Goal: Information Seeking & Learning: Compare options

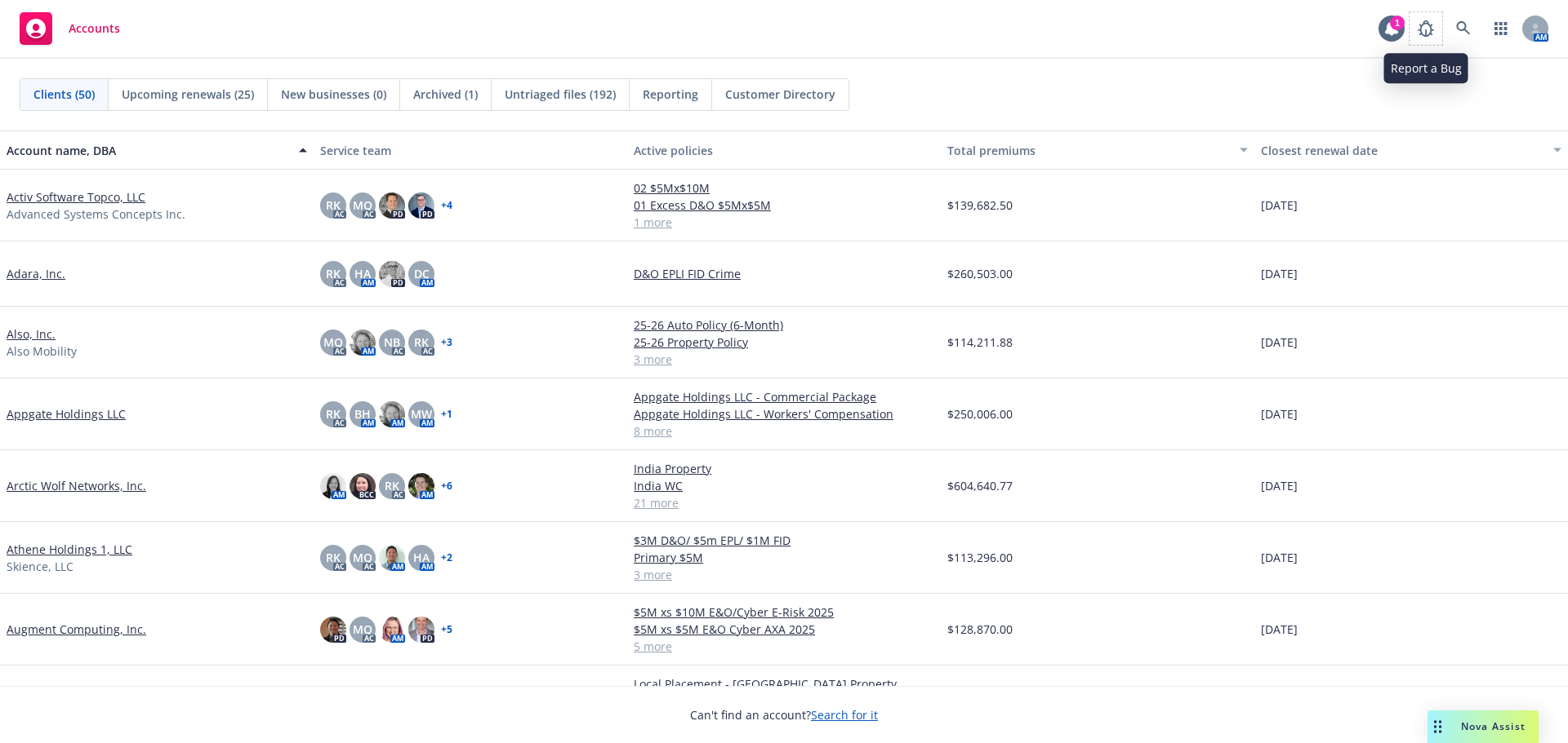
click at [1409, 37] on span at bounding box center [1425, 28] width 33 height 33
click at [1396, 31] on icon at bounding box center [1391, 28] width 13 height 15
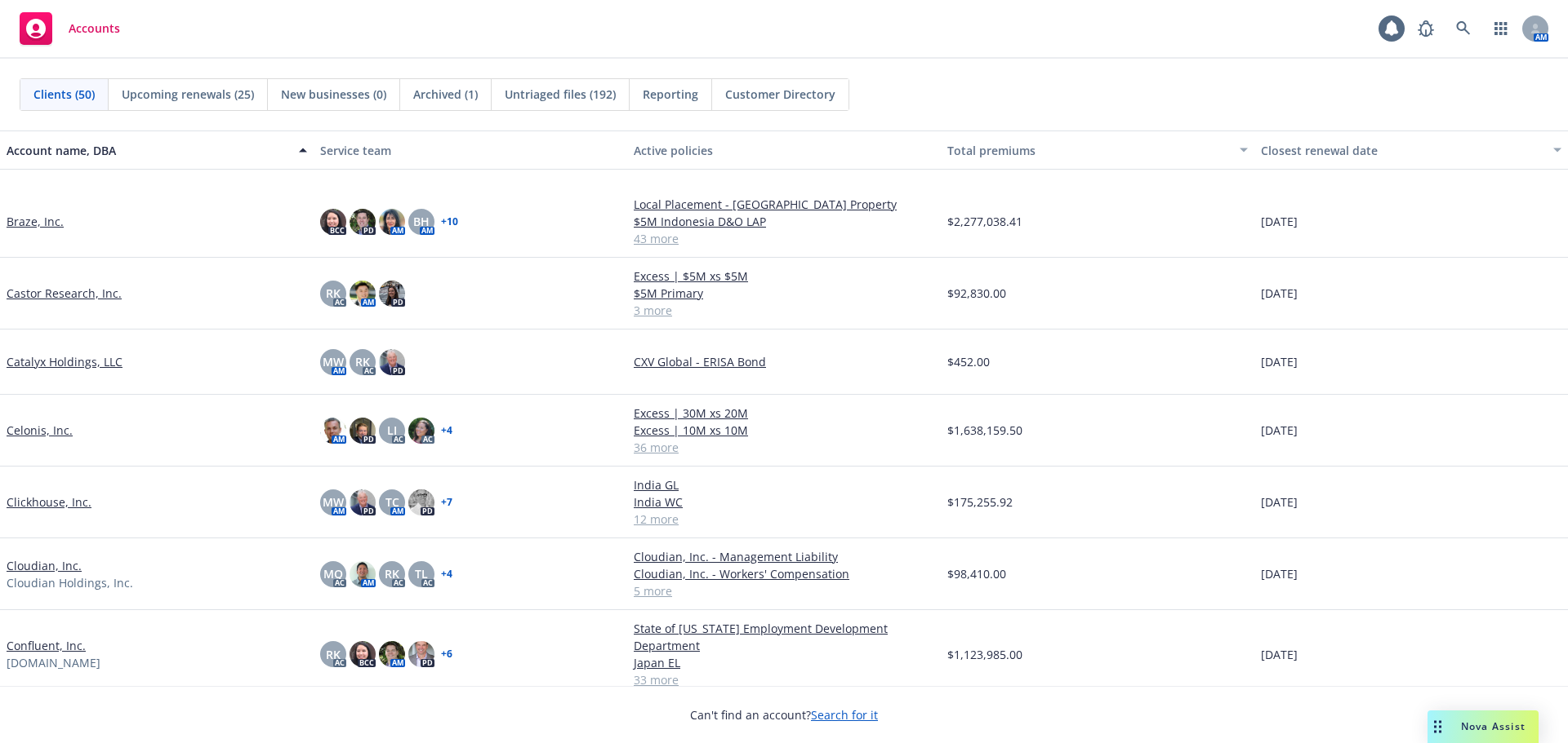
scroll to position [571, 0]
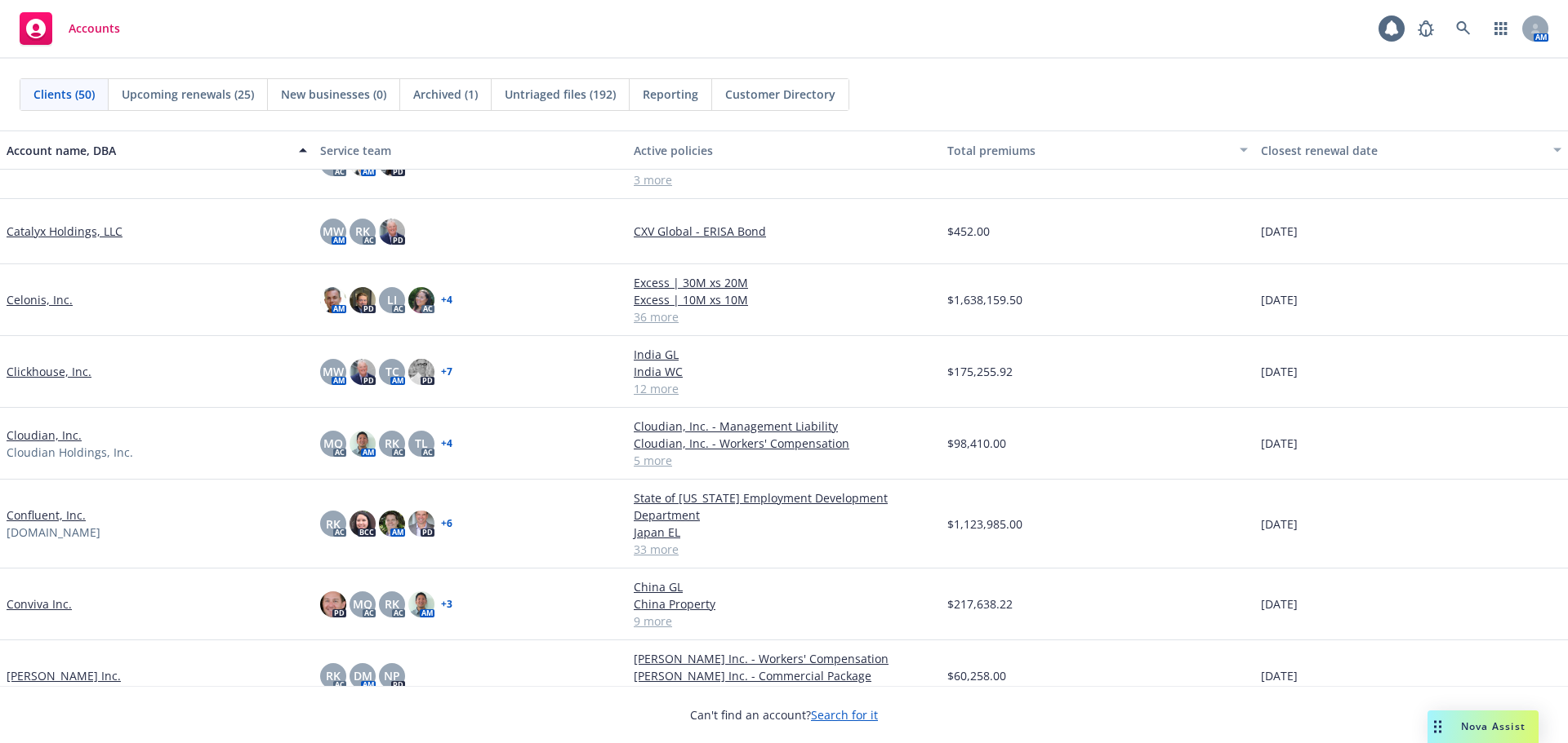
click at [66, 520] on link "Confluent, Inc." at bounding box center [46, 515] width 79 height 17
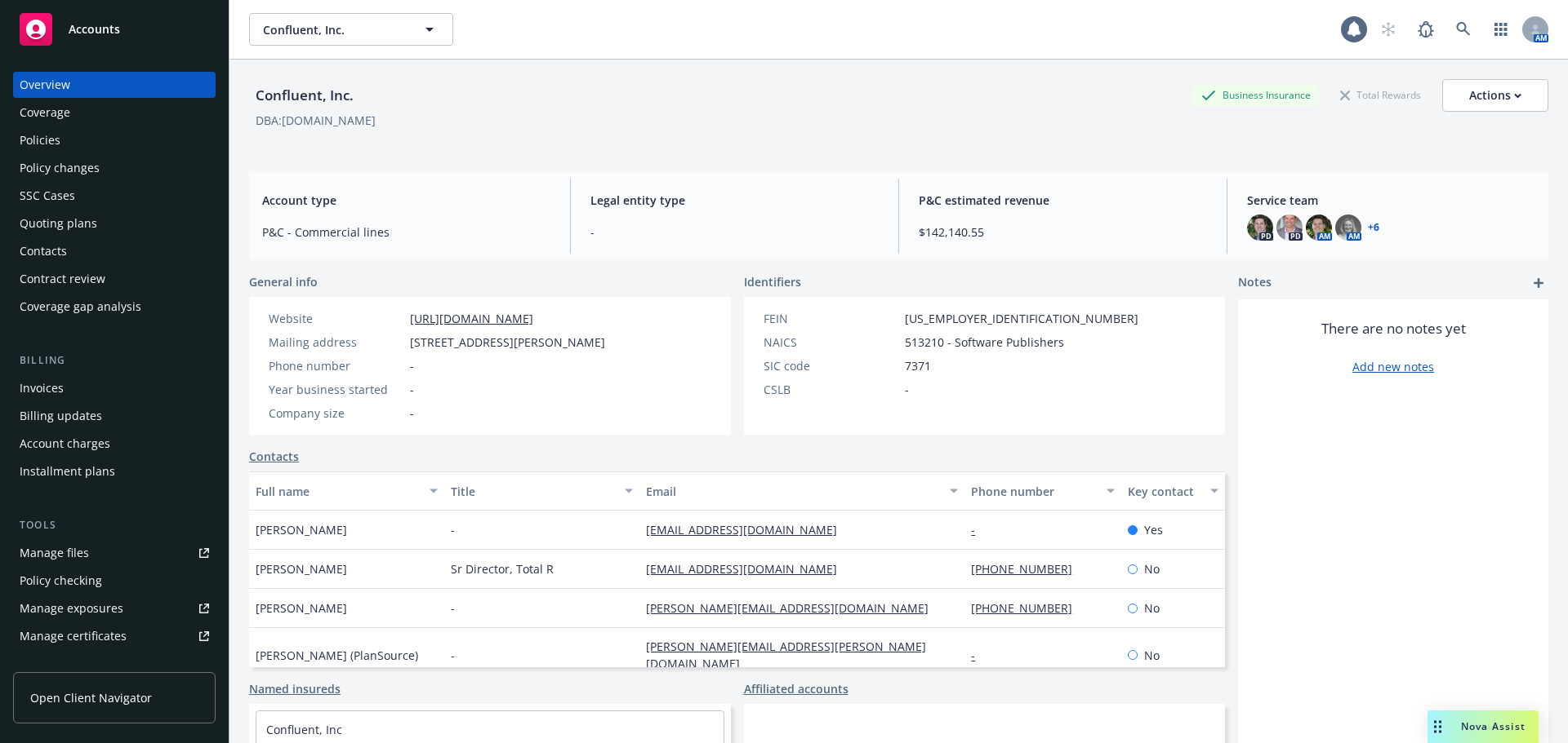
click at [85, 146] on div "Policies" at bounding box center [114, 141] width 190 height 26
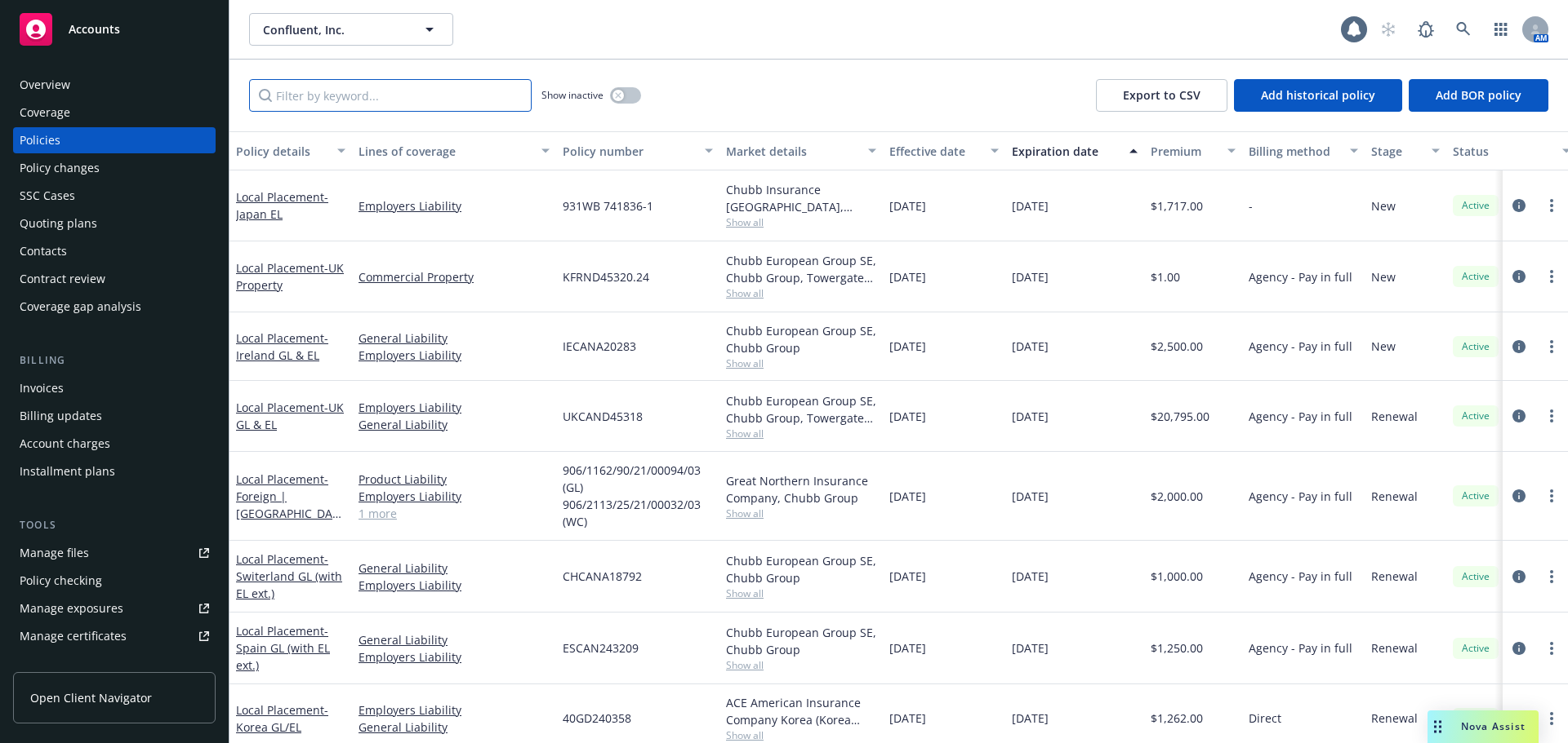
click at [337, 99] on input "Filter by keyword..." at bounding box center [390, 95] width 282 height 33
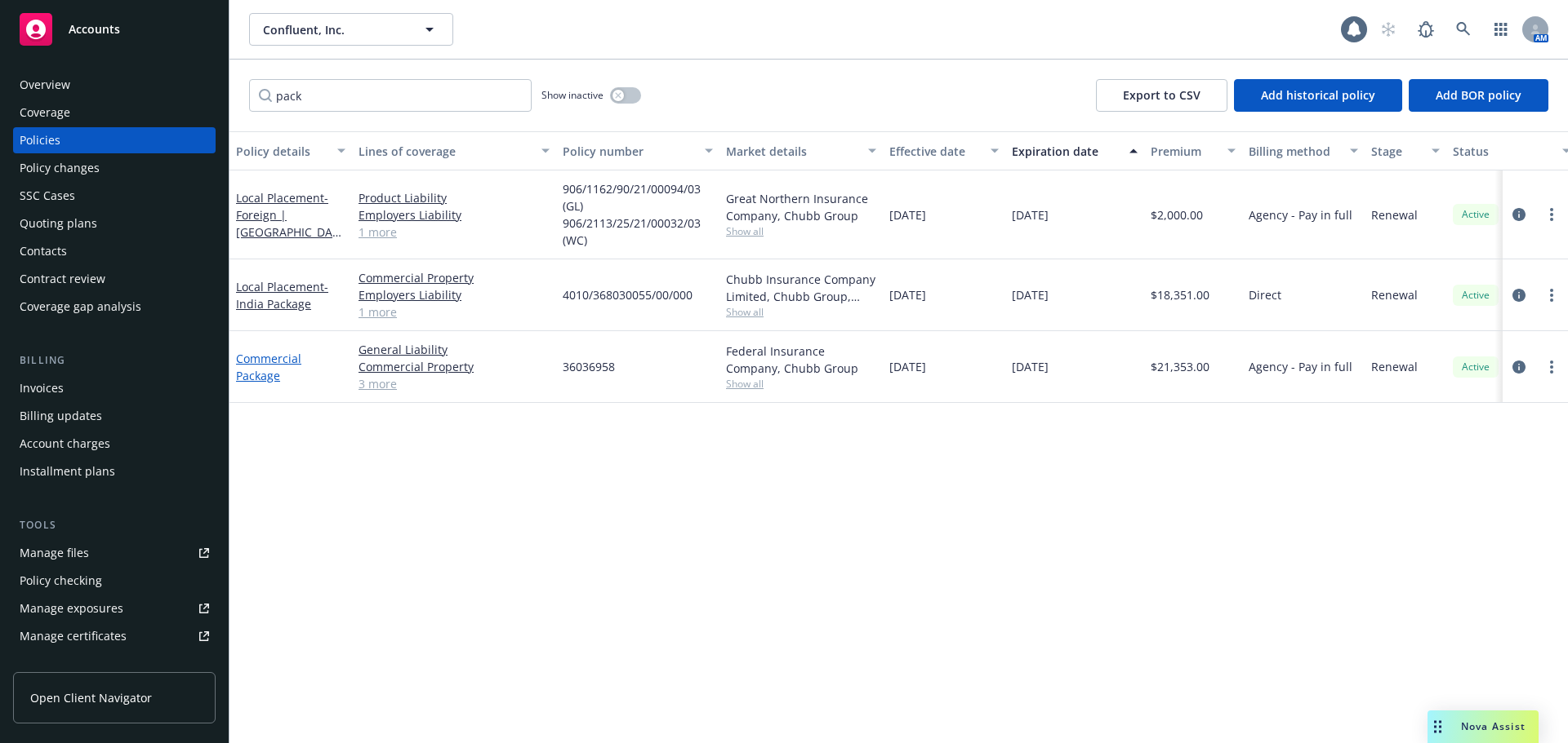
click at [289, 353] on link "Commercial Package" at bounding box center [268, 367] width 65 height 33
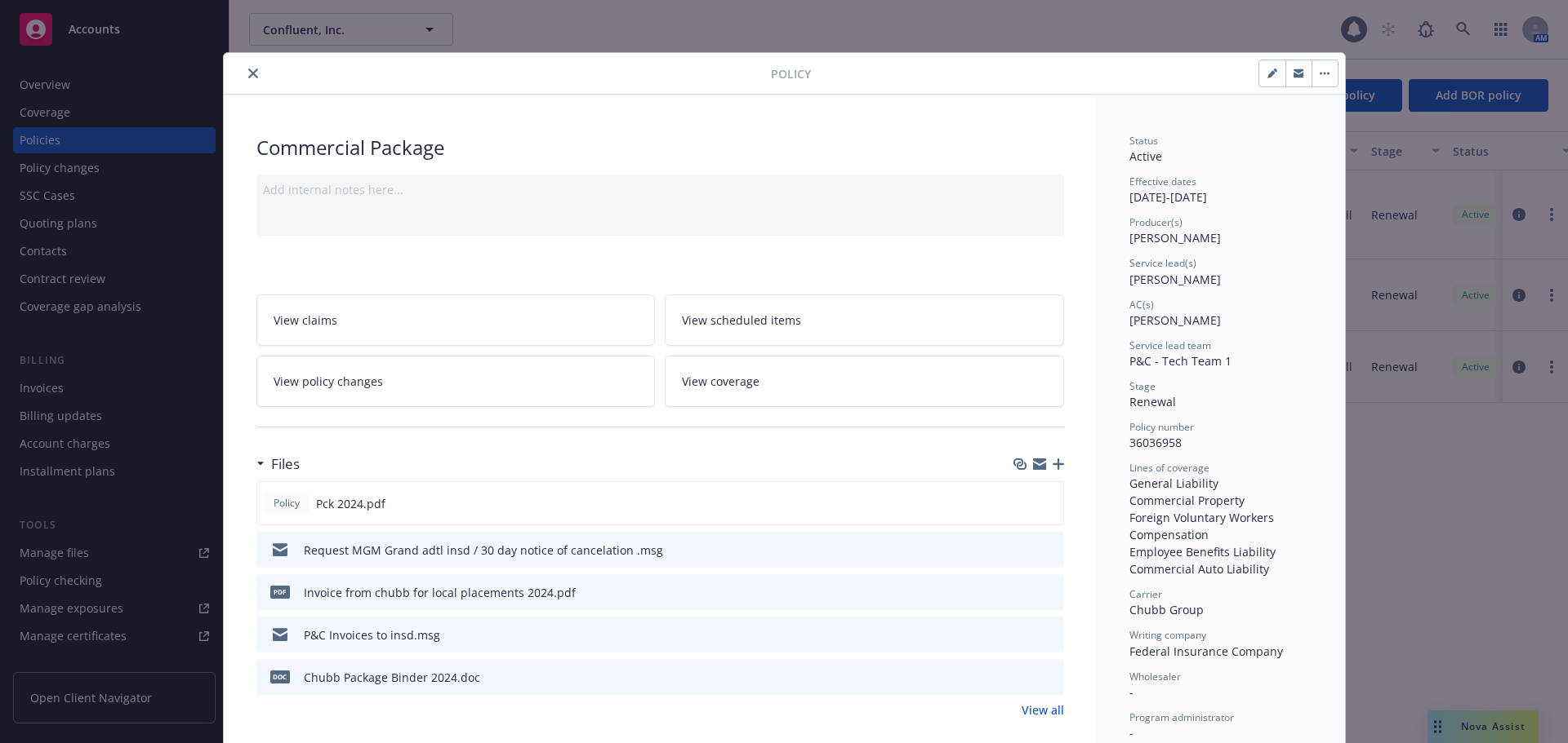
drag, startPoint x: 250, startPoint y: 69, endPoint x: 286, endPoint y: 77, distance: 36.9
click at [250, 69] on icon "close" at bounding box center [253, 74] width 9 height 9
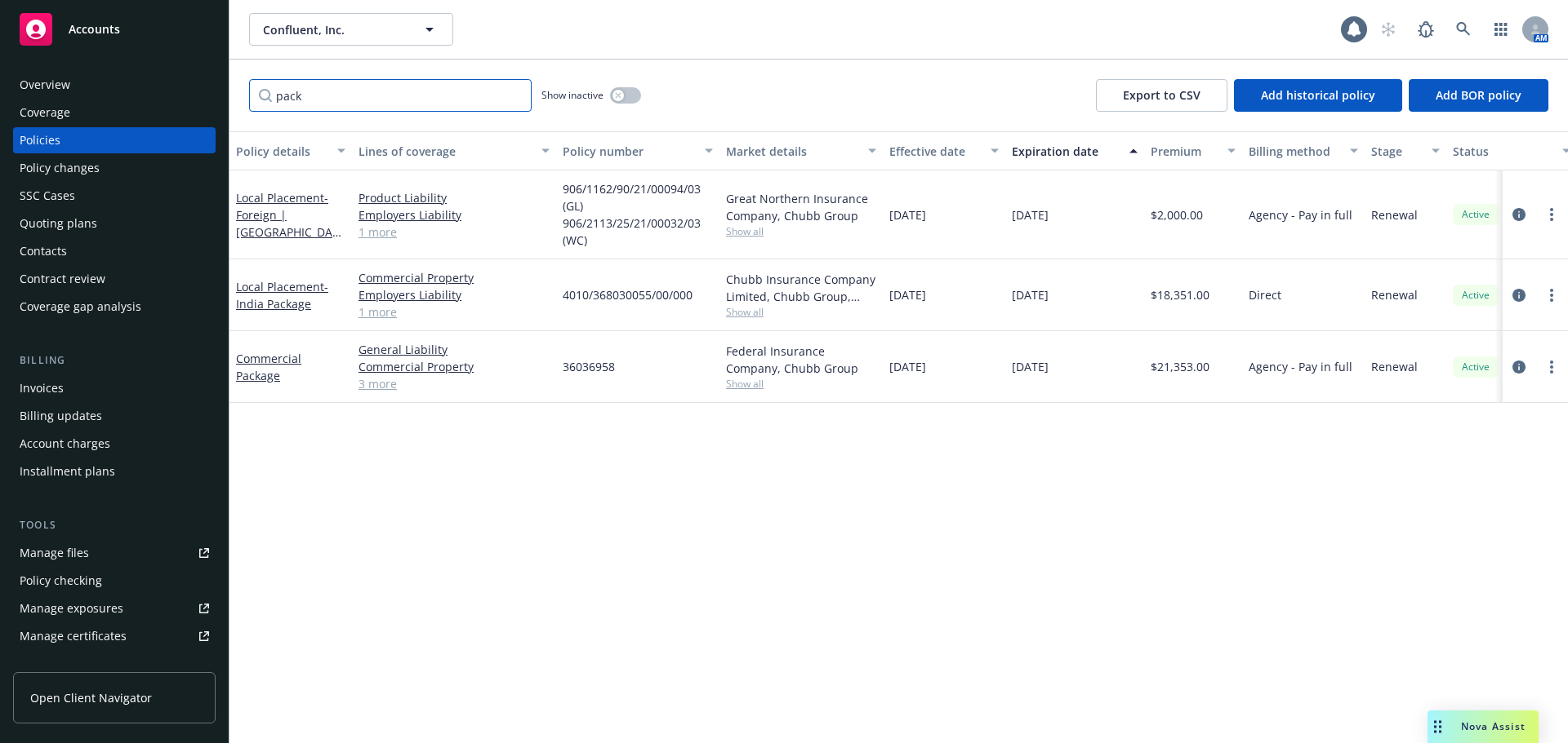
drag, startPoint x: 310, startPoint y: 107, endPoint x: 276, endPoint y: 108, distance: 34.0
click at [276, 108] on input "pack" at bounding box center [390, 95] width 282 height 33
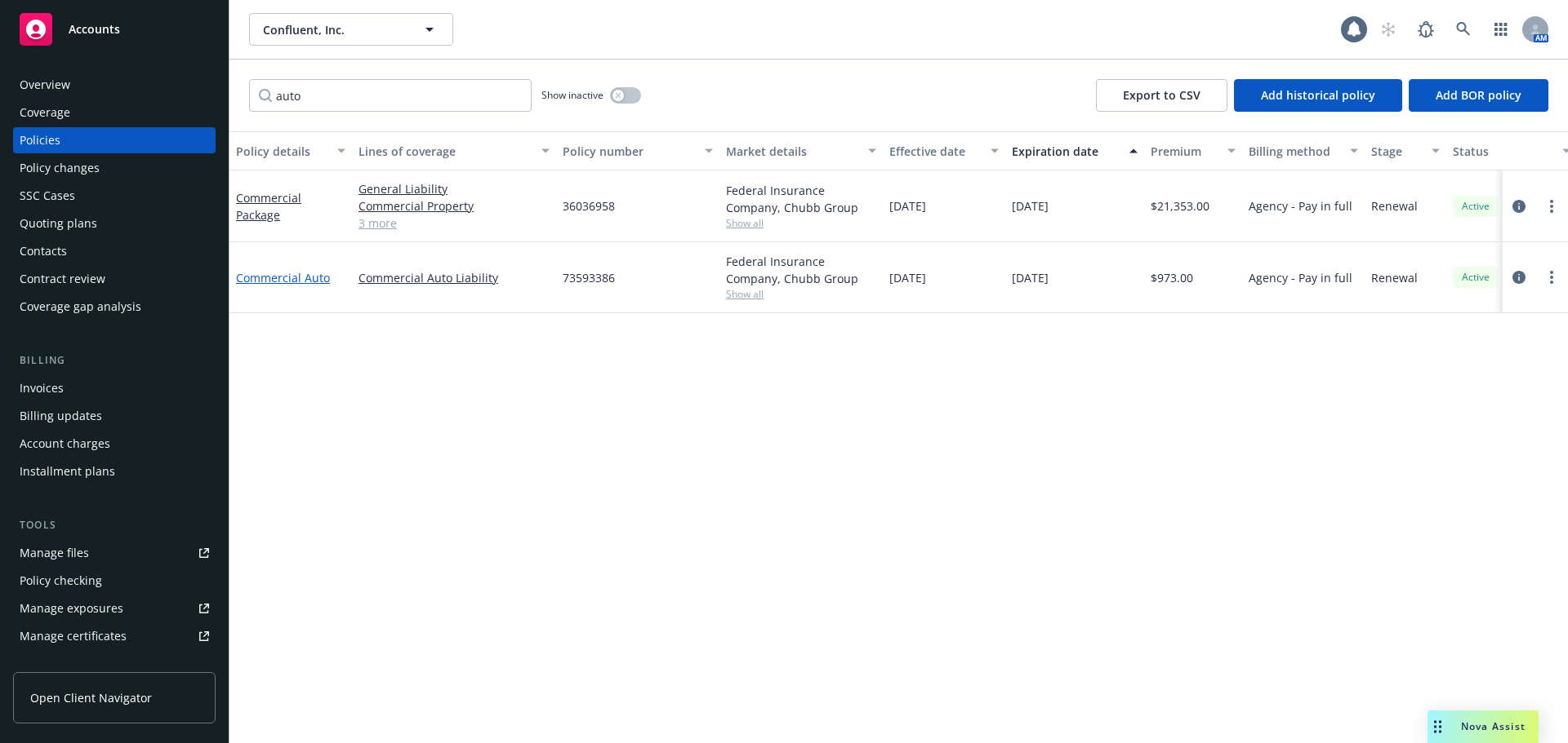
click at [309, 279] on link "Commercial Auto" at bounding box center [282, 278] width 94 height 15
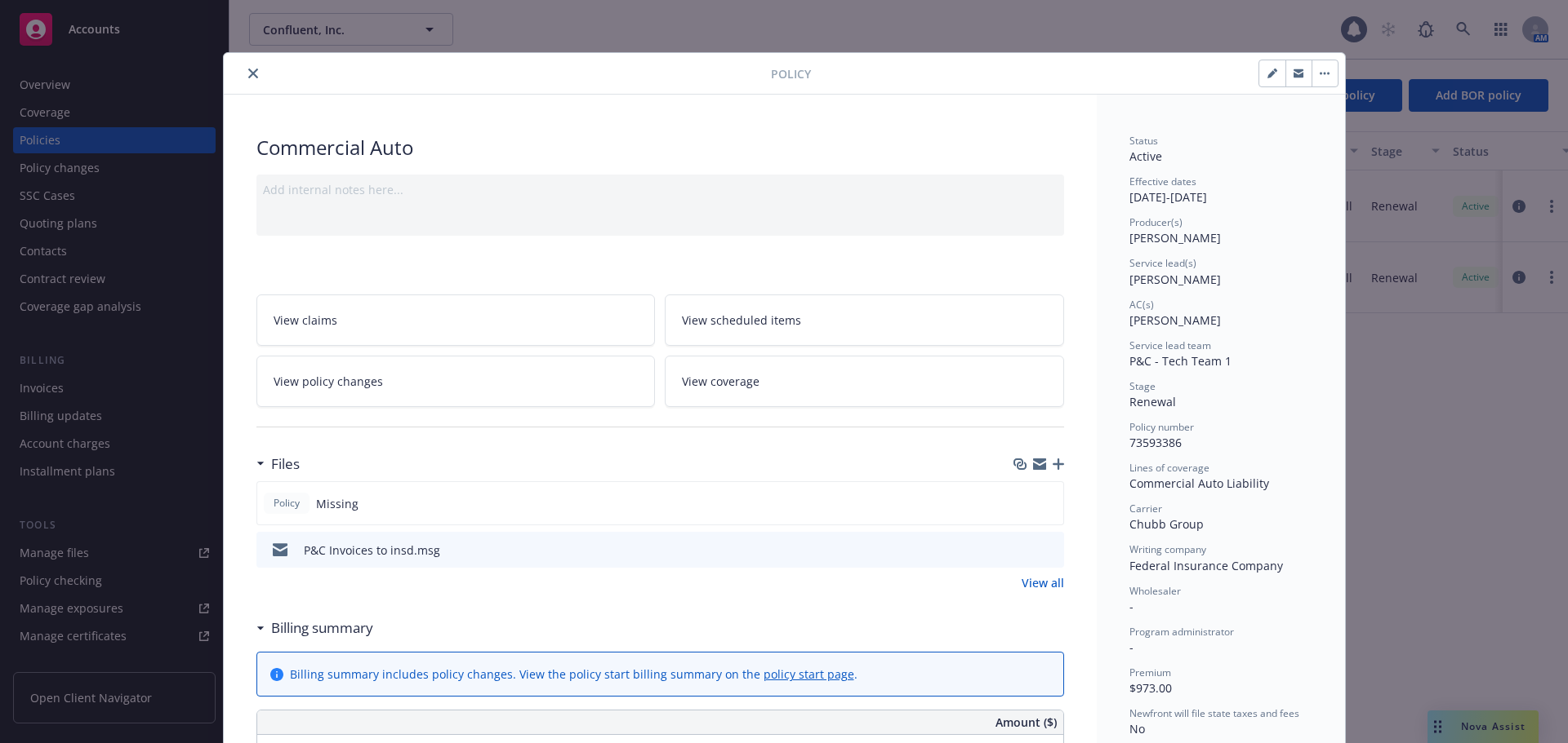
drag, startPoint x: 247, startPoint y: 72, endPoint x: 281, endPoint y: 91, distance: 38.9
click at [248, 72] on icon "close" at bounding box center [253, 74] width 9 height 9
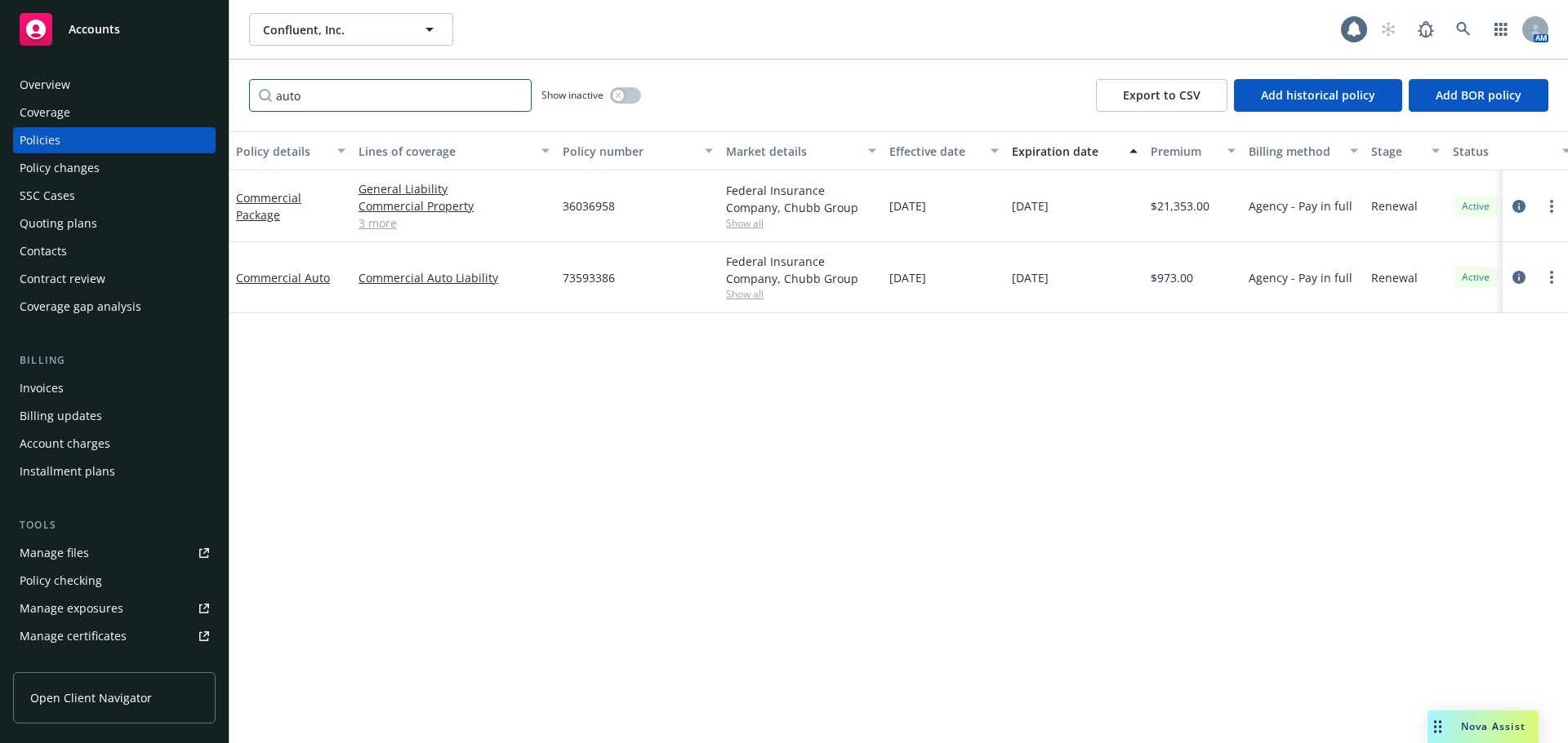
drag, startPoint x: 349, startPoint y: 99, endPoint x: 257, endPoint y: 99, distance: 92.0
click at [257, 99] on input "auto" at bounding box center [390, 95] width 282 height 33
click at [262, 286] on link "Workers' Compensation" at bounding box center [276, 278] width 79 height 33
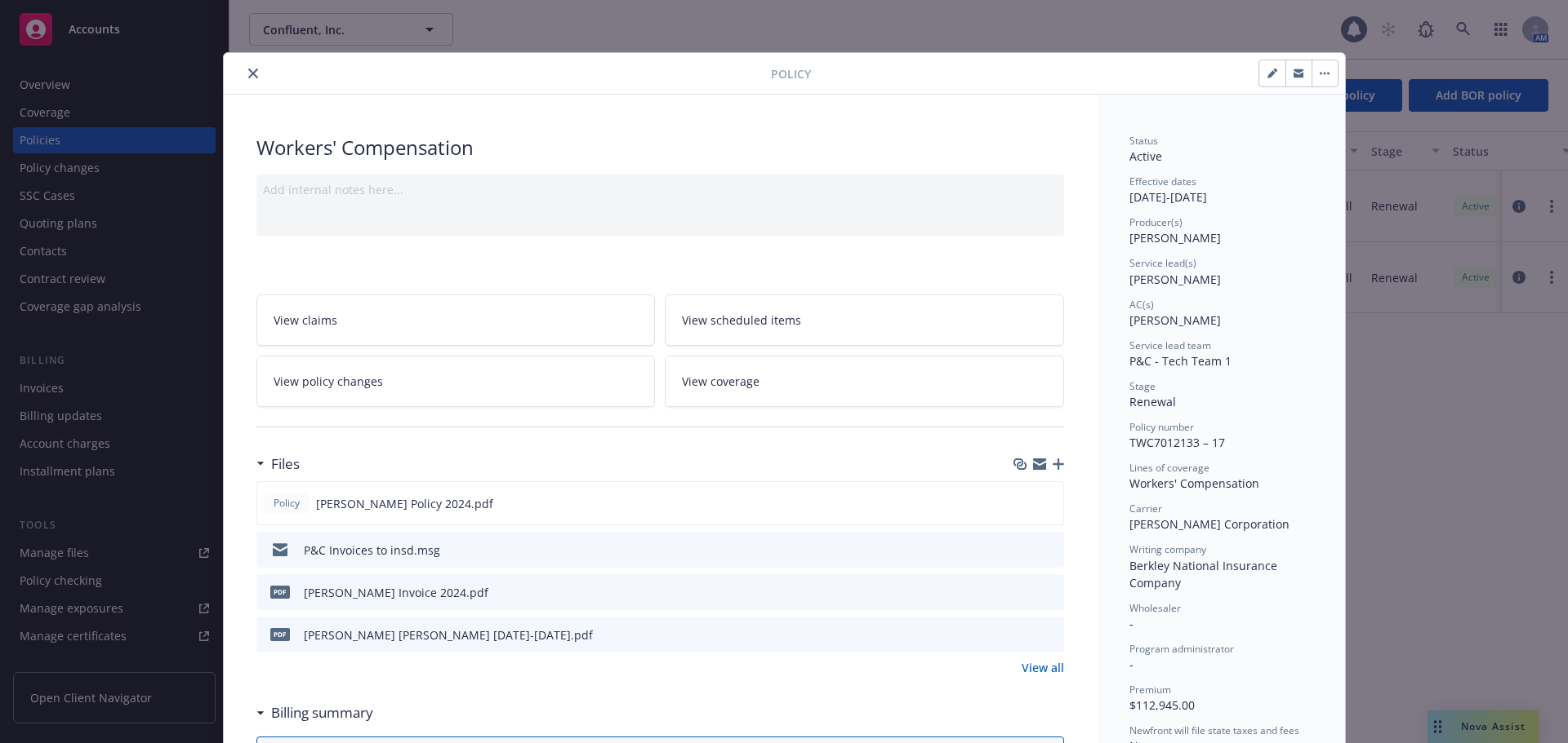
click at [250, 74] on icon "close" at bounding box center [253, 74] width 9 height 9
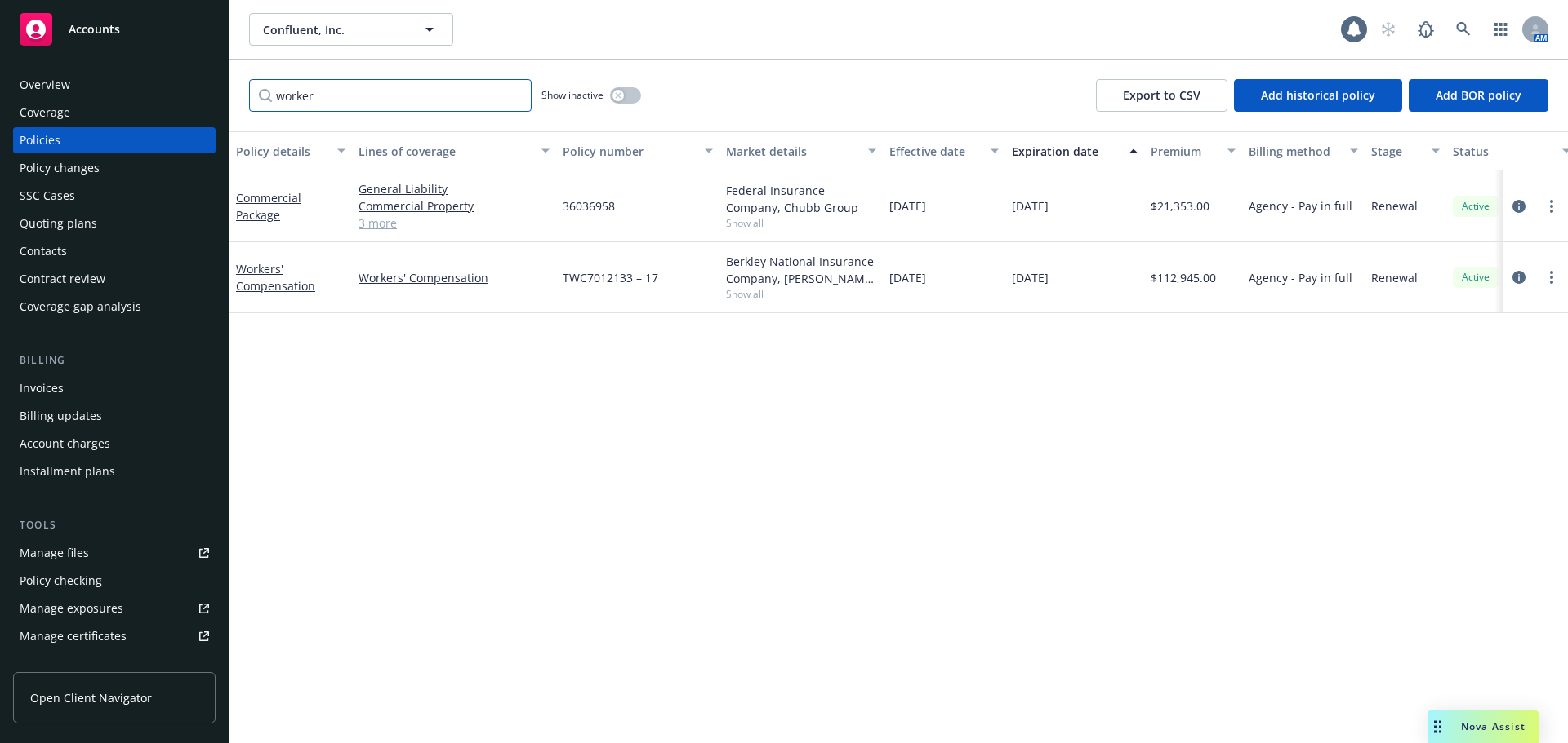
drag, startPoint x: 328, startPoint y: 106, endPoint x: 249, endPoint y: 111, distance: 79.2
click at [249, 111] on div "worker Show inactive Export to CSV Add historical policy Add BOR policy" at bounding box center [898, 95] width 1338 height 72
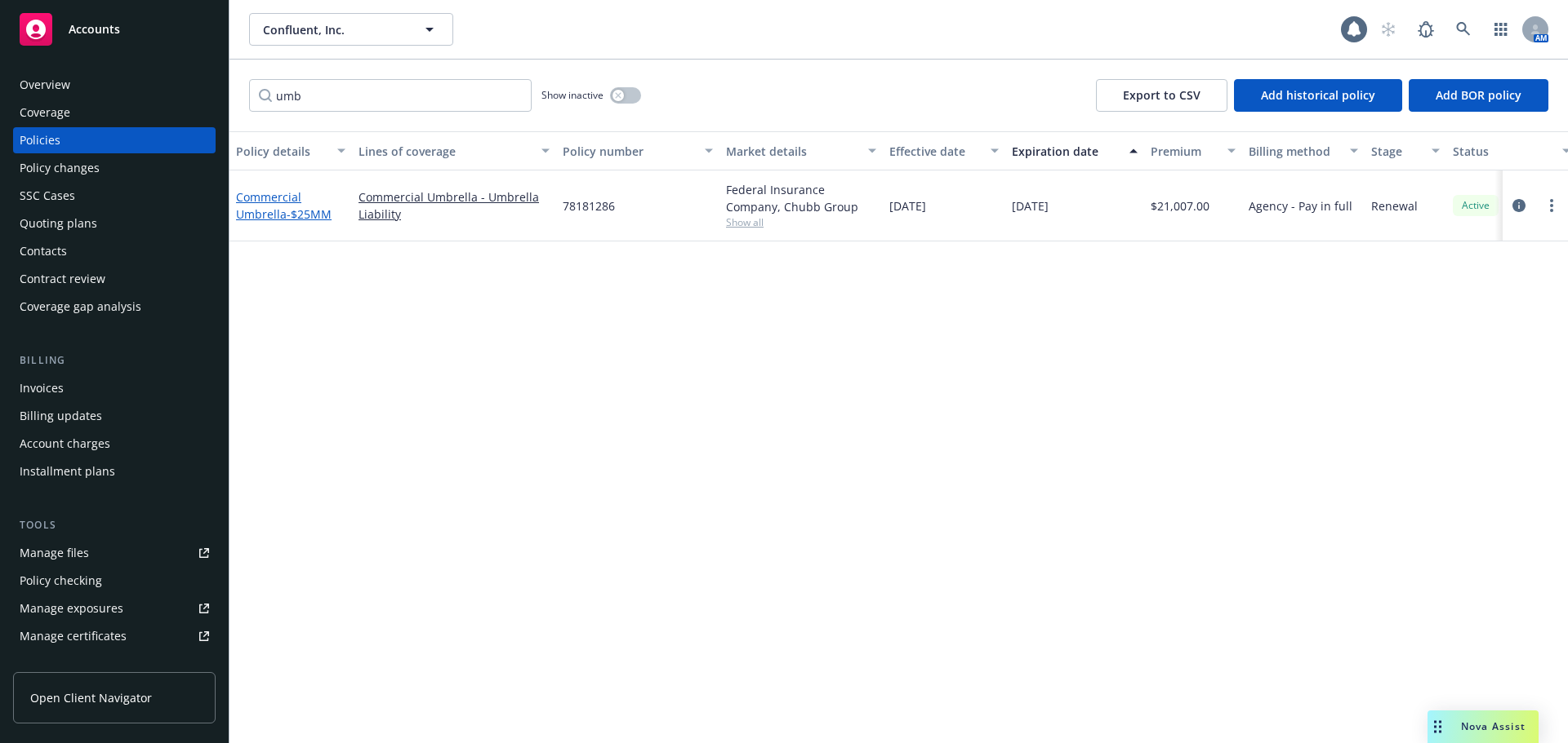
click at [288, 210] on span "- $25MM" at bounding box center [309, 214] width 45 height 15
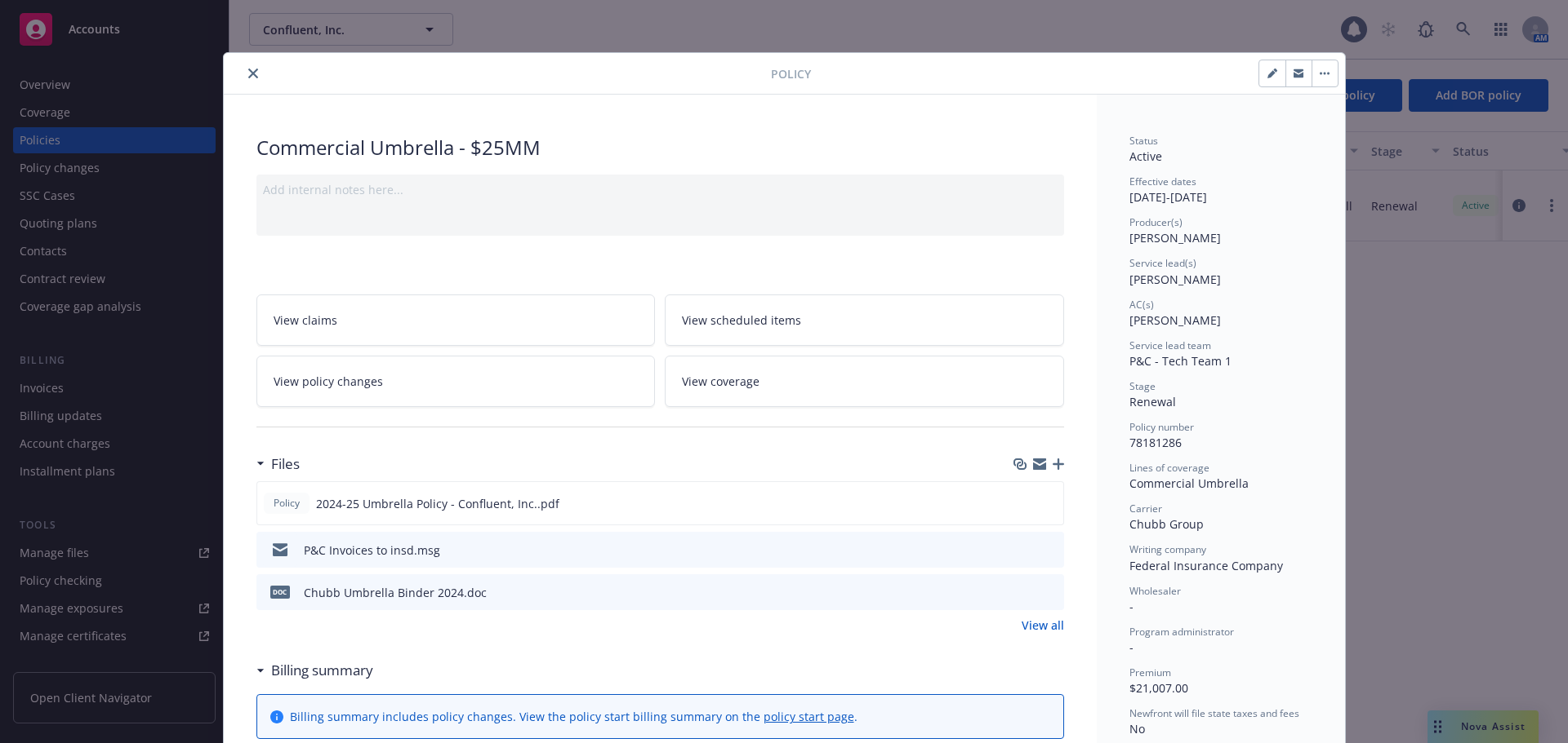
click at [248, 76] on icon "close" at bounding box center [253, 74] width 9 height 9
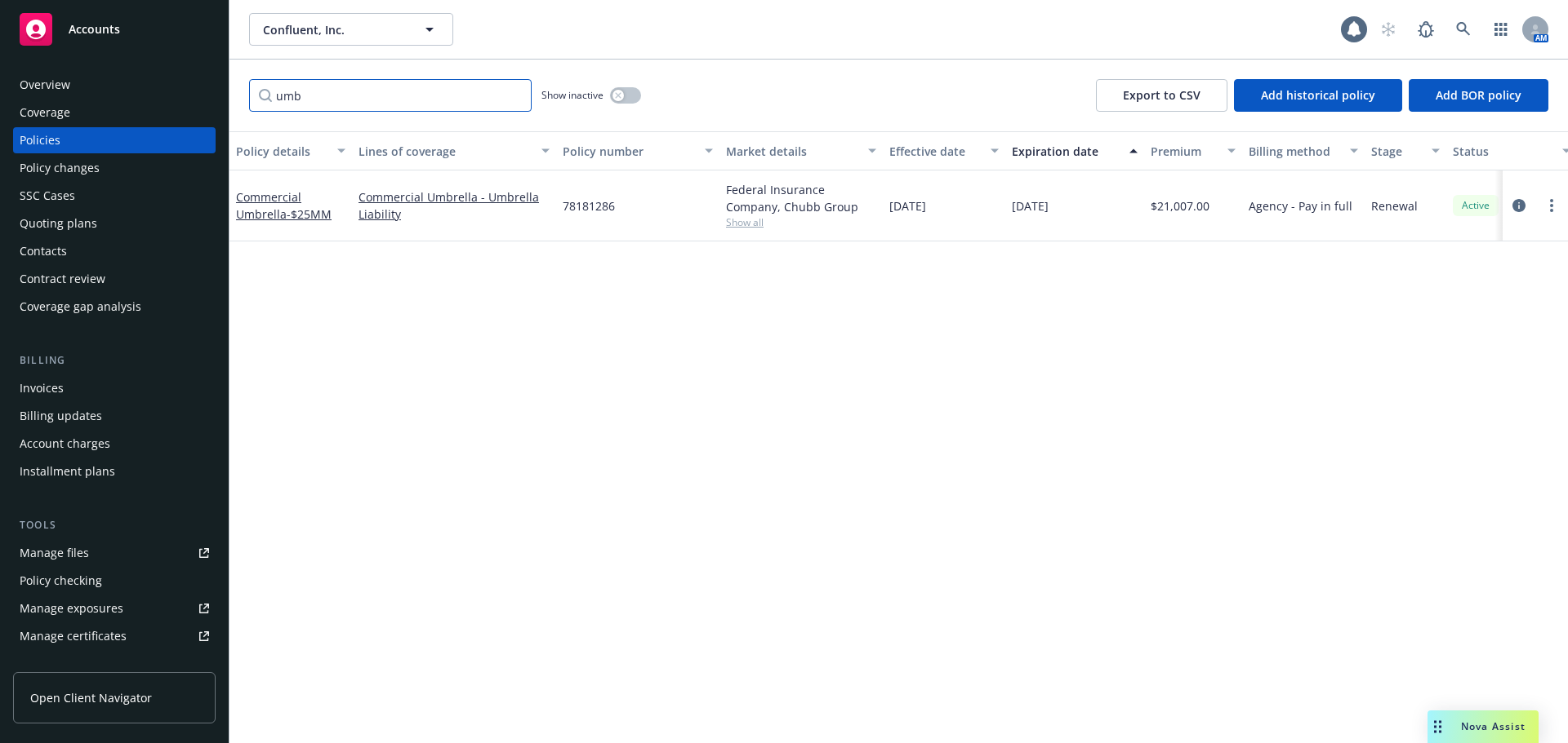
drag, startPoint x: 356, startPoint y: 104, endPoint x: 270, endPoint y: 99, distance: 86.1
click at [270, 99] on input "umb" at bounding box center [390, 95] width 282 height 33
click at [266, 196] on link "Crime - $5M Incl 3rd Prty" at bounding box center [289, 206] width 106 height 33
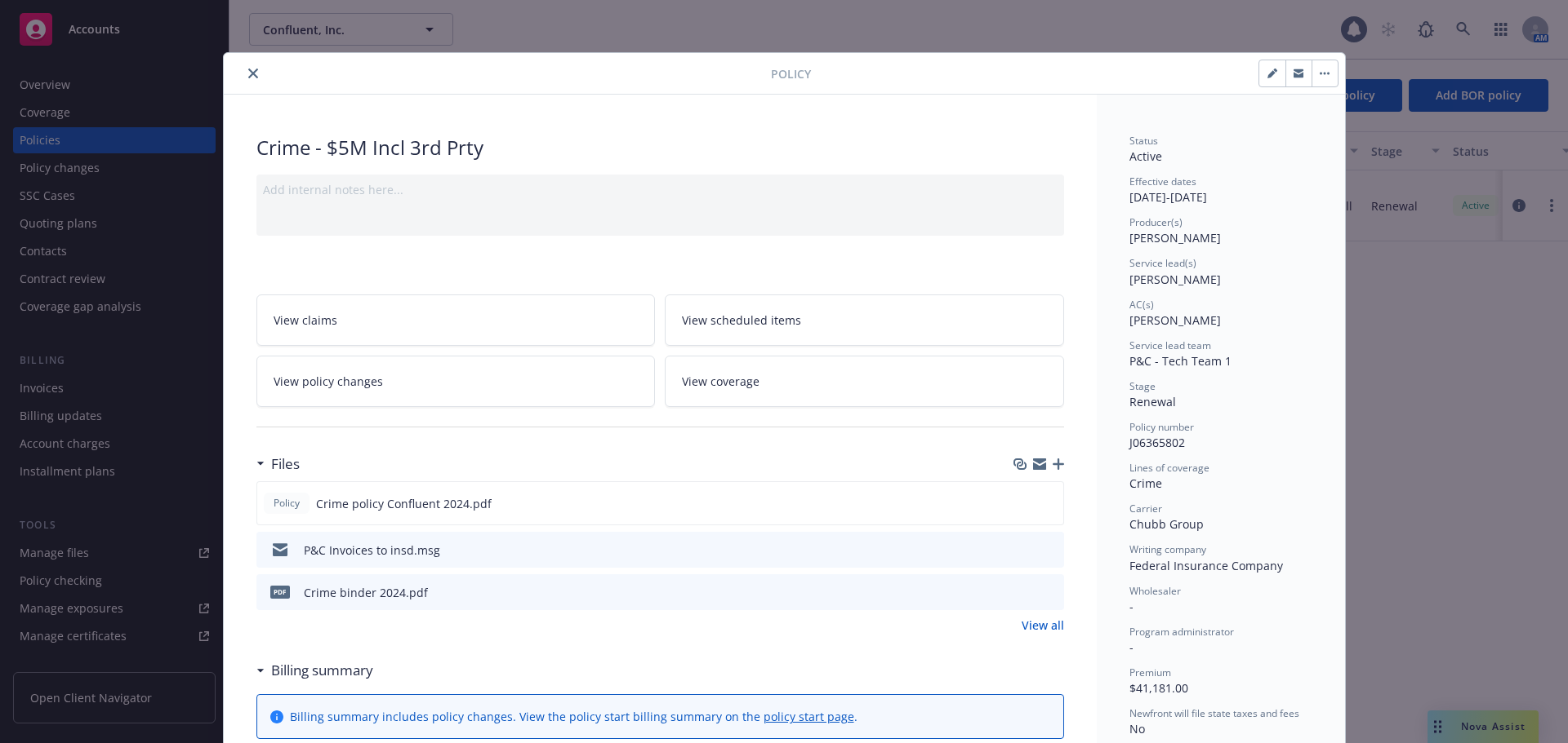
click at [248, 75] on icon "close" at bounding box center [253, 74] width 9 height 9
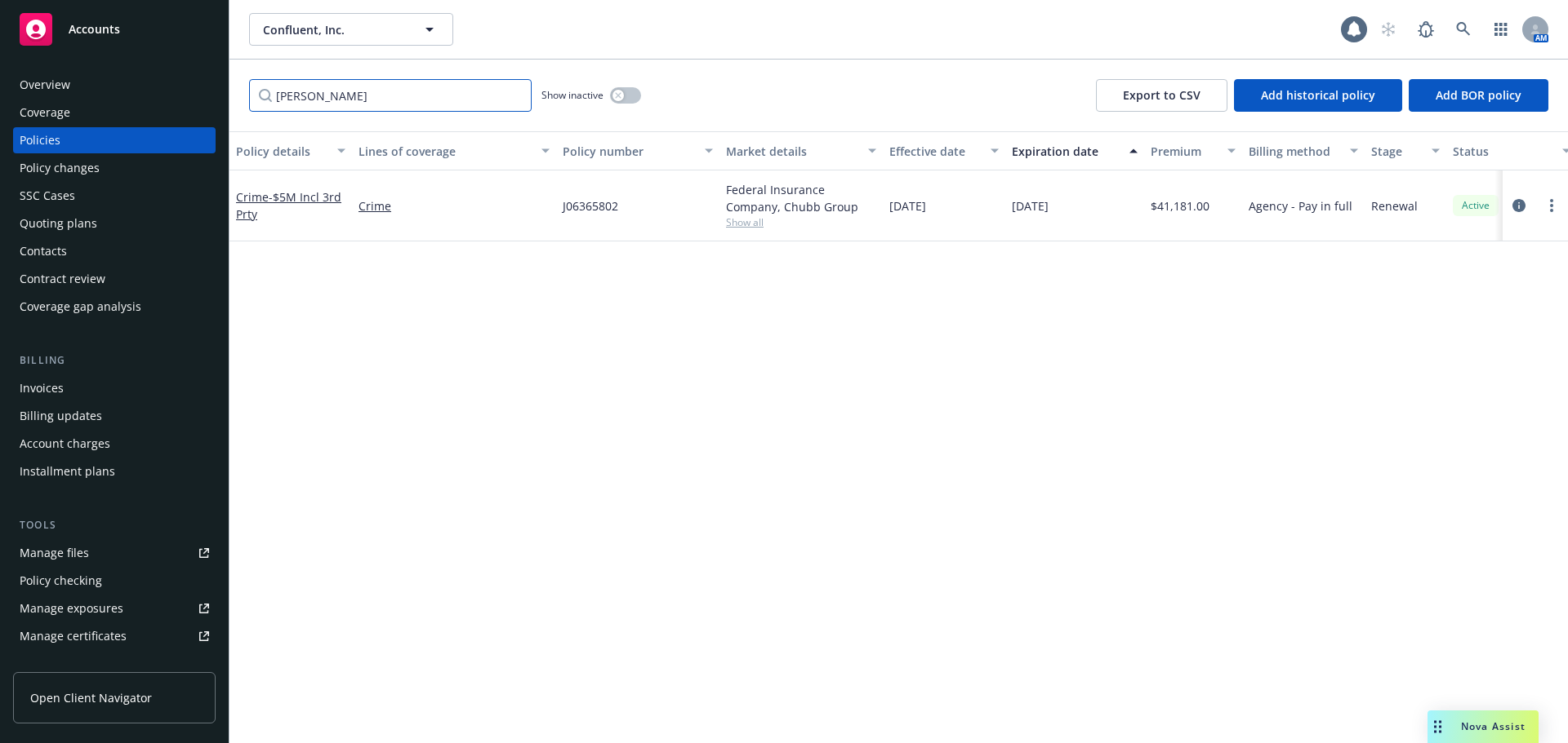
drag, startPoint x: 328, startPoint y: 93, endPoint x: 258, endPoint y: 102, distance: 70.6
click at [258, 102] on input "[PERSON_NAME]" at bounding box center [390, 95] width 282 height 33
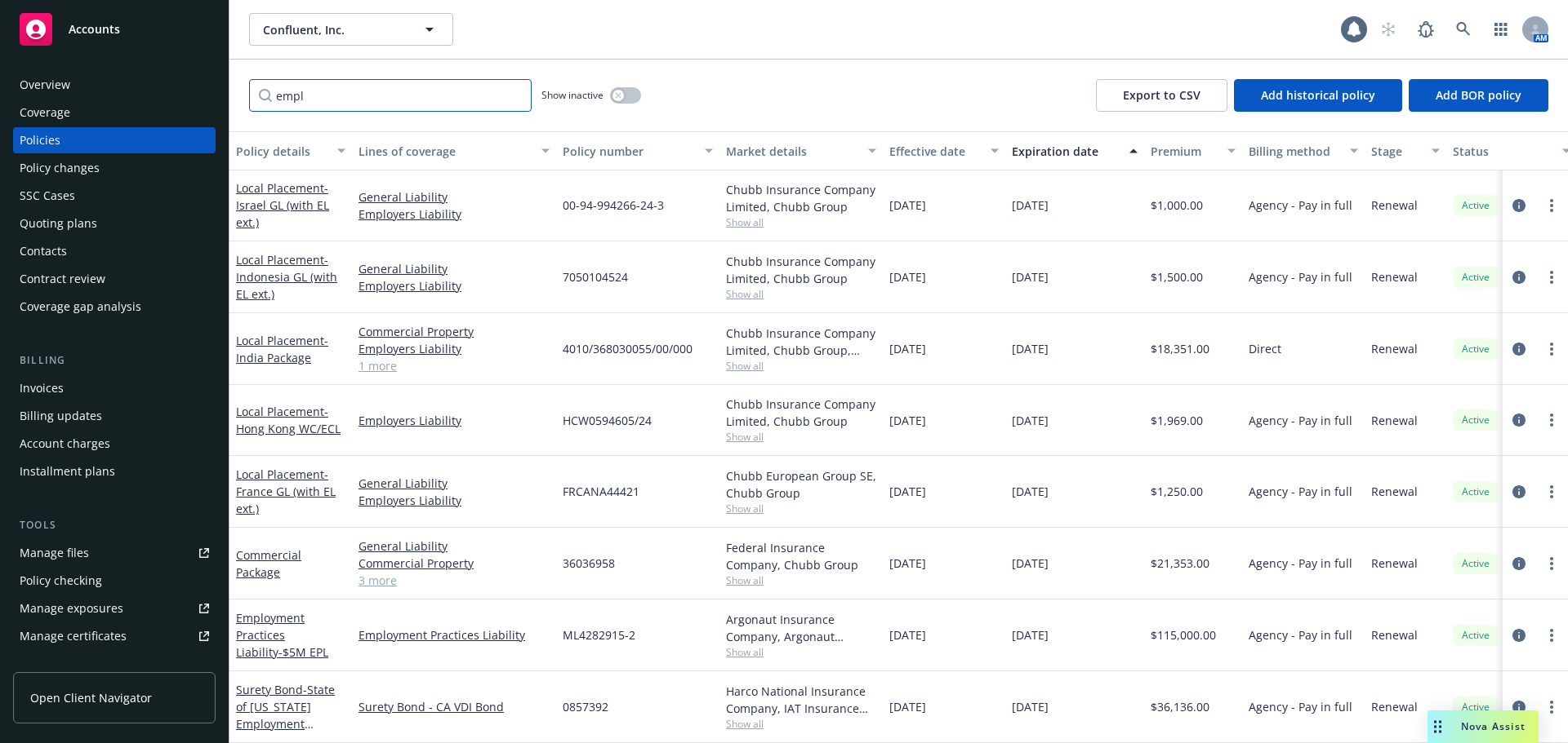
scroll to position [671, 0]
click at [281, 621] on link "Employment Practices Liability - $5M EPL" at bounding box center [282, 635] width 93 height 50
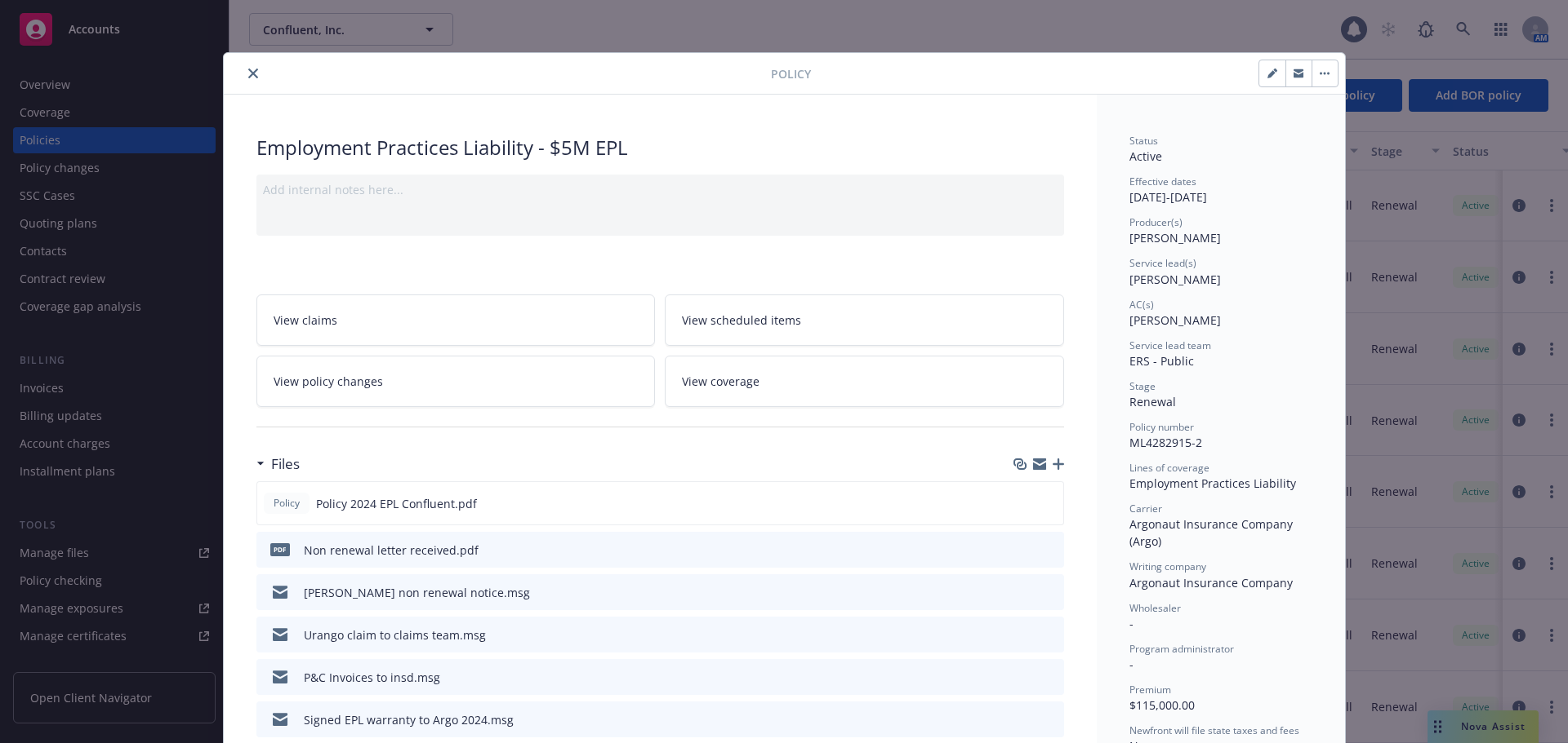
click at [248, 72] on icon "close" at bounding box center [253, 74] width 9 height 9
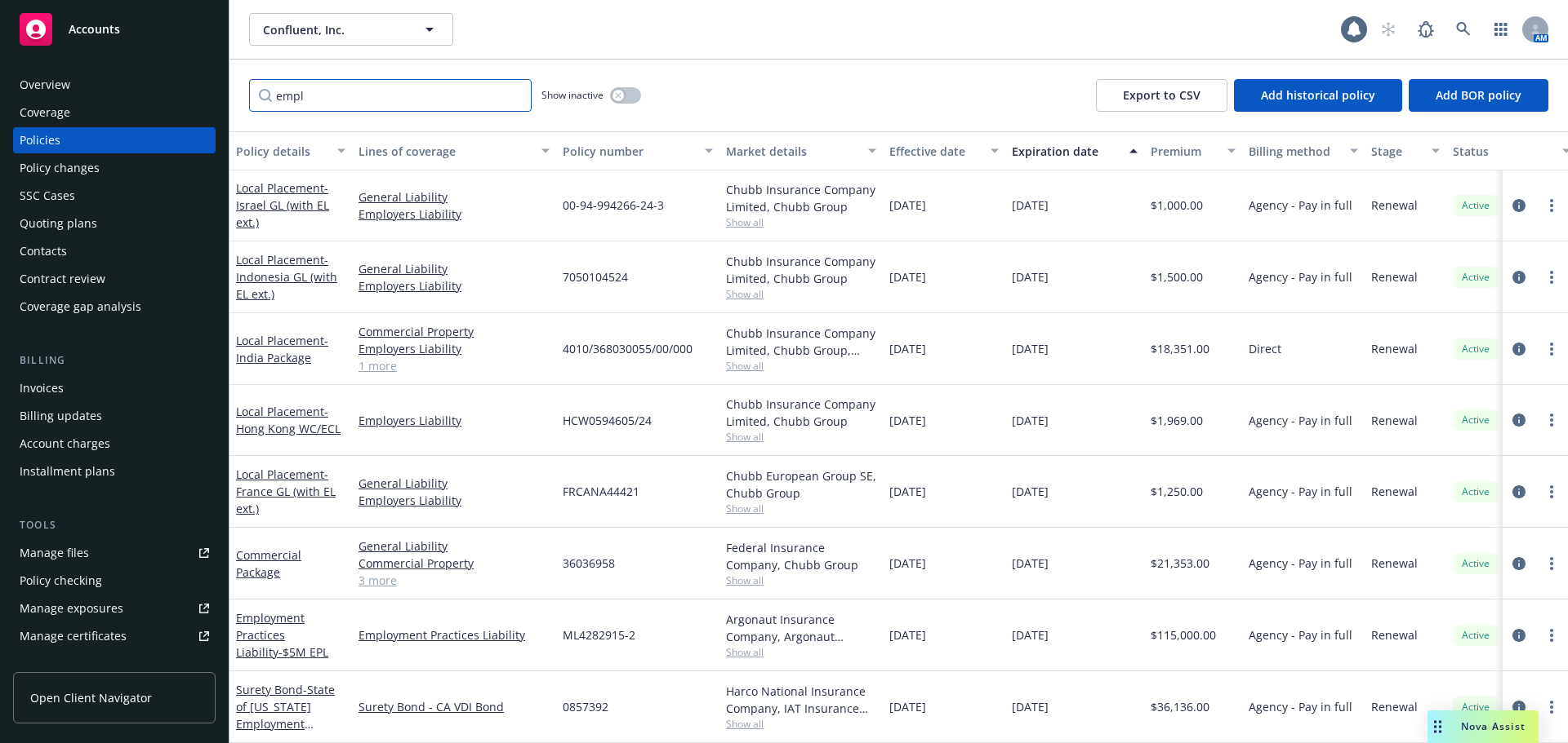
drag, startPoint x: 353, startPoint y: 87, endPoint x: 267, endPoint y: 95, distance: 86.4
click at [267, 95] on input "empl" at bounding box center [390, 95] width 282 height 33
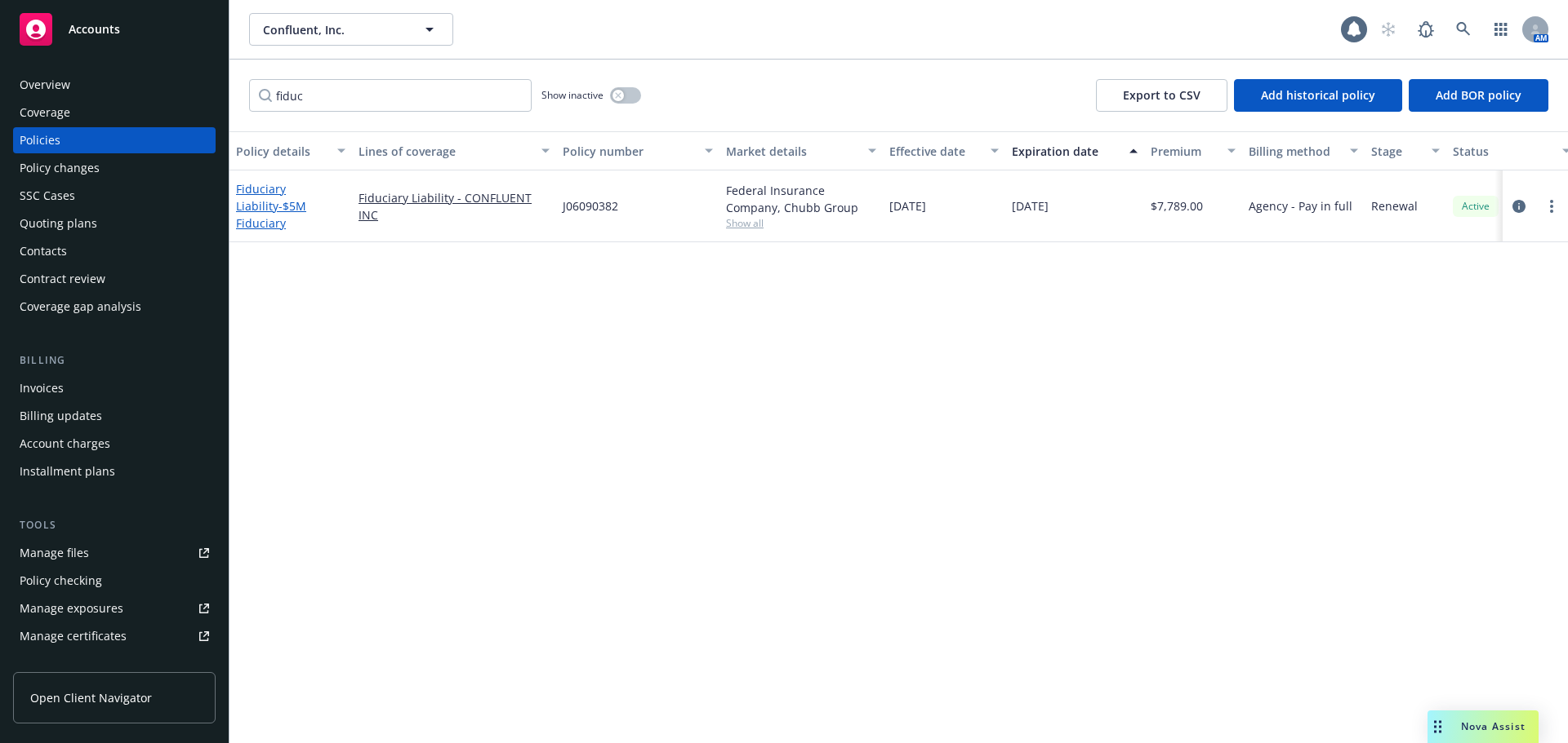
click at [287, 213] on span "- $5M Fiduciary" at bounding box center [271, 214] width 70 height 33
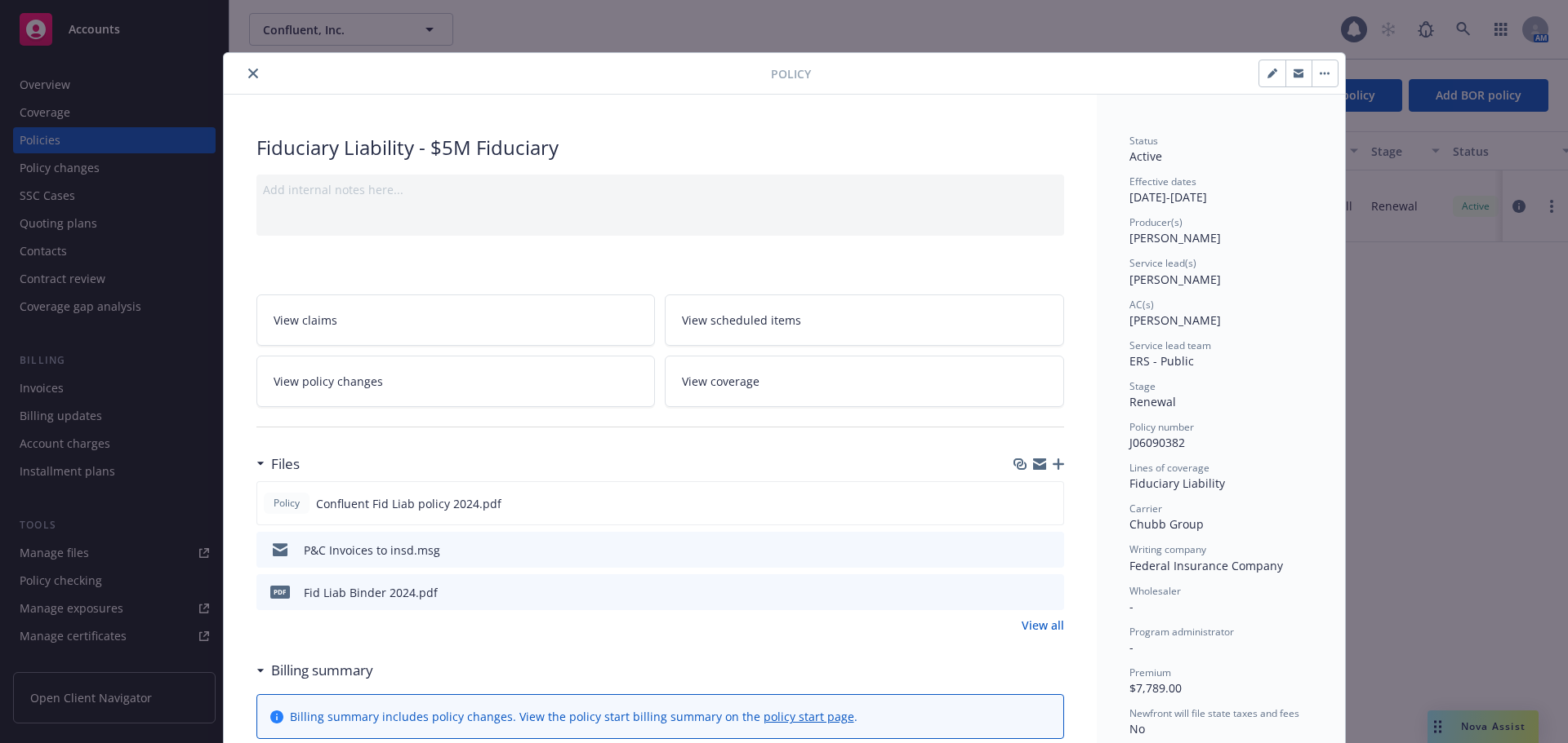
click at [248, 76] on icon "close" at bounding box center [253, 74] width 9 height 9
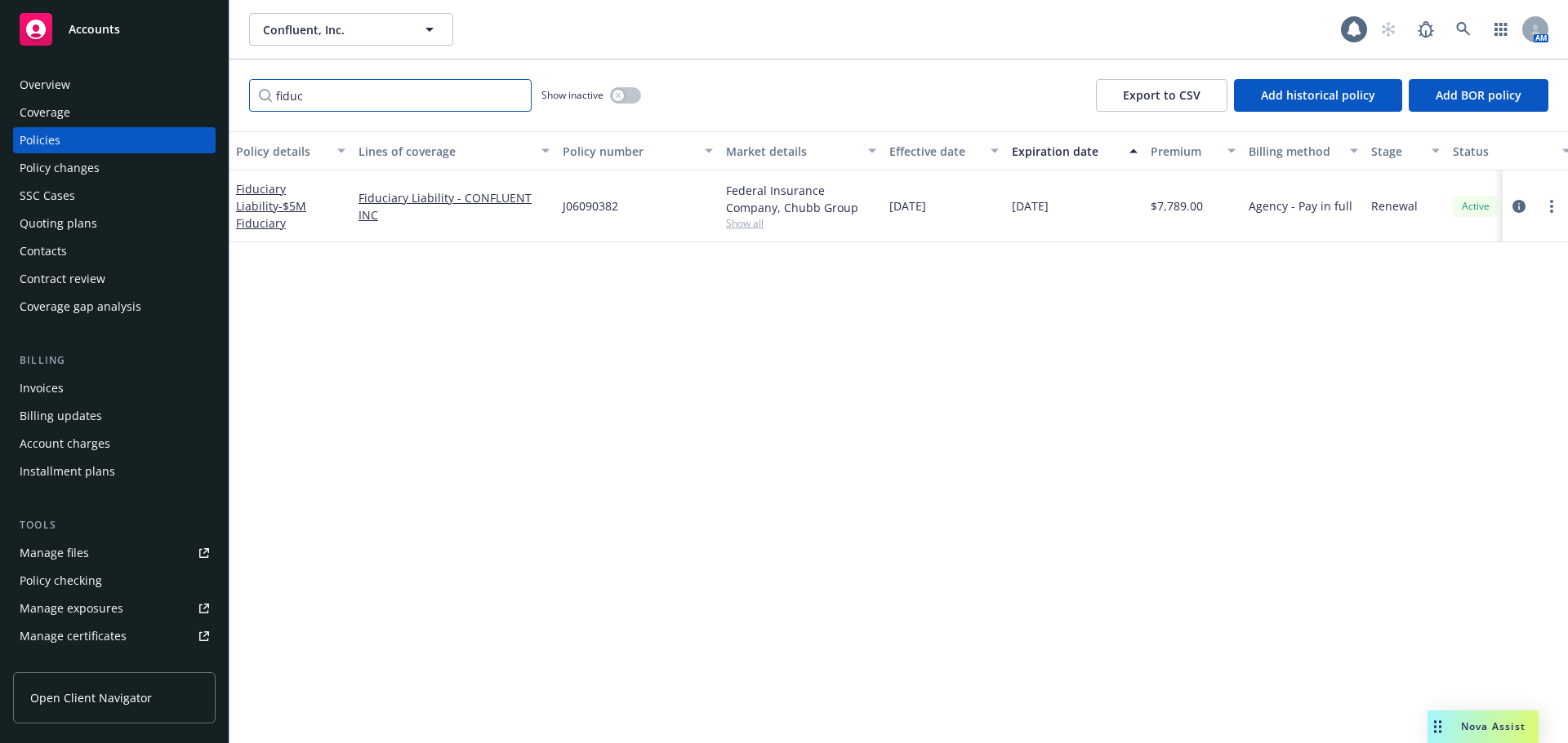
drag, startPoint x: 320, startPoint y: 87, endPoint x: 272, endPoint y: 93, distance: 48.4
click at [272, 93] on input "fiduc" at bounding box center [390, 95] width 282 height 33
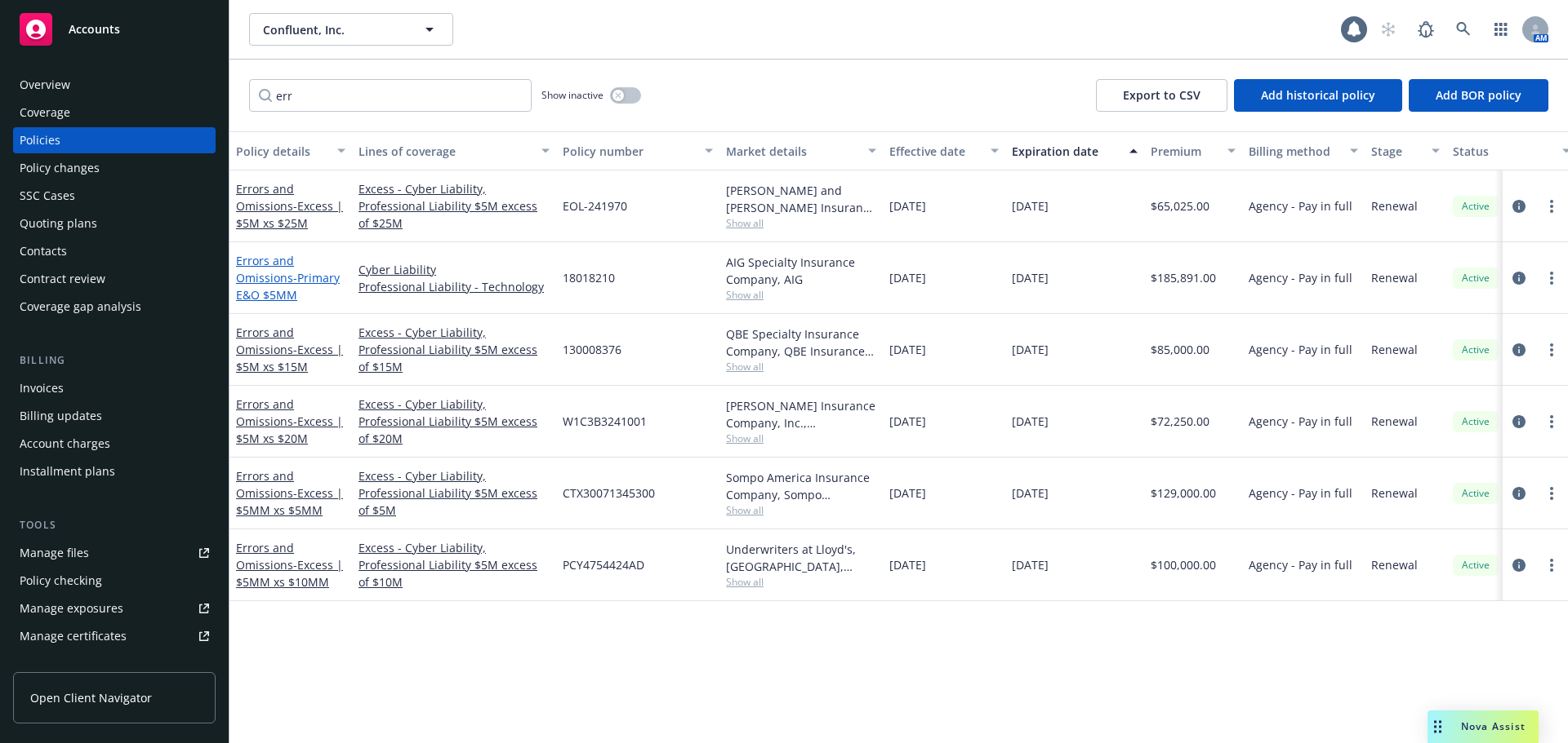
click at [289, 279] on link "Errors and Omissions - Primary E&O $5MM" at bounding box center [288, 278] width 104 height 50
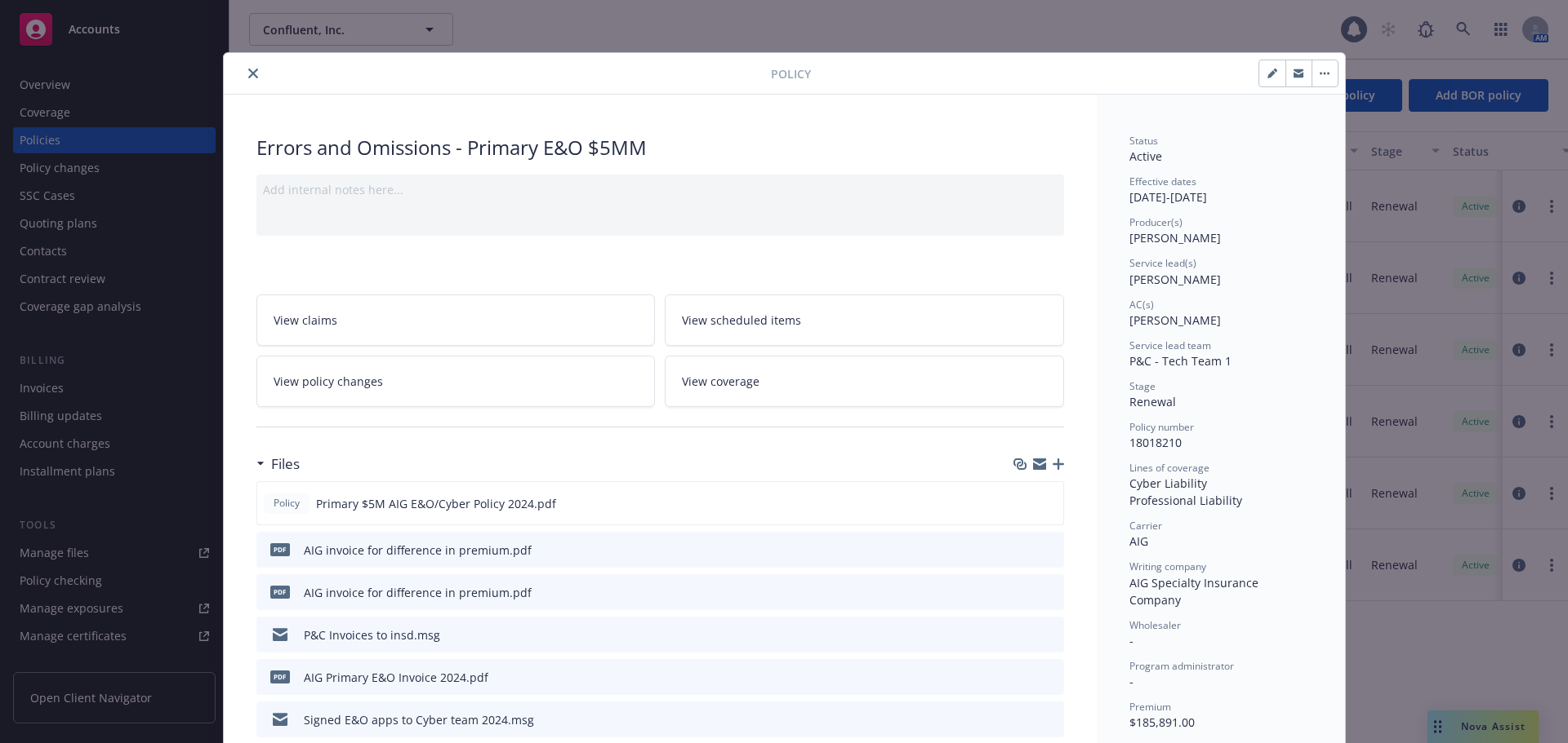
click at [249, 76] on icon "close" at bounding box center [253, 74] width 9 height 9
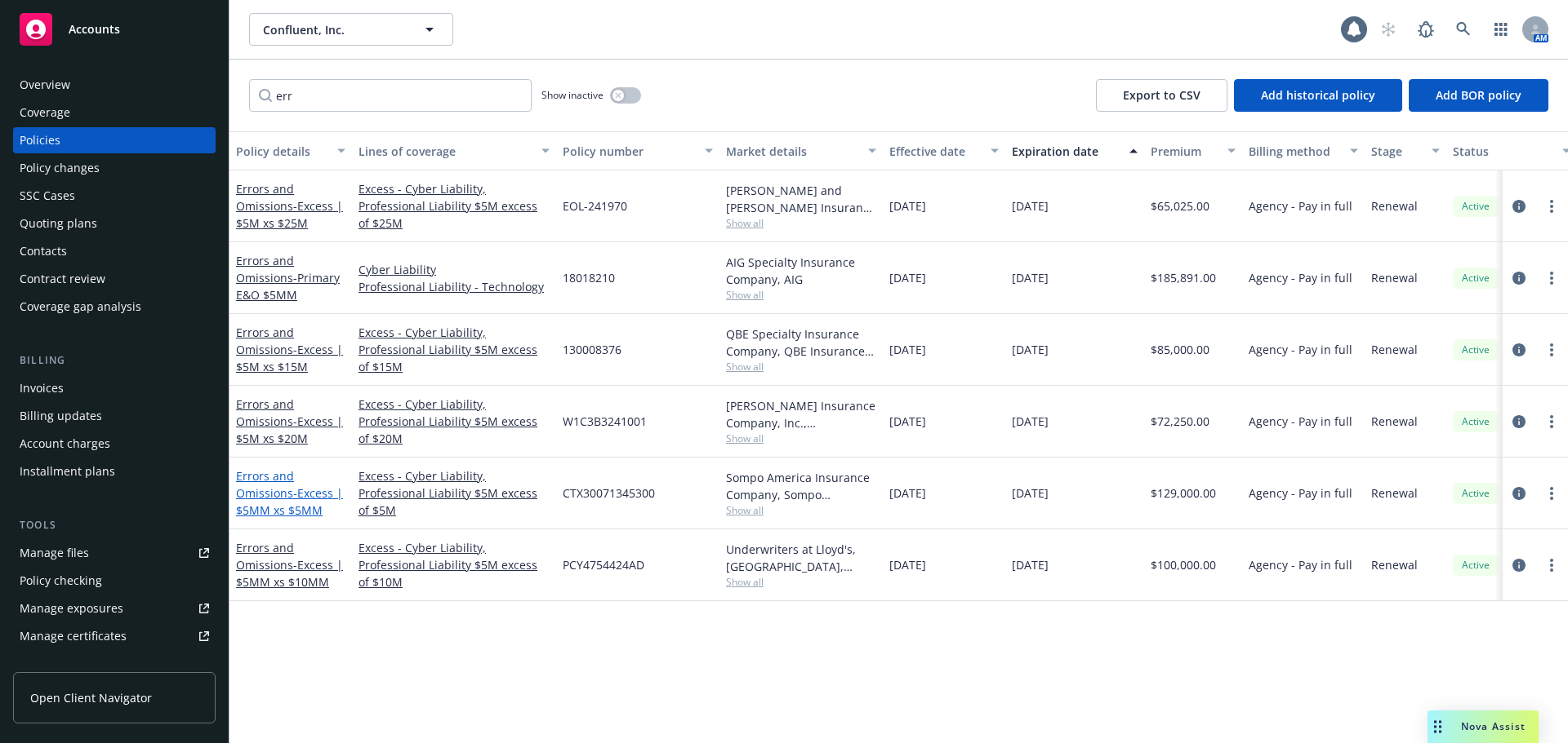
click at [321, 498] on span "- Excess | $5MM xs $5MM" at bounding box center [289, 501] width 107 height 33
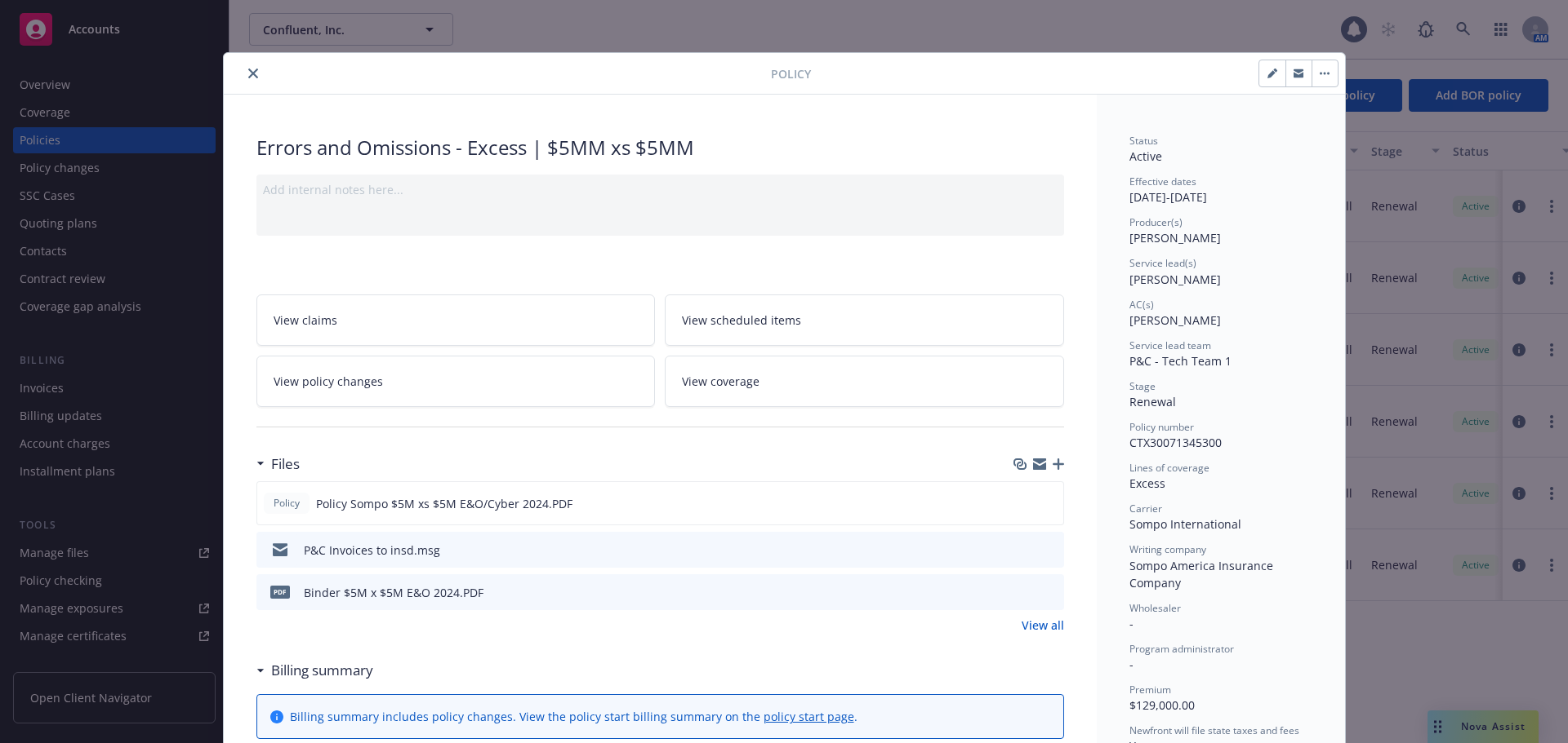
click at [244, 69] on button "close" at bounding box center [253, 73] width 20 height 20
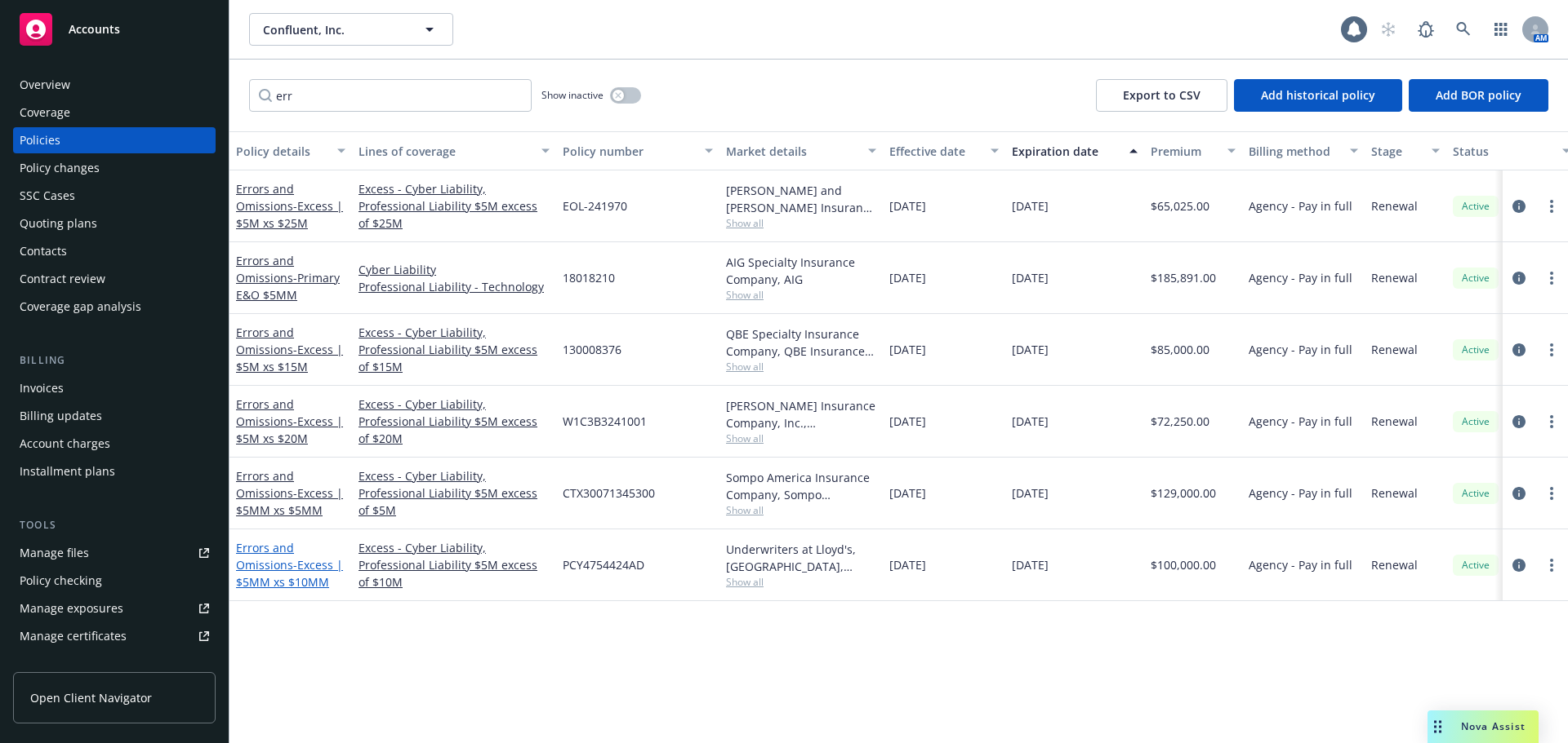
click at [273, 569] on link "Errors and Omissions - Excess | $5MM xs $10MM" at bounding box center [289, 565] width 107 height 50
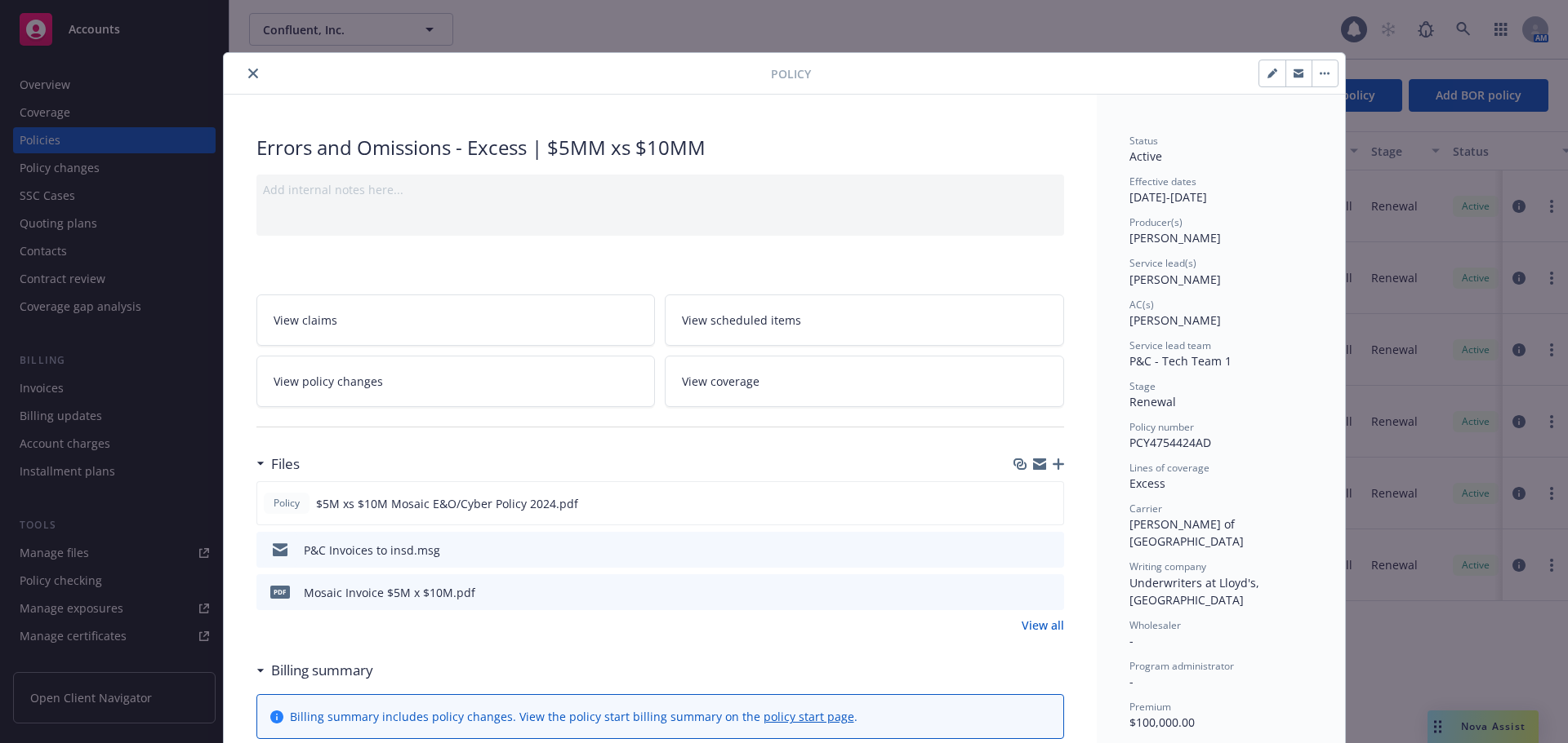
click at [248, 73] on icon "close" at bounding box center [253, 74] width 9 height 9
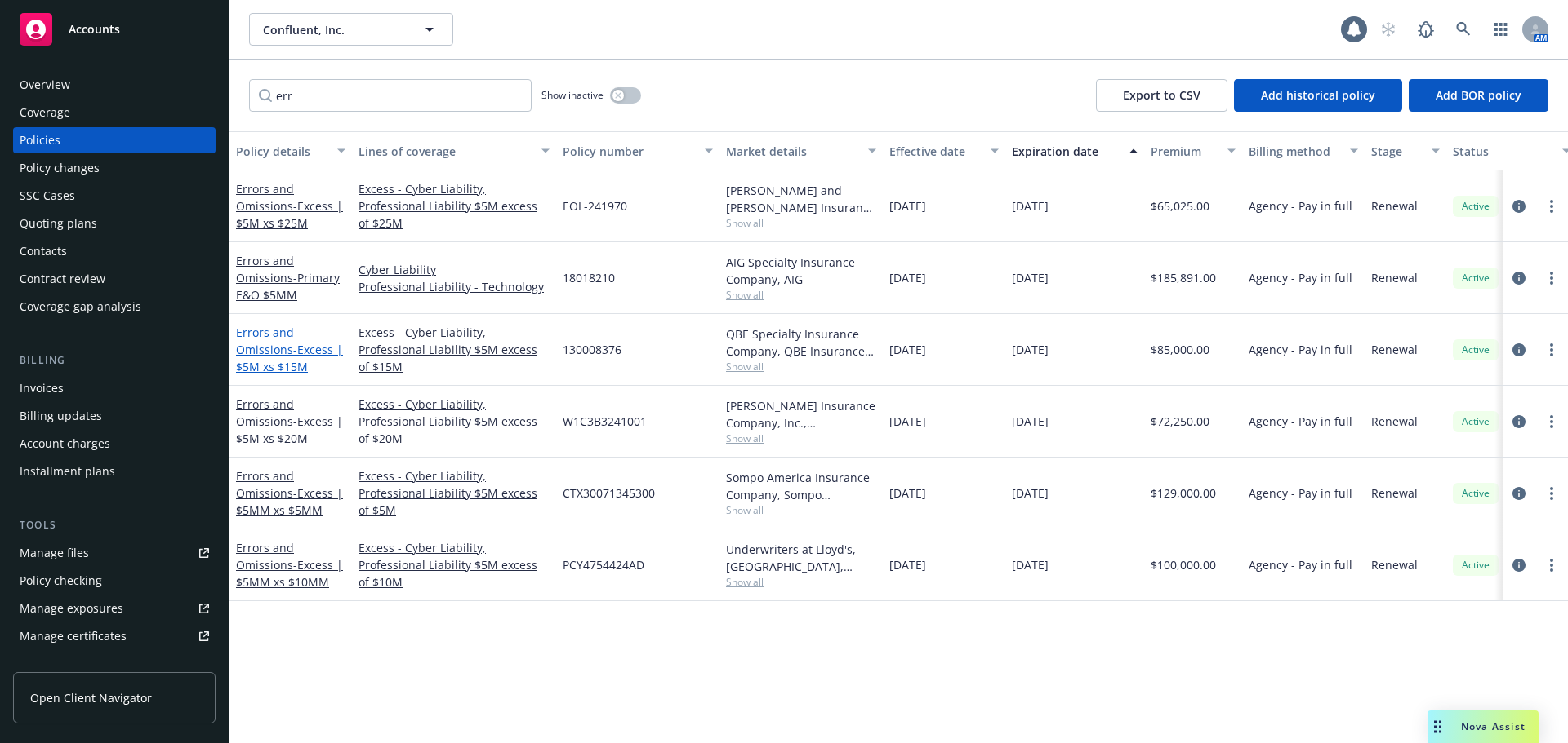
click at [282, 352] on link "Errors and Omissions - Excess | $5M xs $15M" at bounding box center [289, 349] width 107 height 50
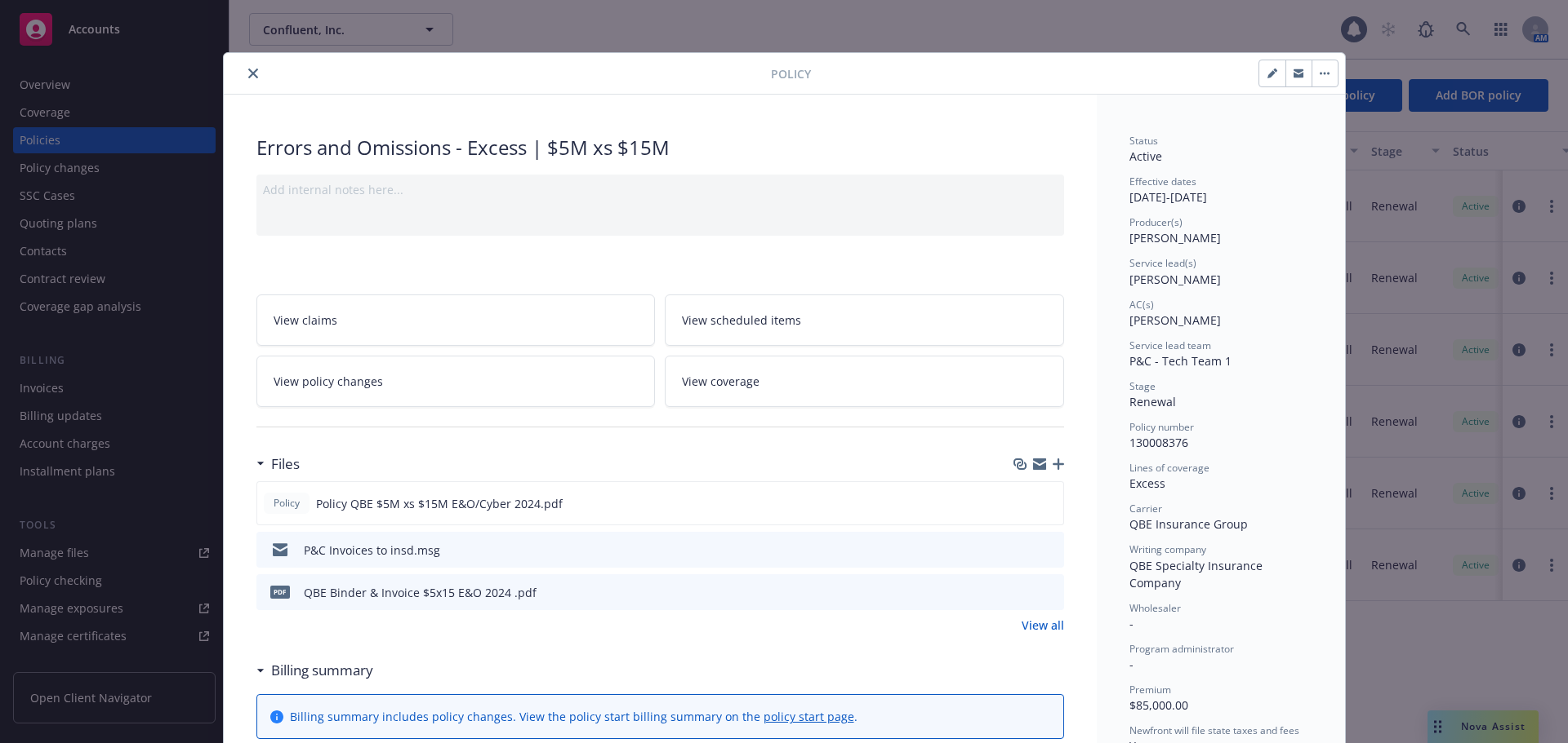
click at [248, 74] on icon "close" at bounding box center [253, 74] width 9 height 9
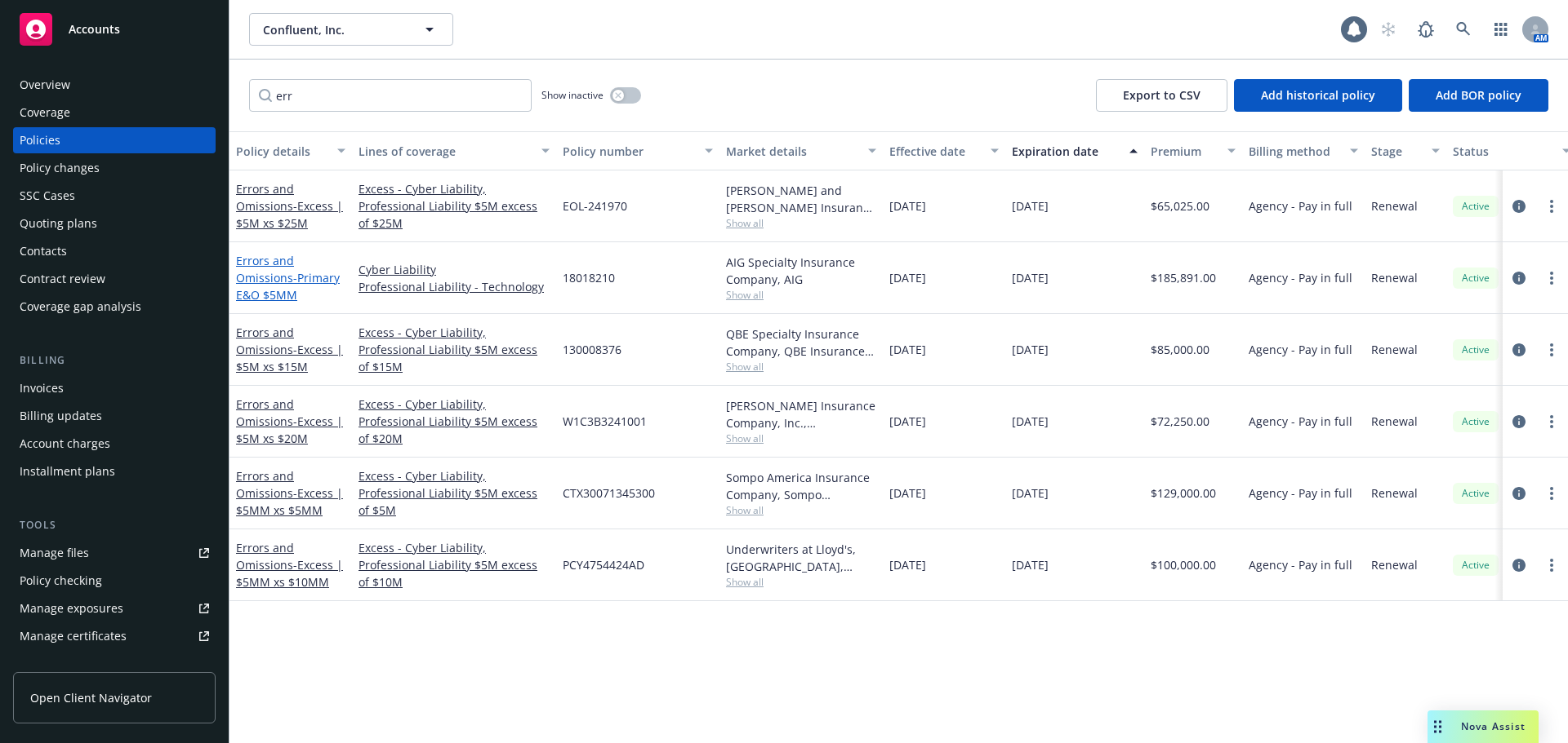
click at [278, 278] on link "Errors and Omissions - Primary E&O $5MM" at bounding box center [288, 278] width 104 height 50
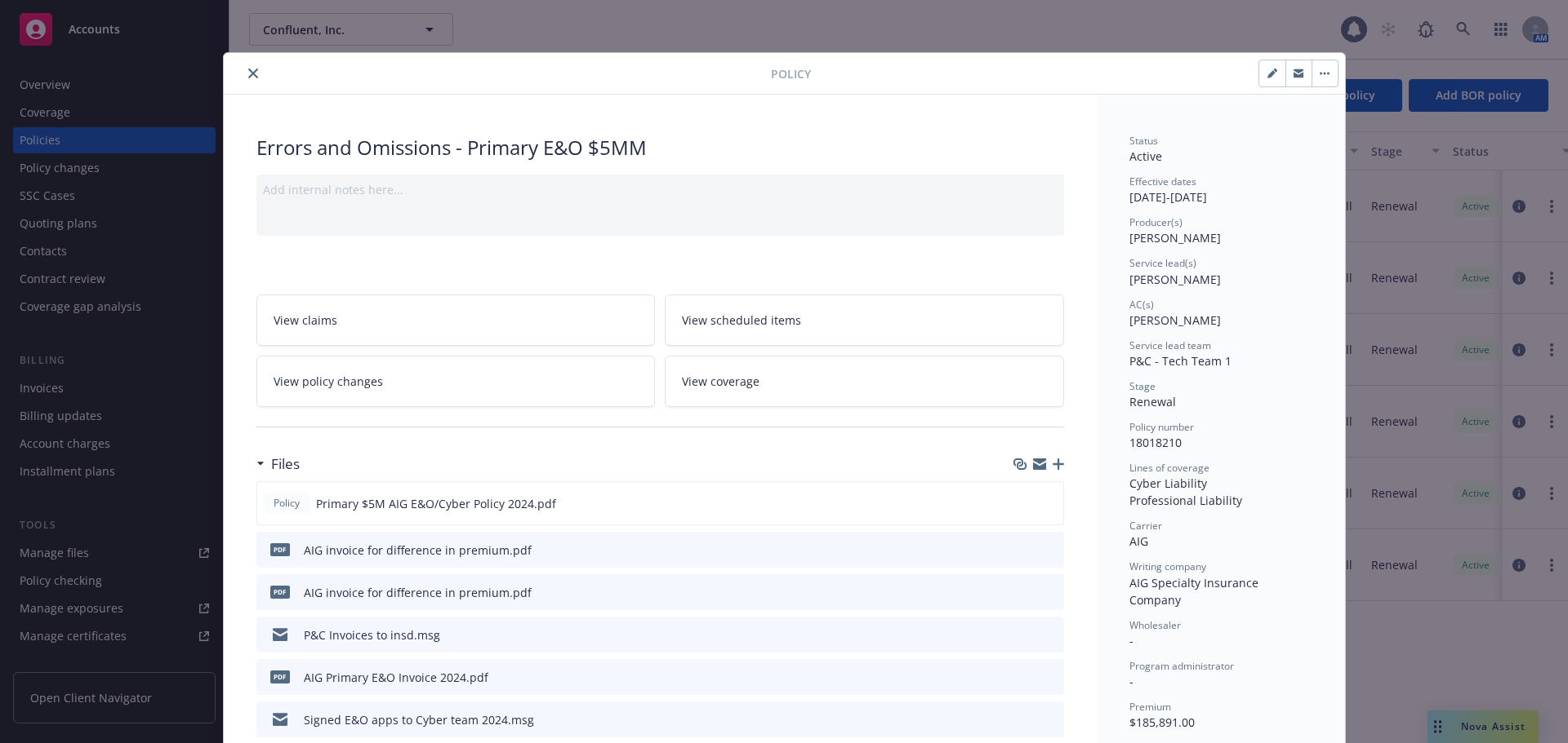
click at [248, 77] on icon "close" at bounding box center [253, 74] width 9 height 9
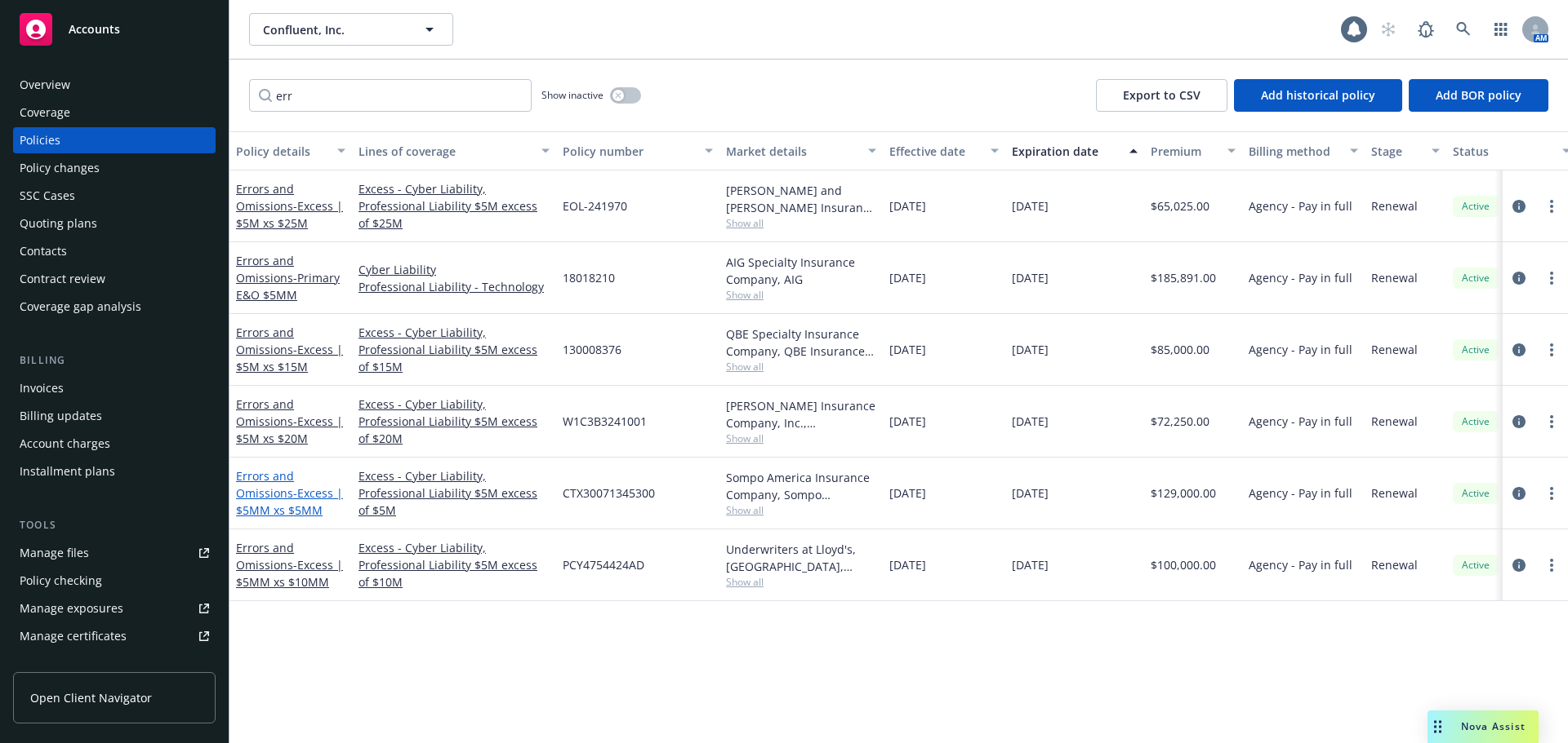
click at [304, 492] on span "- Excess | $5MM xs $5MM" at bounding box center [289, 501] width 107 height 33
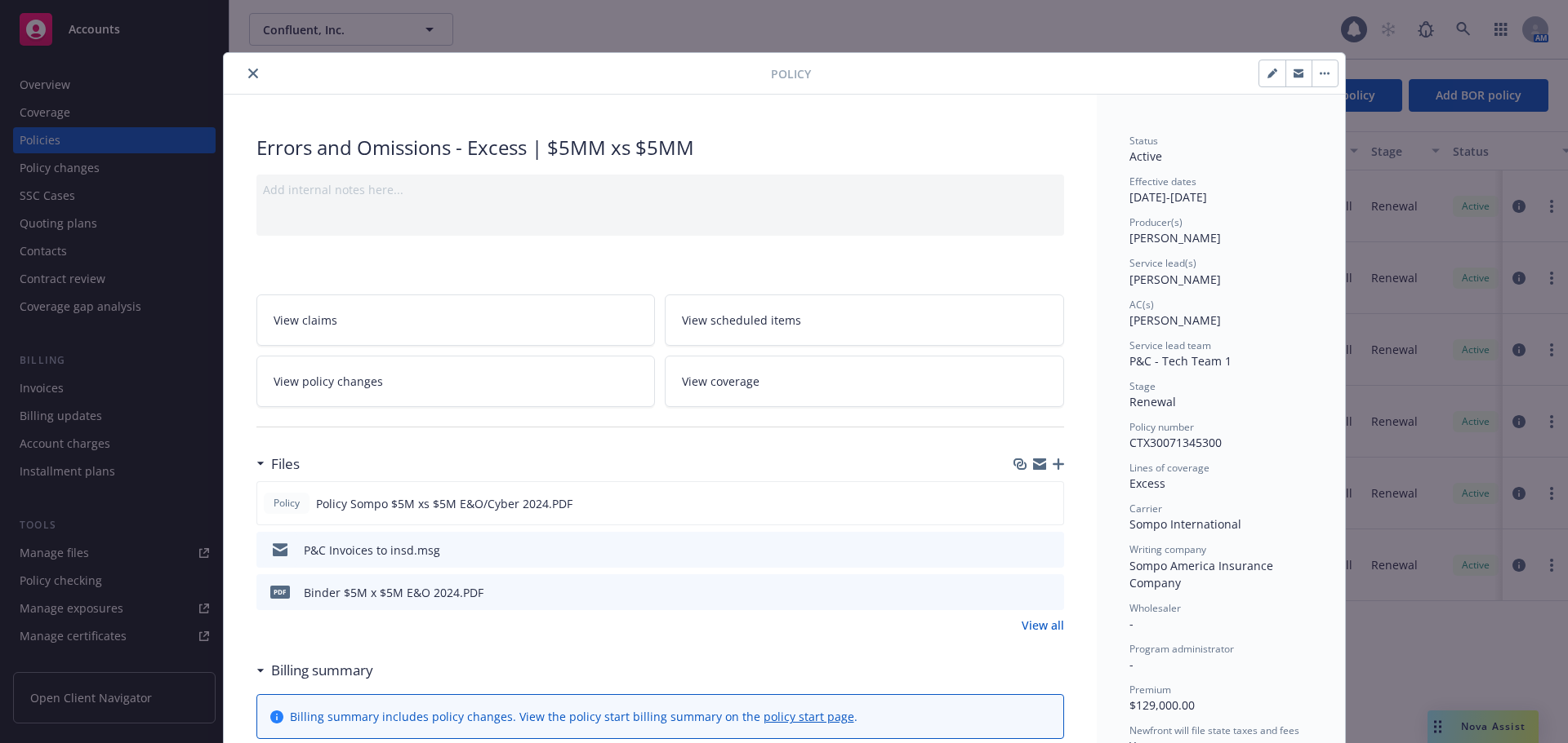
click at [250, 73] on icon "close" at bounding box center [253, 74] width 9 height 9
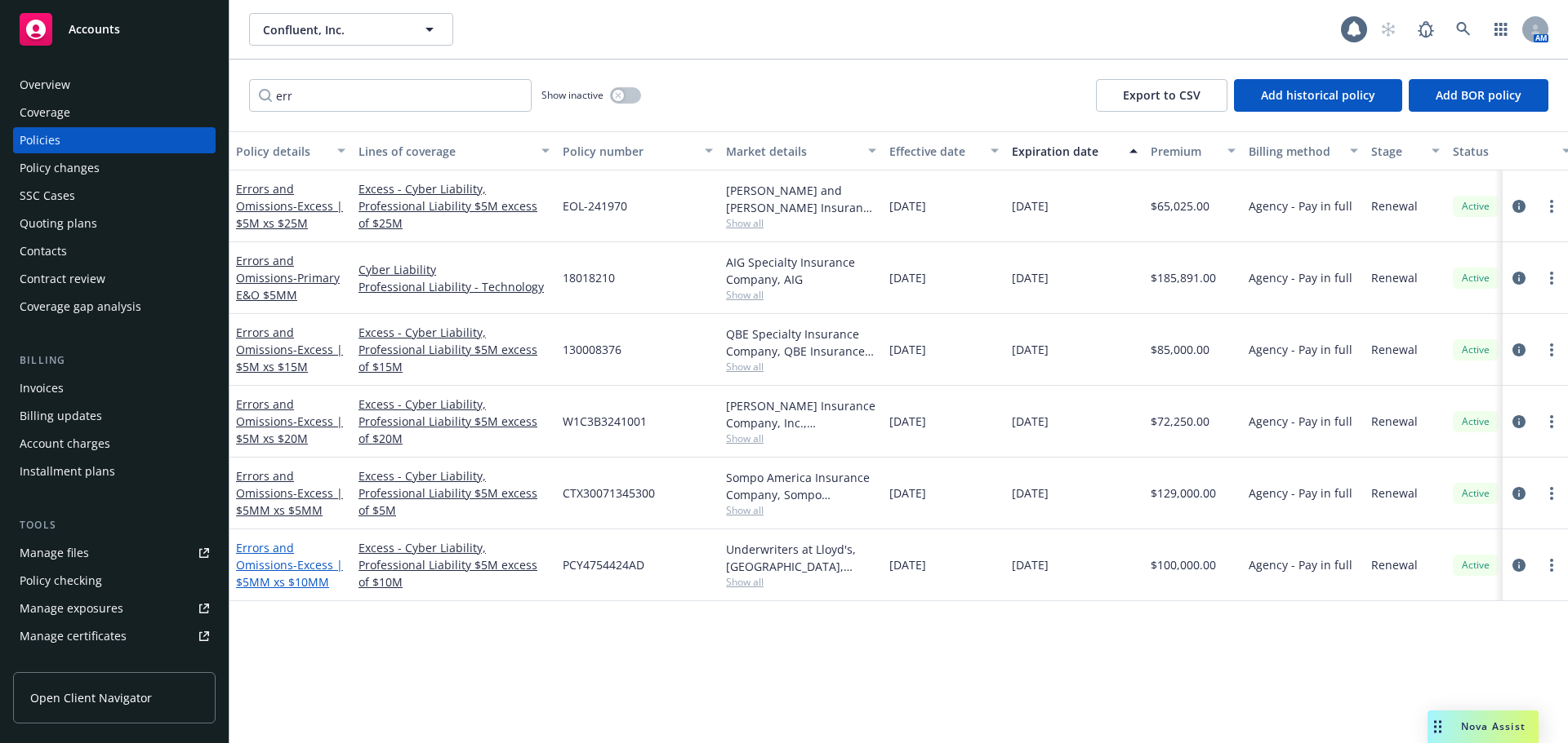
click at [315, 567] on span "- Excess | $5MM xs $10MM" at bounding box center [289, 573] width 107 height 33
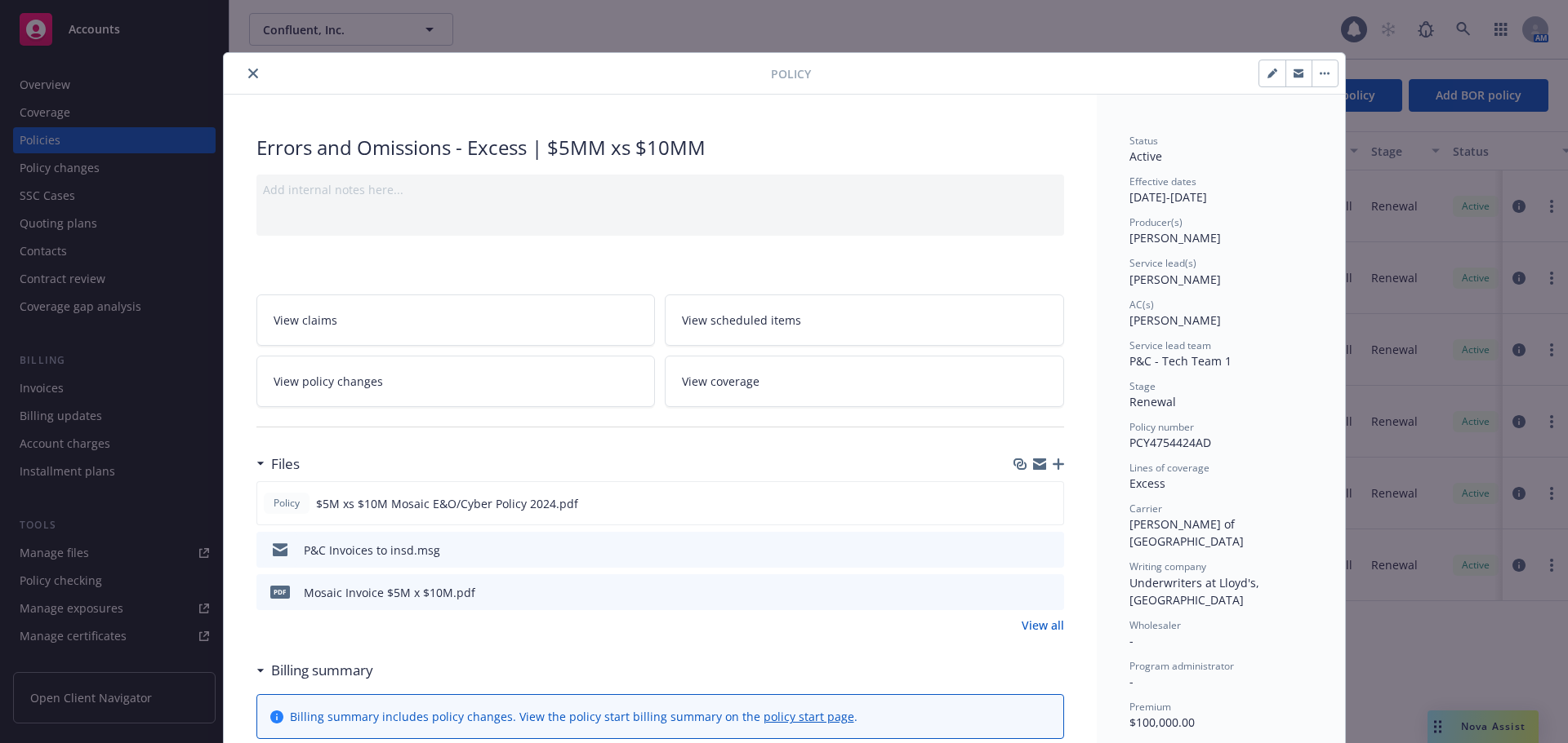
click at [249, 71] on icon "close" at bounding box center [253, 74] width 9 height 9
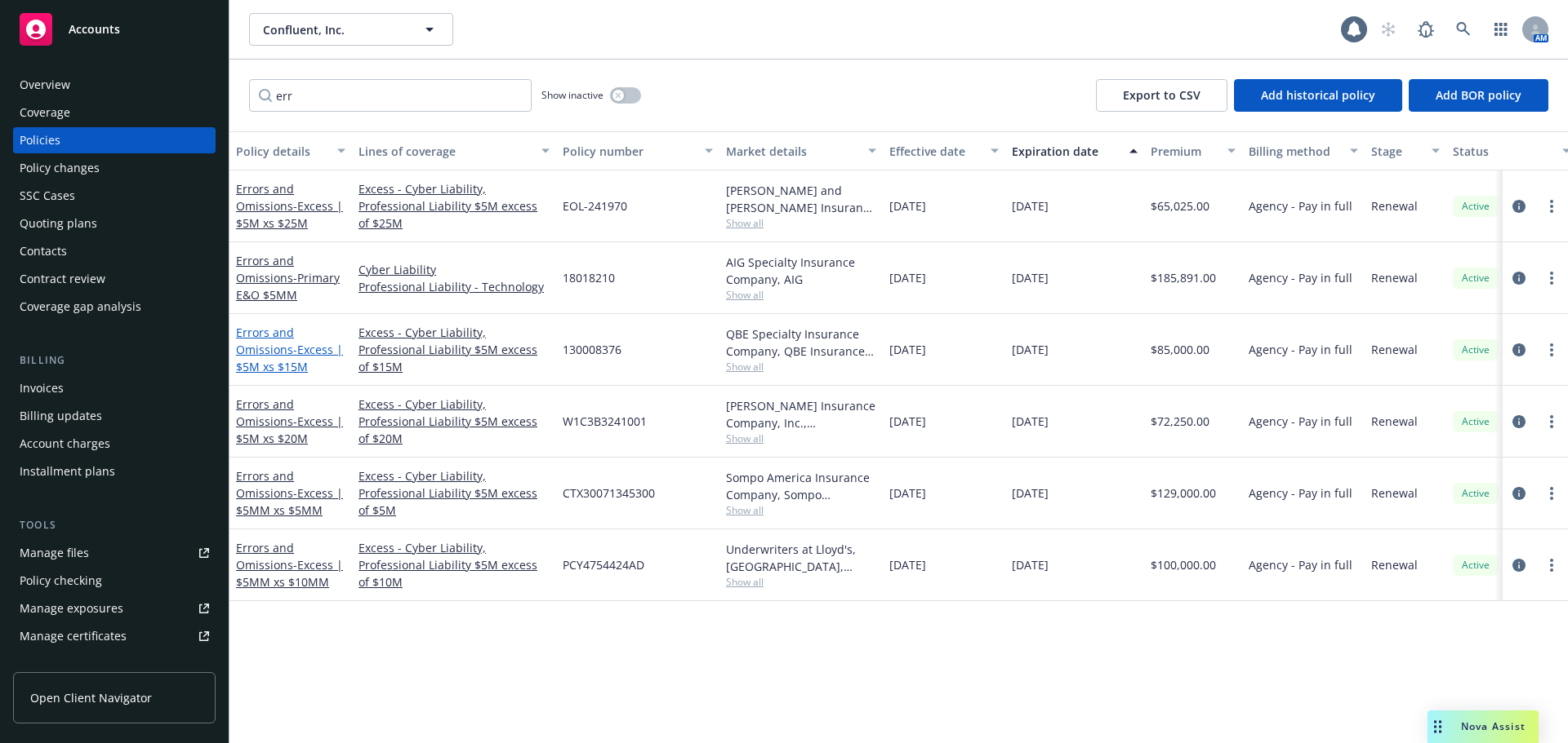
click at [286, 348] on link "Errors and Omissions - Excess | $5M xs $15M" at bounding box center [289, 349] width 107 height 50
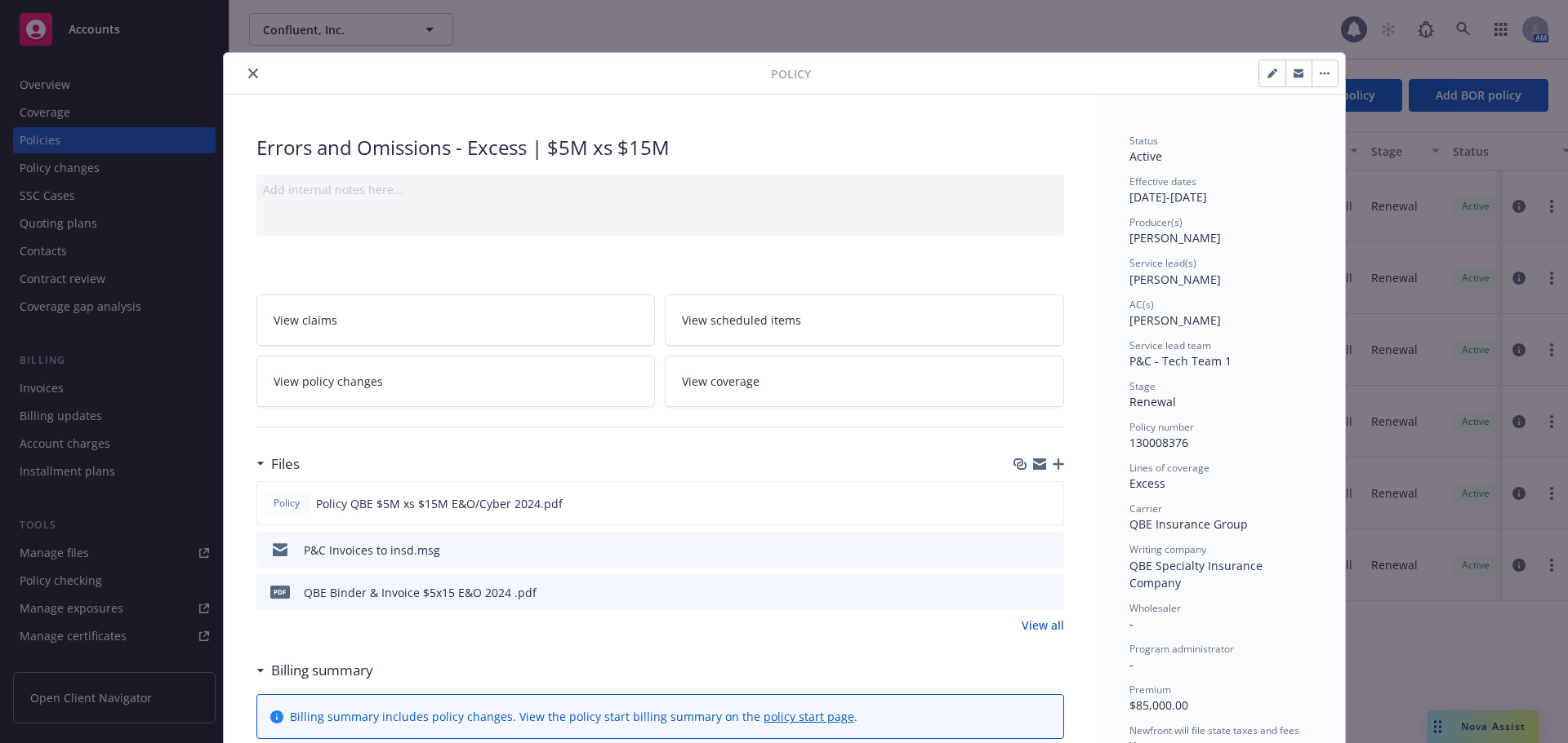
click at [248, 75] on icon "close" at bounding box center [253, 74] width 9 height 9
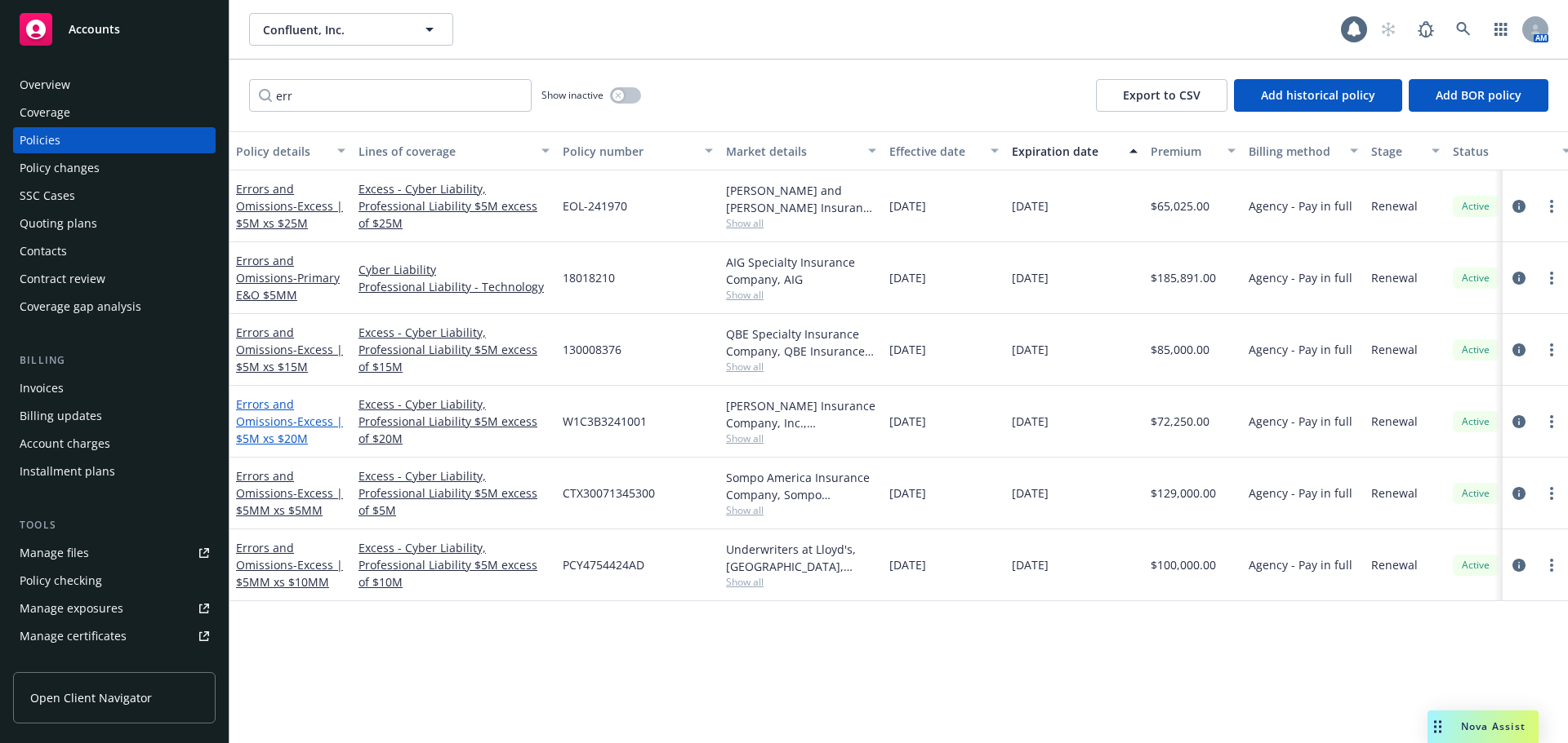
click at [274, 418] on link "Errors and Omissions - Excess | $5M xs $20M" at bounding box center [289, 421] width 107 height 50
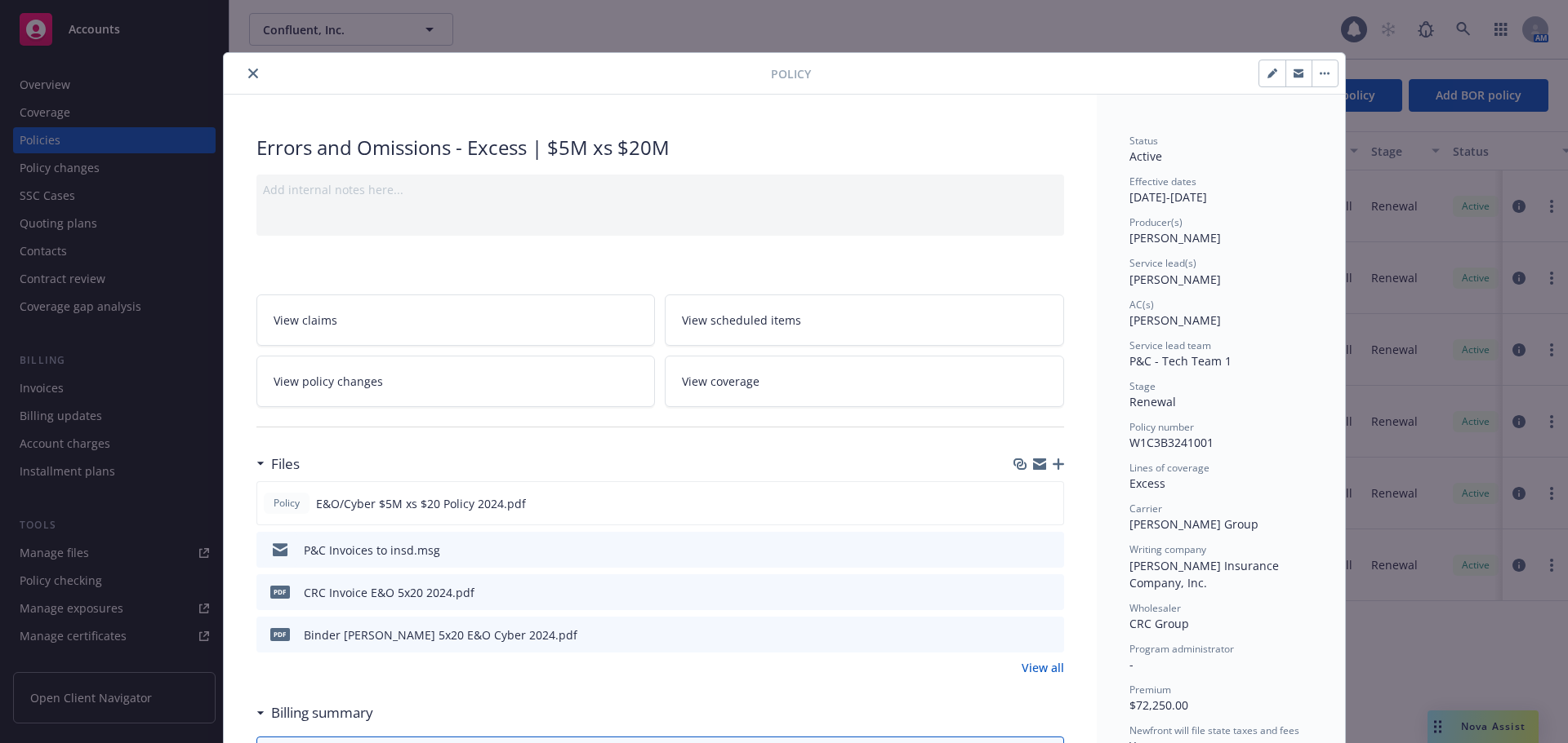
click at [248, 69] on icon "close" at bounding box center [253, 74] width 9 height 9
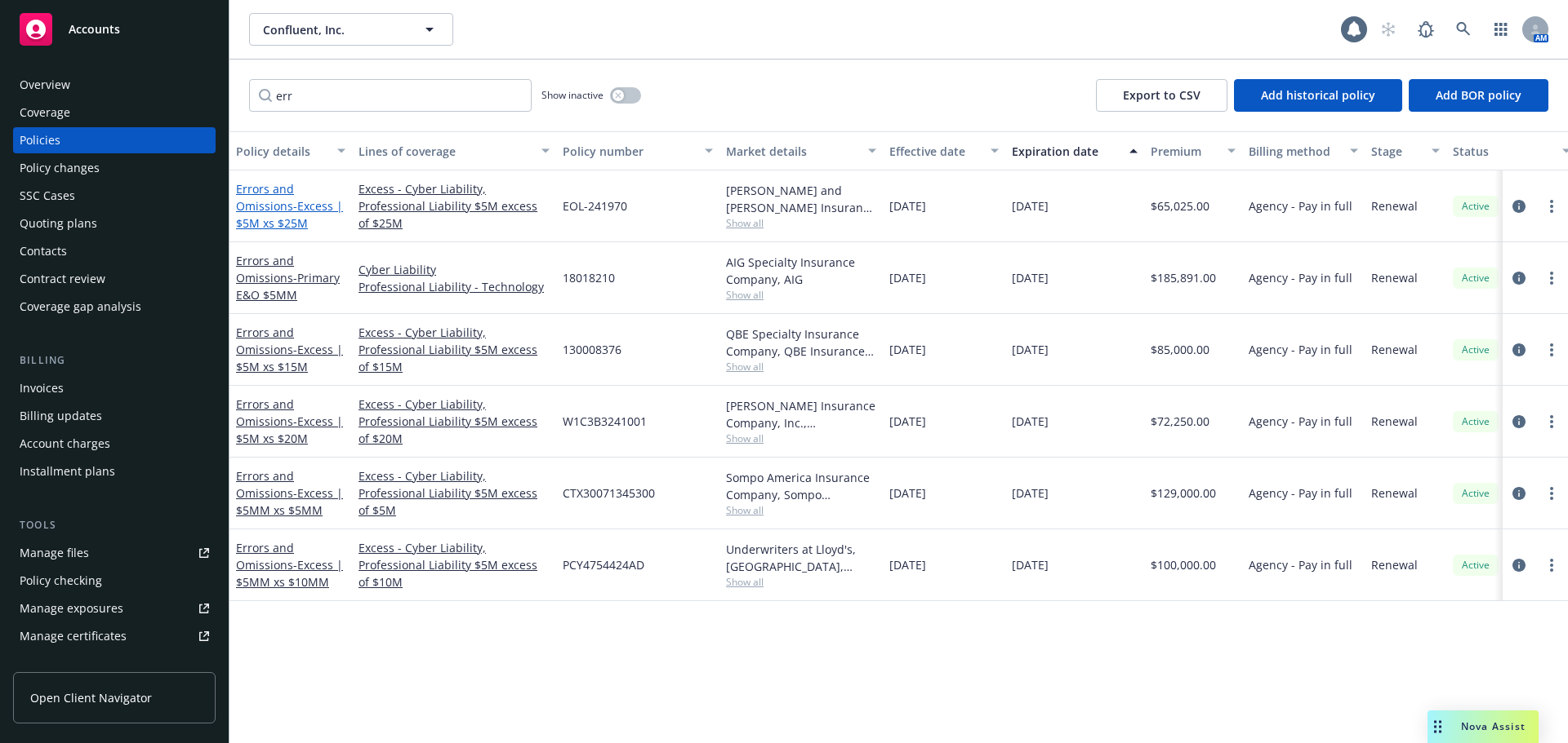
click at [301, 208] on span "- Excess | $5M xs $25M" at bounding box center [289, 214] width 107 height 33
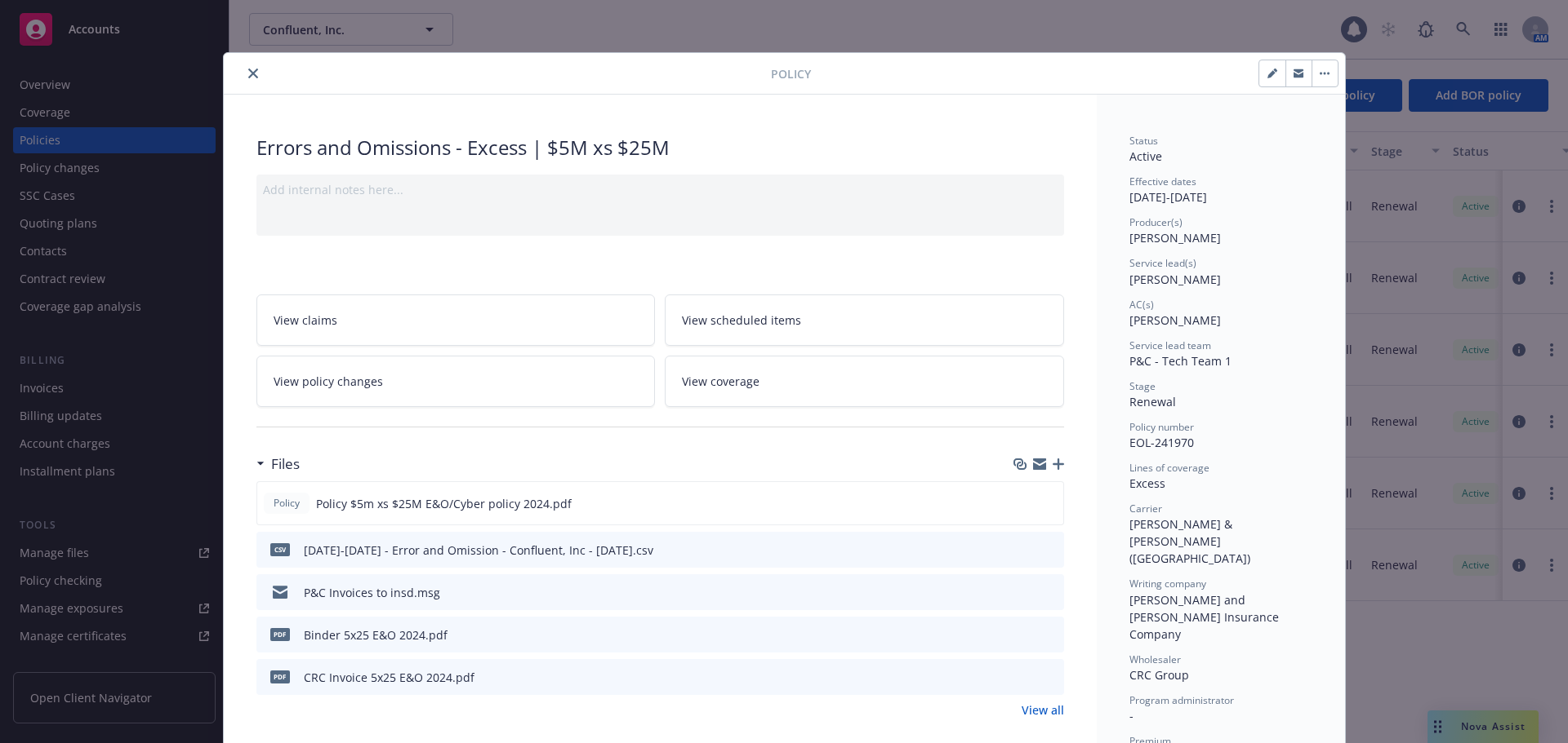
drag, startPoint x: 244, startPoint y: 74, endPoint x: 251, endPoint y: 78, distance: 8.1
click at [248, 74] on icon "close" at bounding box center [253, 74] width 9 height 9
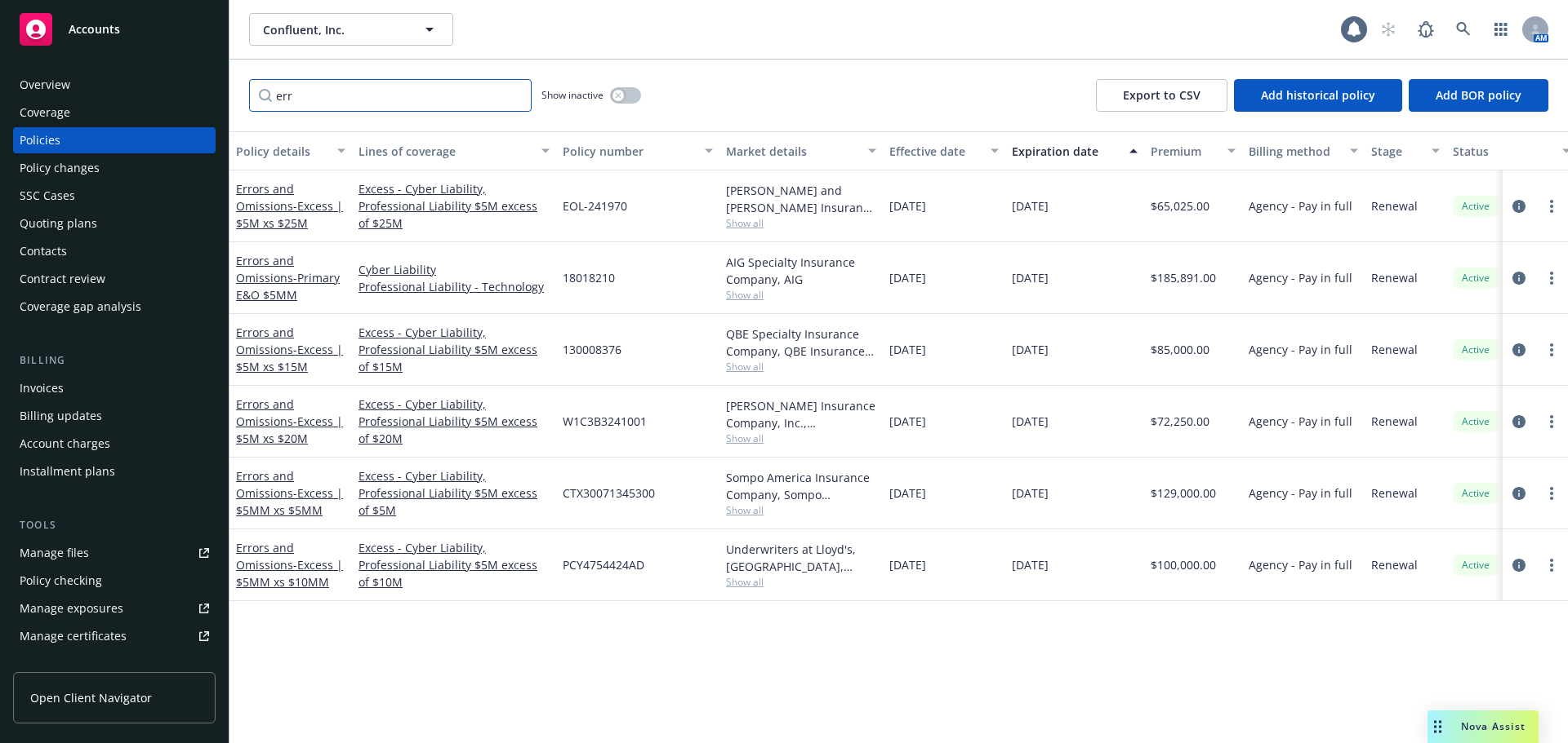
drag, startPoint x: 349, startPoint y: 95, endPoint x: 270, endPoint y: 106, distance: 79.8
click at [270, 106] on input "err" at bounding box center [390, 95] width 282 height 33
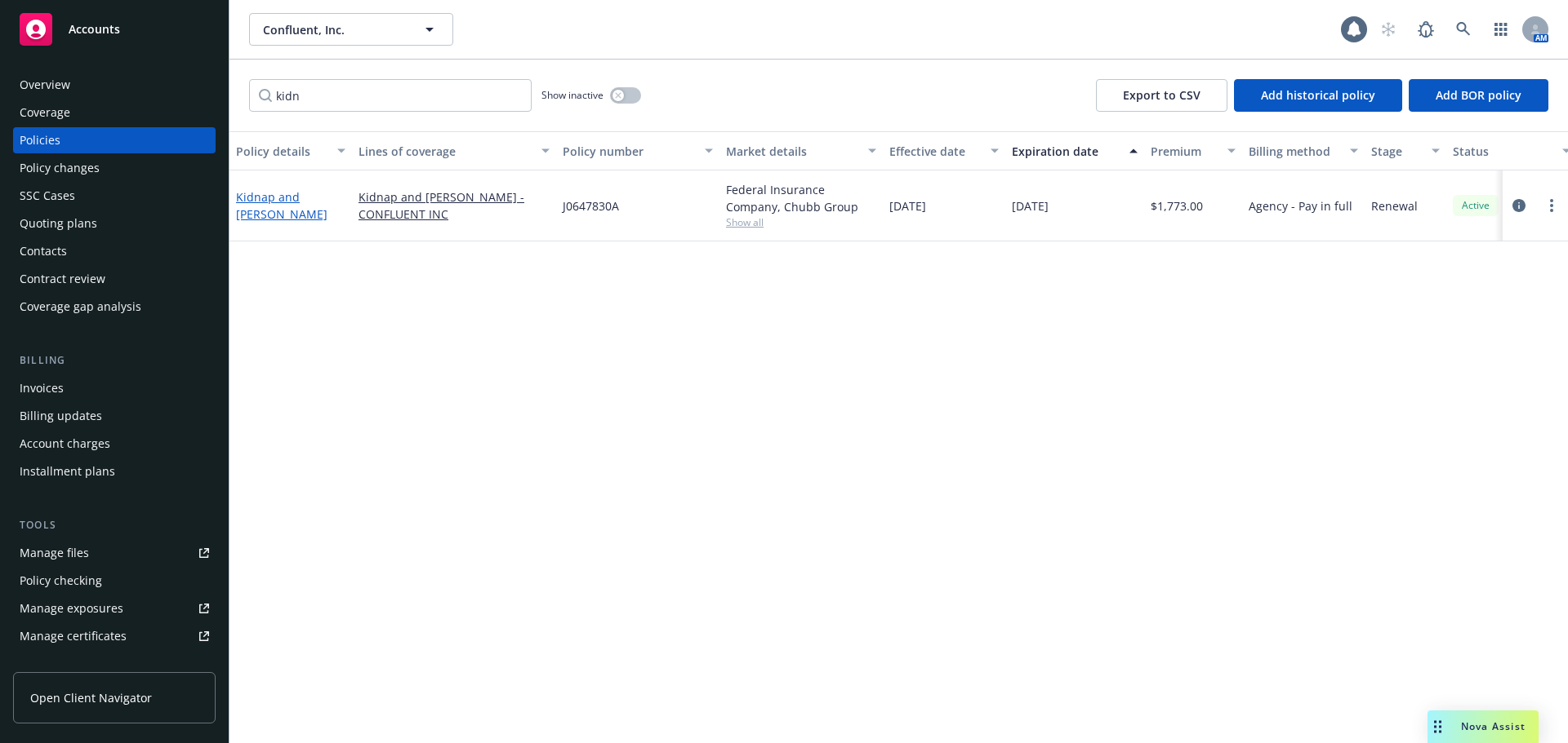
click at [315, 200] on link "Kidnap and [PERSON_NAME]" at bounding box center [281, 206] width 92 height 33
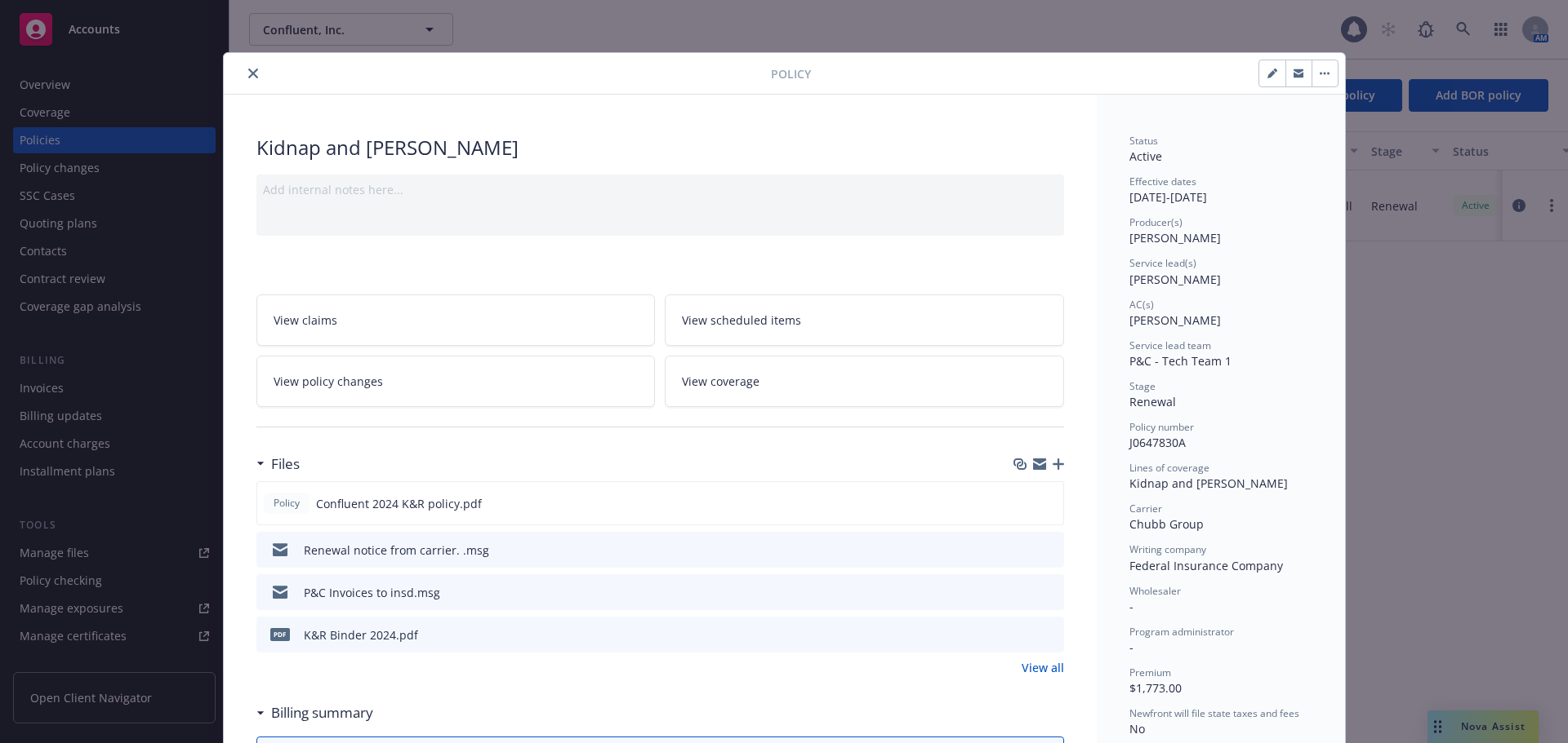
click at [250, 76] on icon "close" at bounding box center [253, 74] width 9 height 9
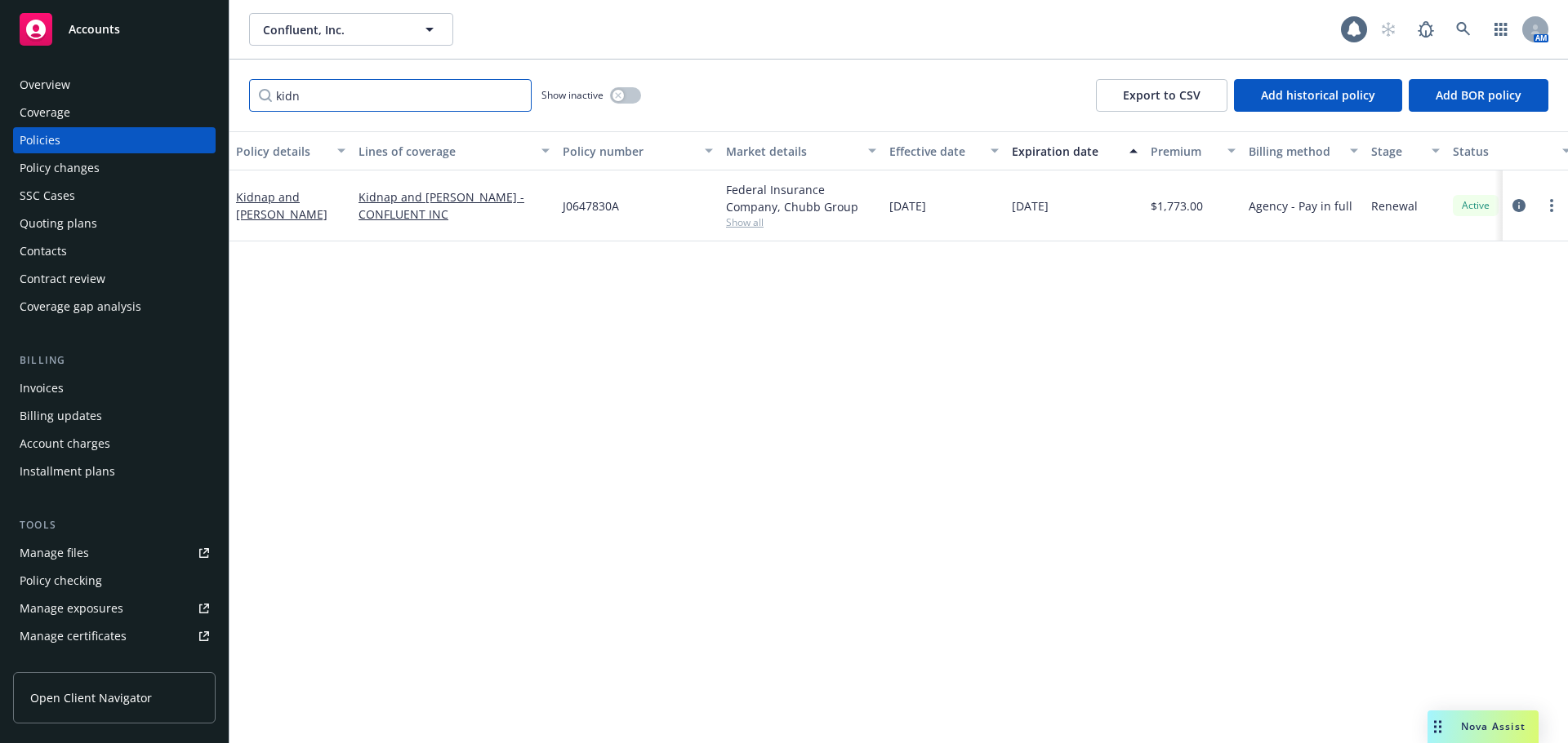
drag, startPoint x: 314, startPoint y: 98, endPoint x: 264, endPoint y: 104, distance: 50.4
click at [264, 104] on input "kidn" at bounding box center [390, 95] width 282 height 33
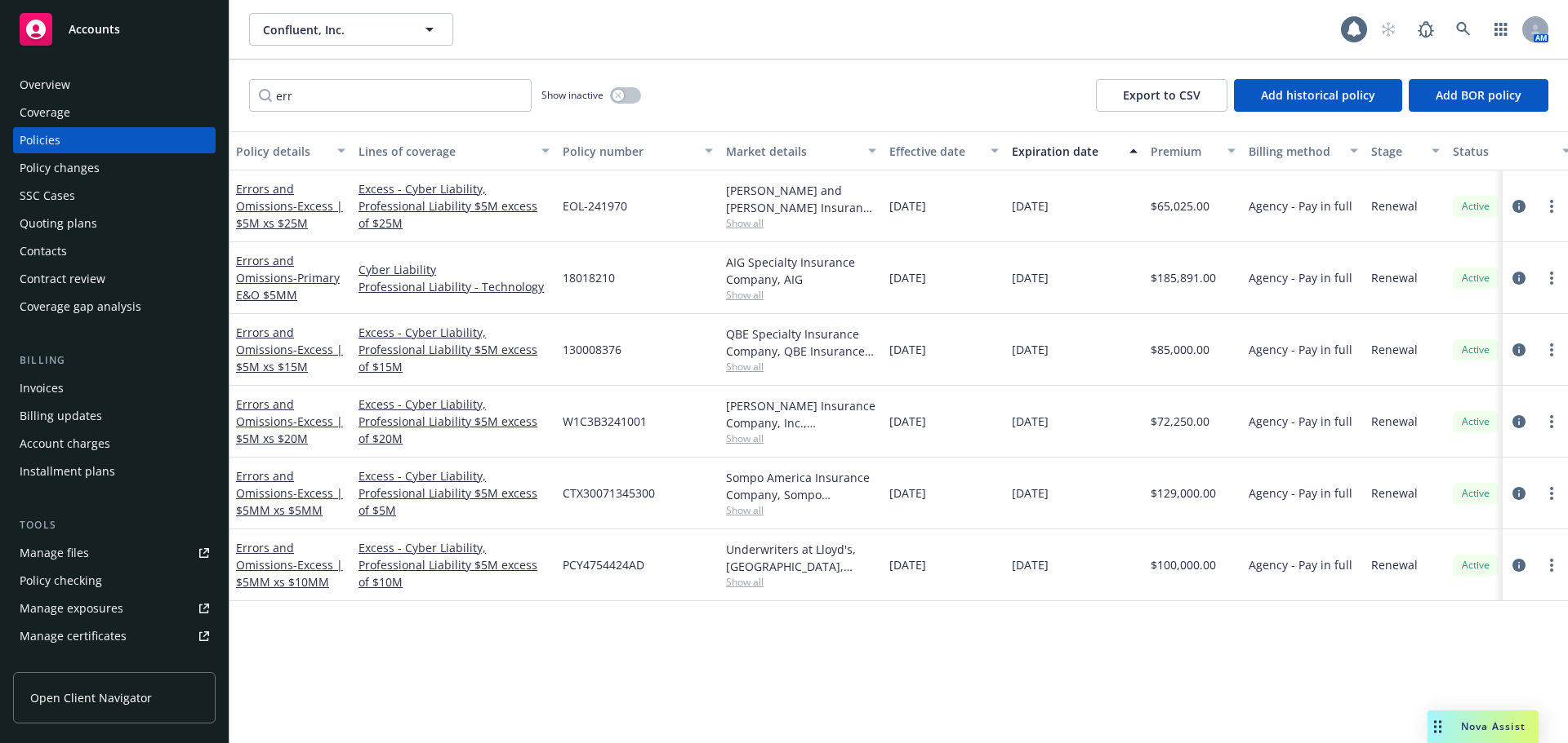
click at [305, 213] on div "Errors and Omissions - Excess | $5M xs $25M" at bounding box center [291, 206] width 110 height 51
click at [304, 205] on span "- Excess | $5M xs $25M" at bounding box center [289, 214] width 107 height 33
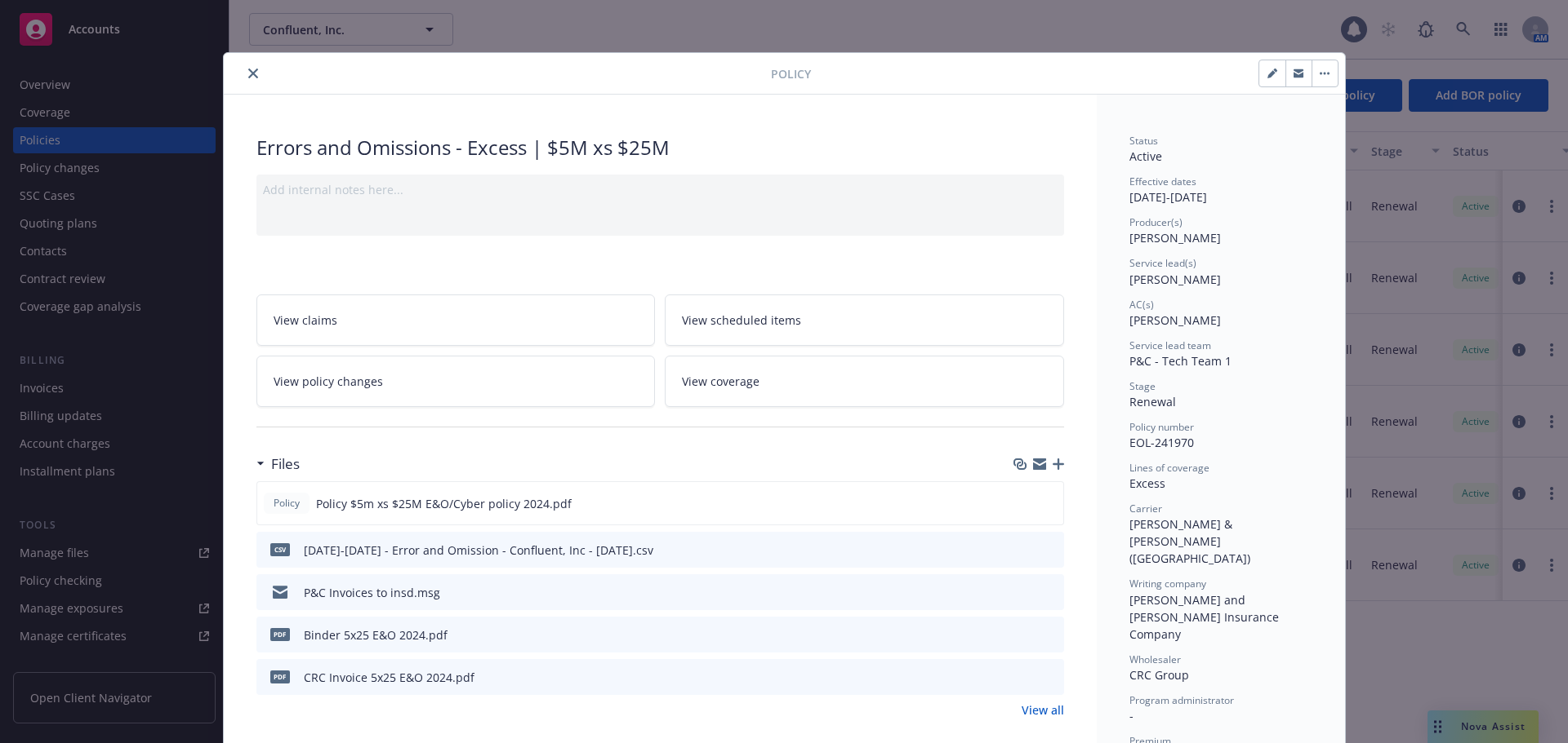
click at [248, 74] on icon "close" at bounding box center [253, 74] width 9 height 9
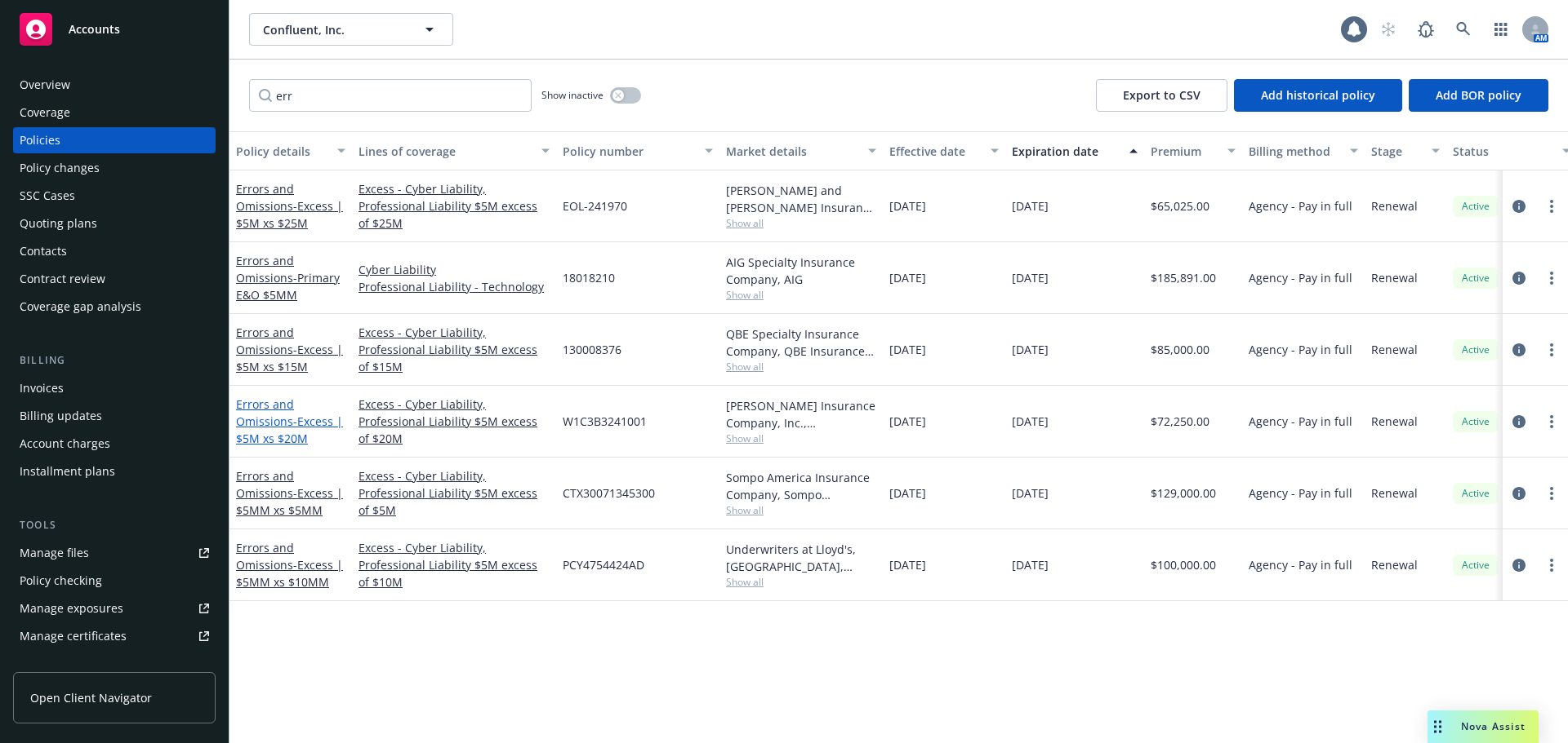
click at [297, 420] on span "- Excess | $5M xs $20M" at bounding box center [289, 430] width 107 height 33
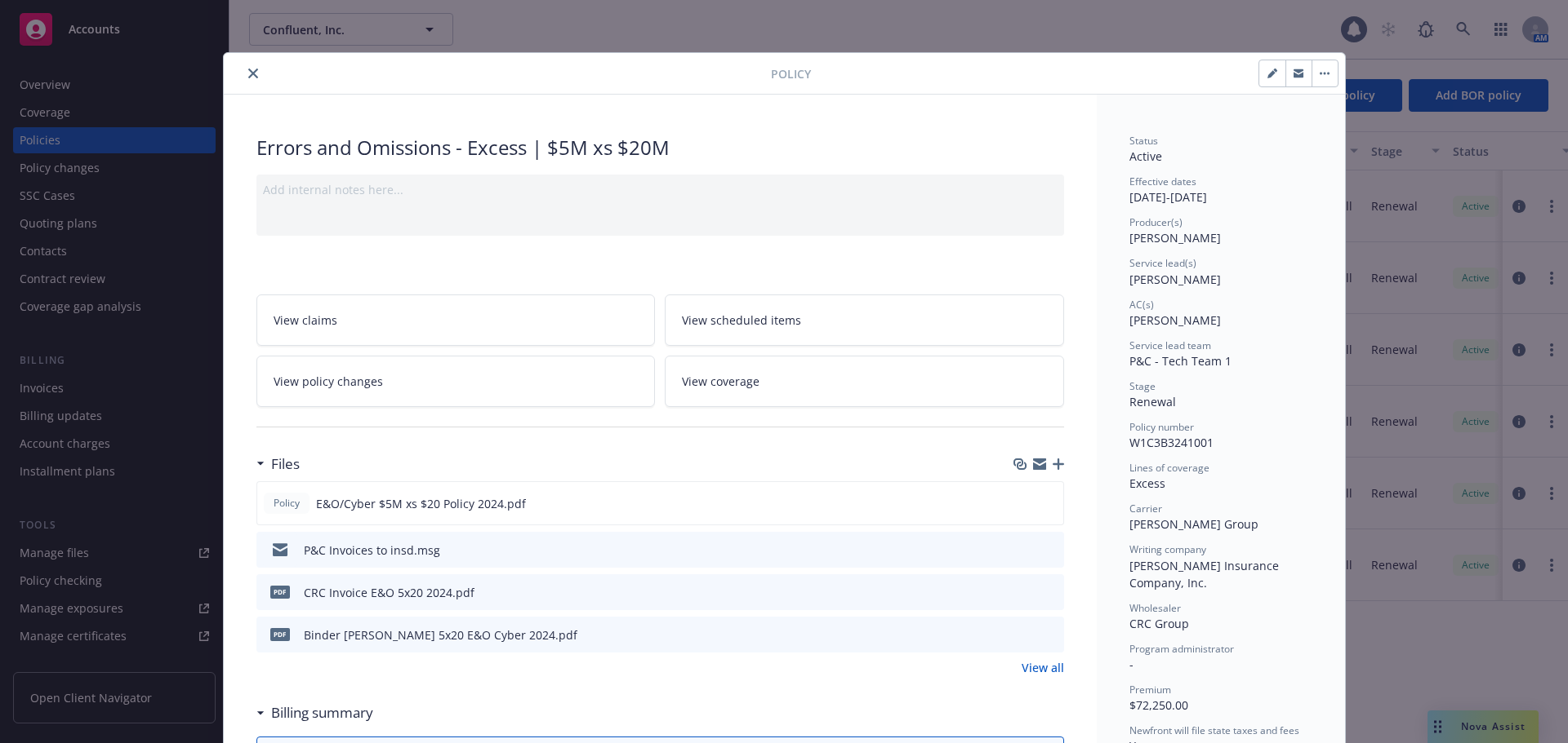
click at [250, 76] on icon "close" at bounding box center [253, 74] width 9 height 9
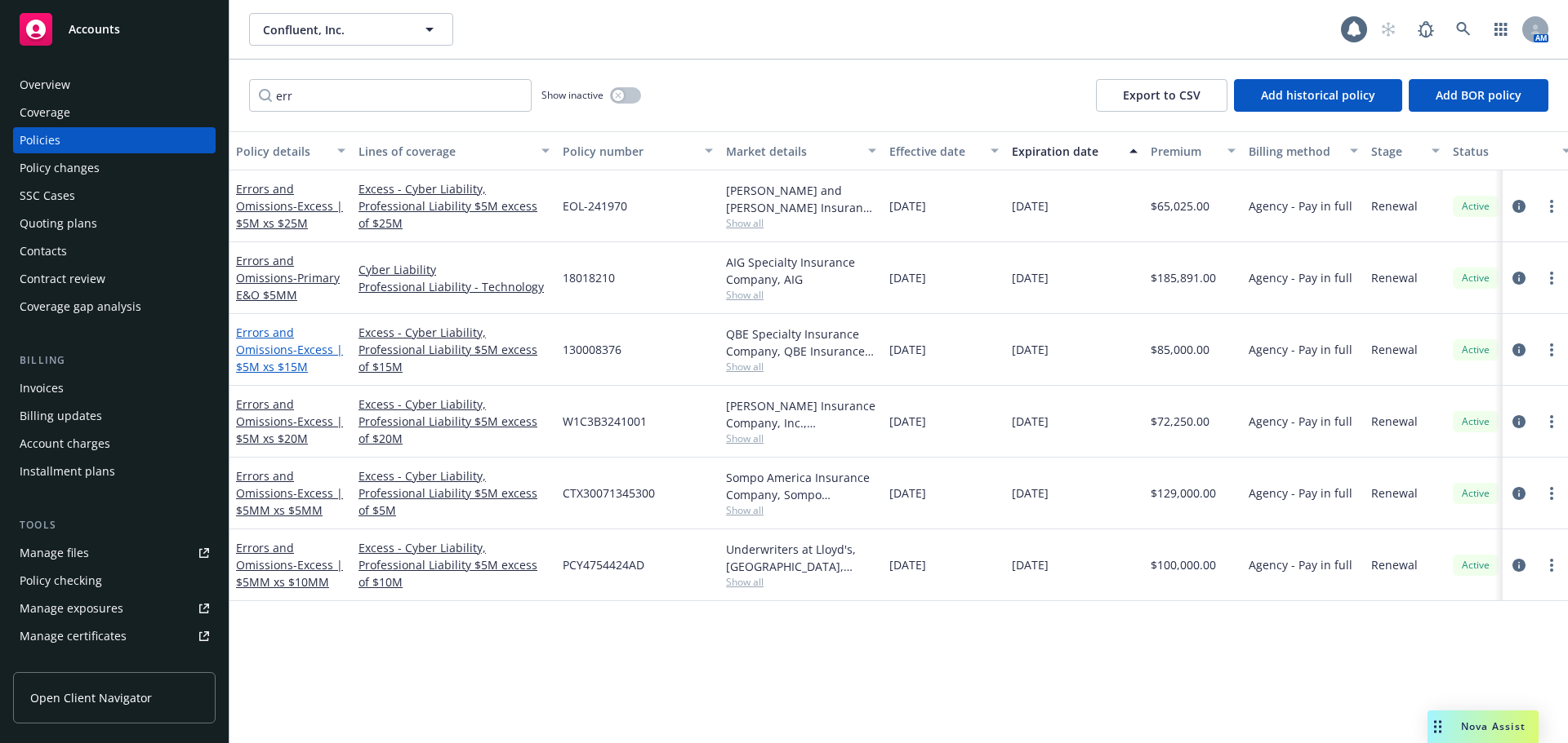
click at [289, 351] on link "Errors and Omissions - Excess | $5M xs $15M" at bounding box center [289, 349] width 107 height 50
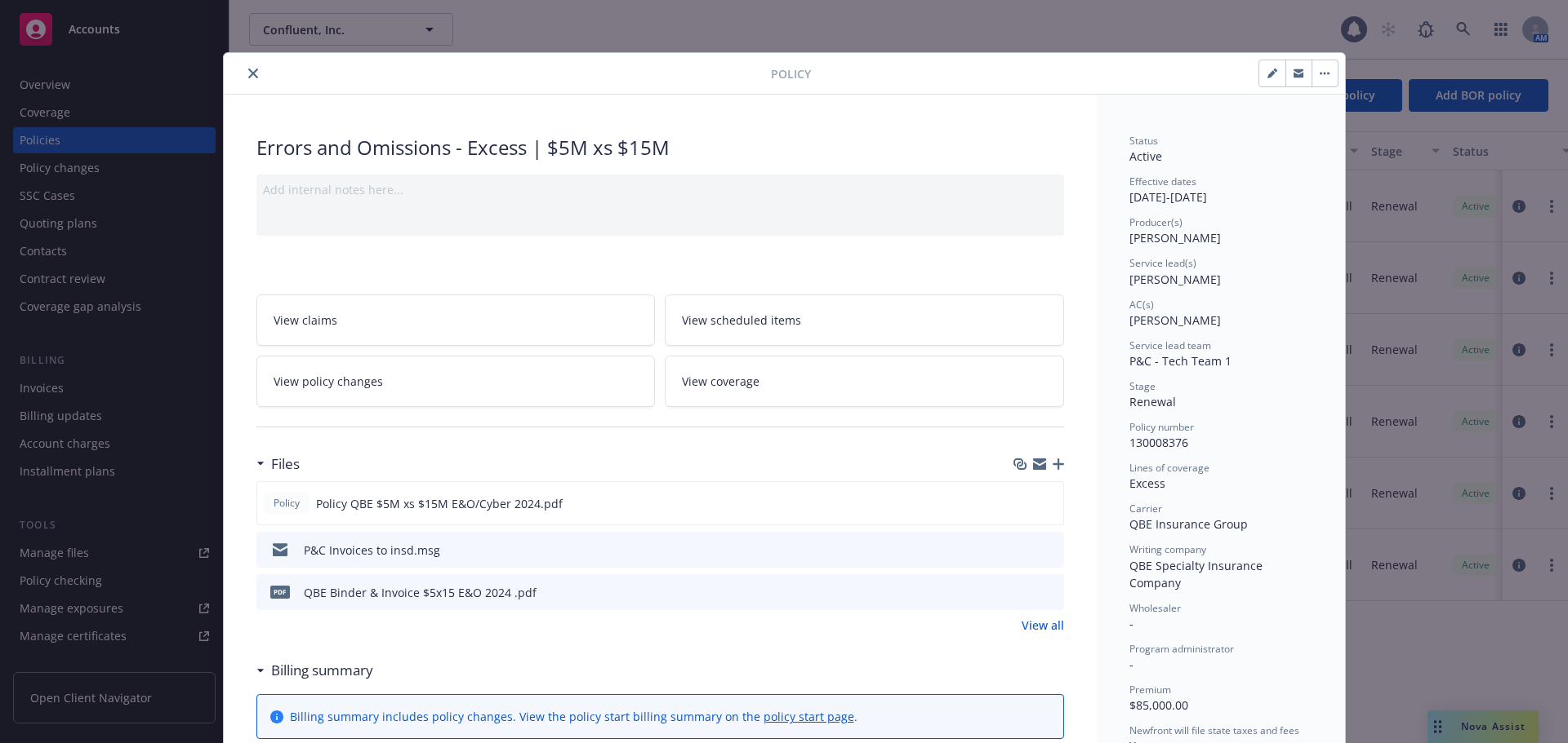
click at [251, 73] on button "close" at bounding box center [253, 73] width 20 height 20
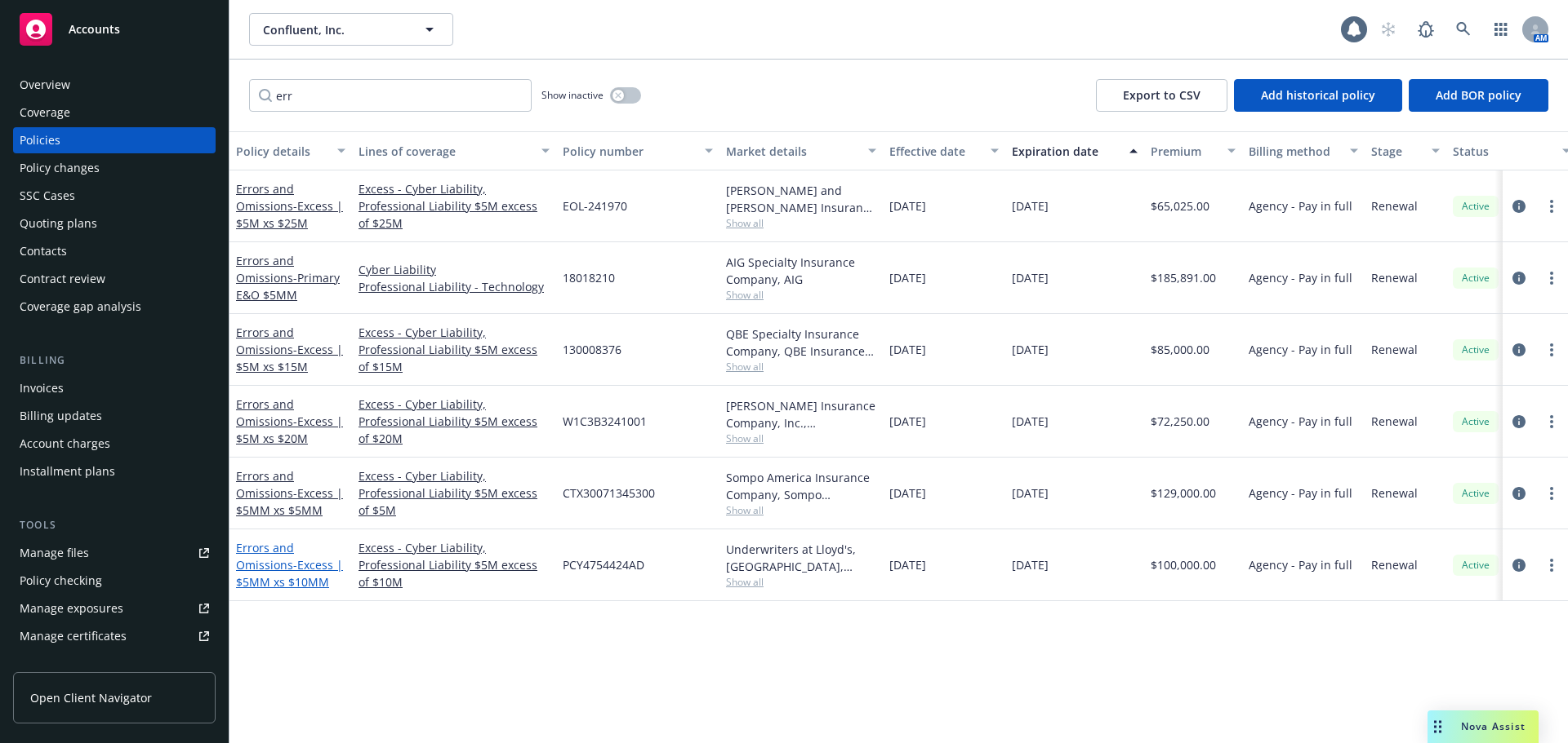
click at [312, 564] on span "- Excess | $5MM xs $10MM" at bounding box center [289, 573] width 107 height 33
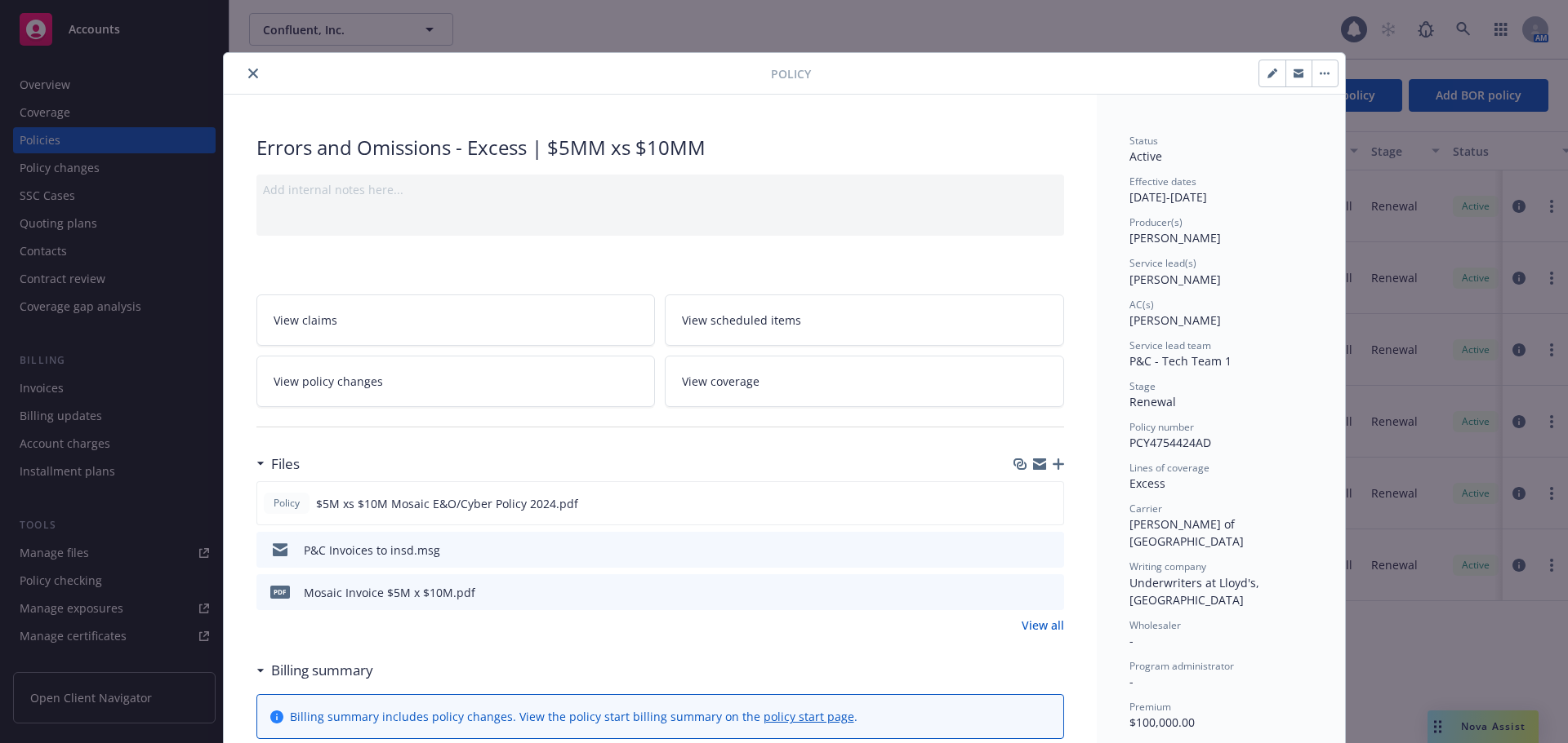
click at [244, 67] on button "close" at bounding box center [253, 73] width 20 height 20
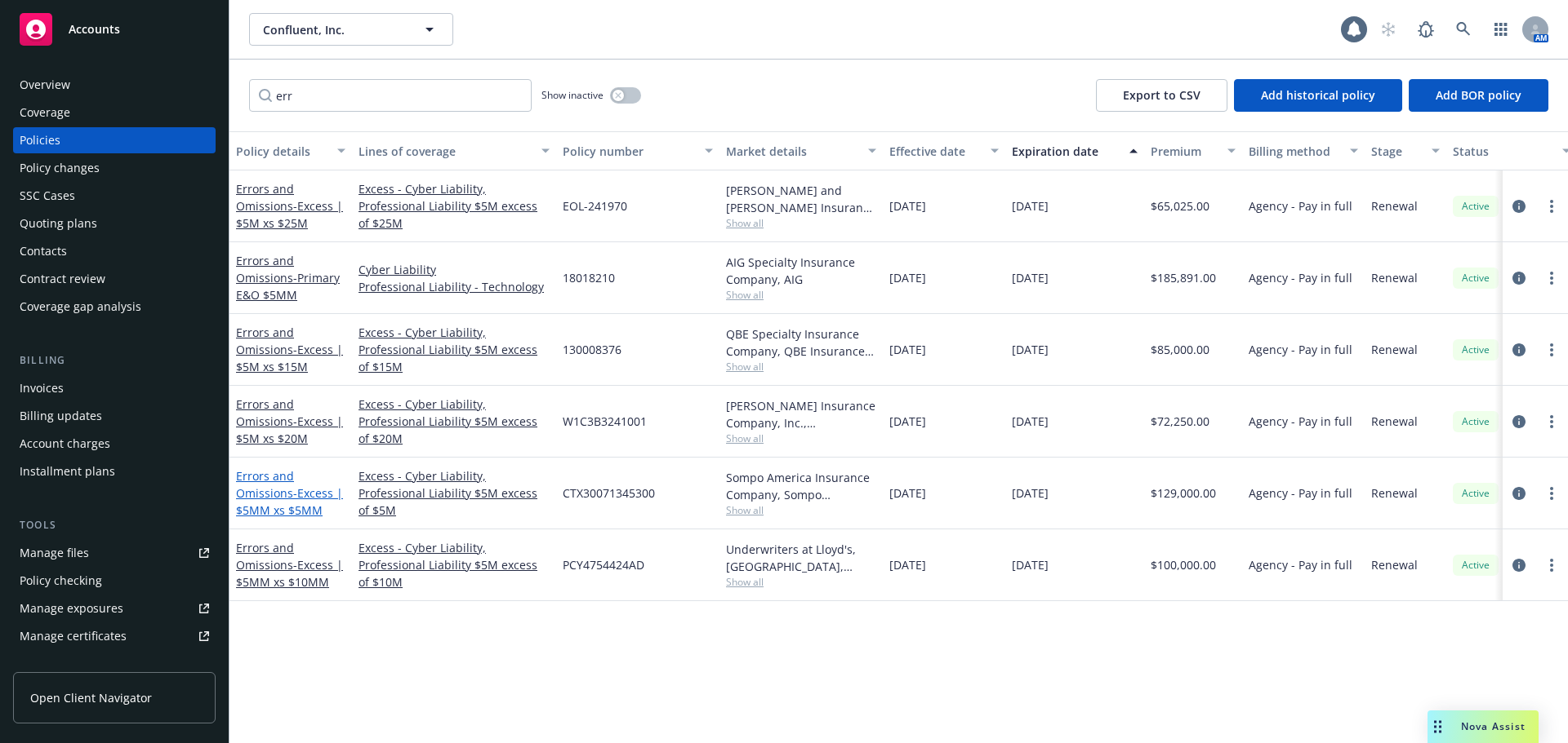
click at [293, 497] on span "- Excess | $5MM xs $5MM" at bounding box center [289, 501] width 107 height 33
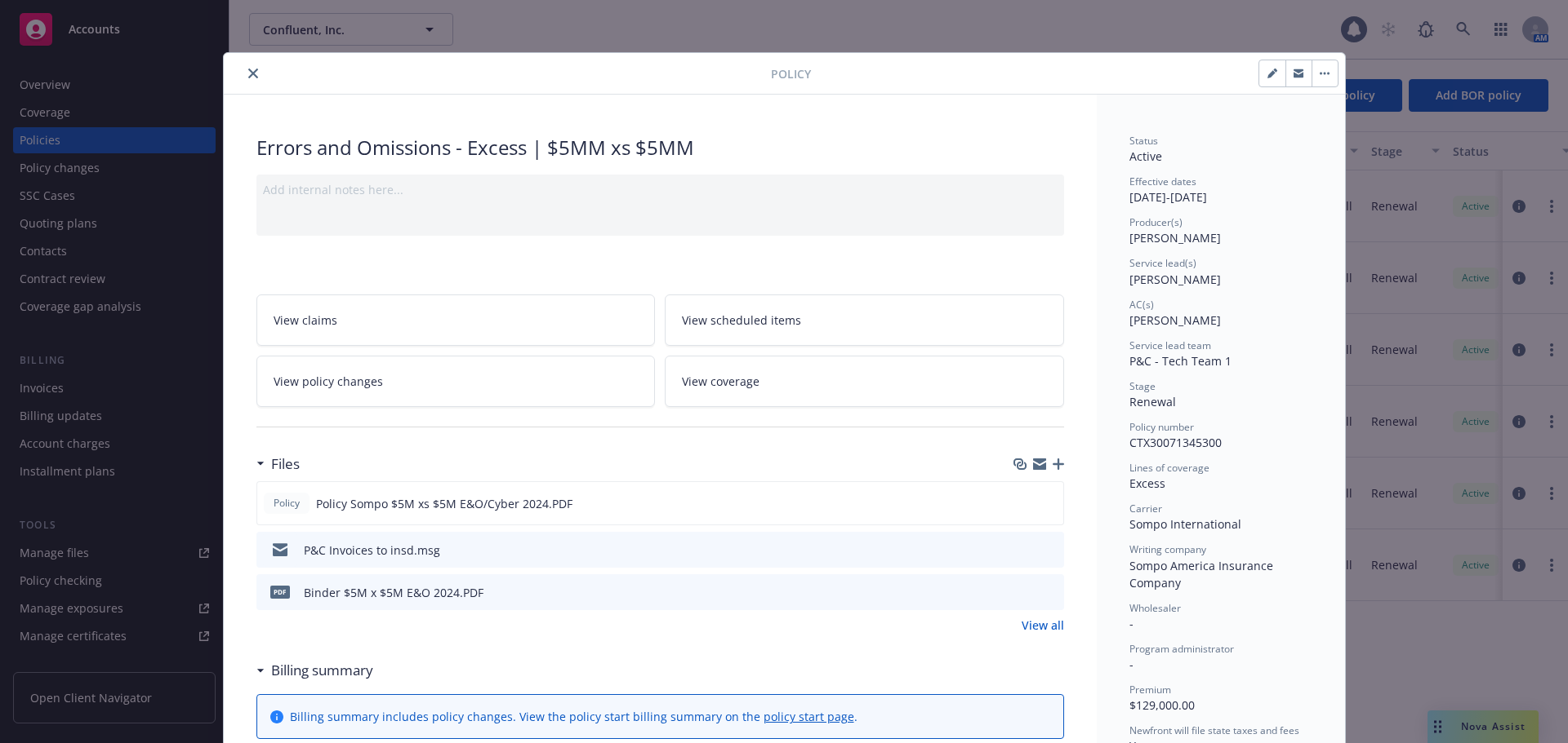
click at [251, 81] on button "close" at bounding box center [253, 73] width 20 height 20
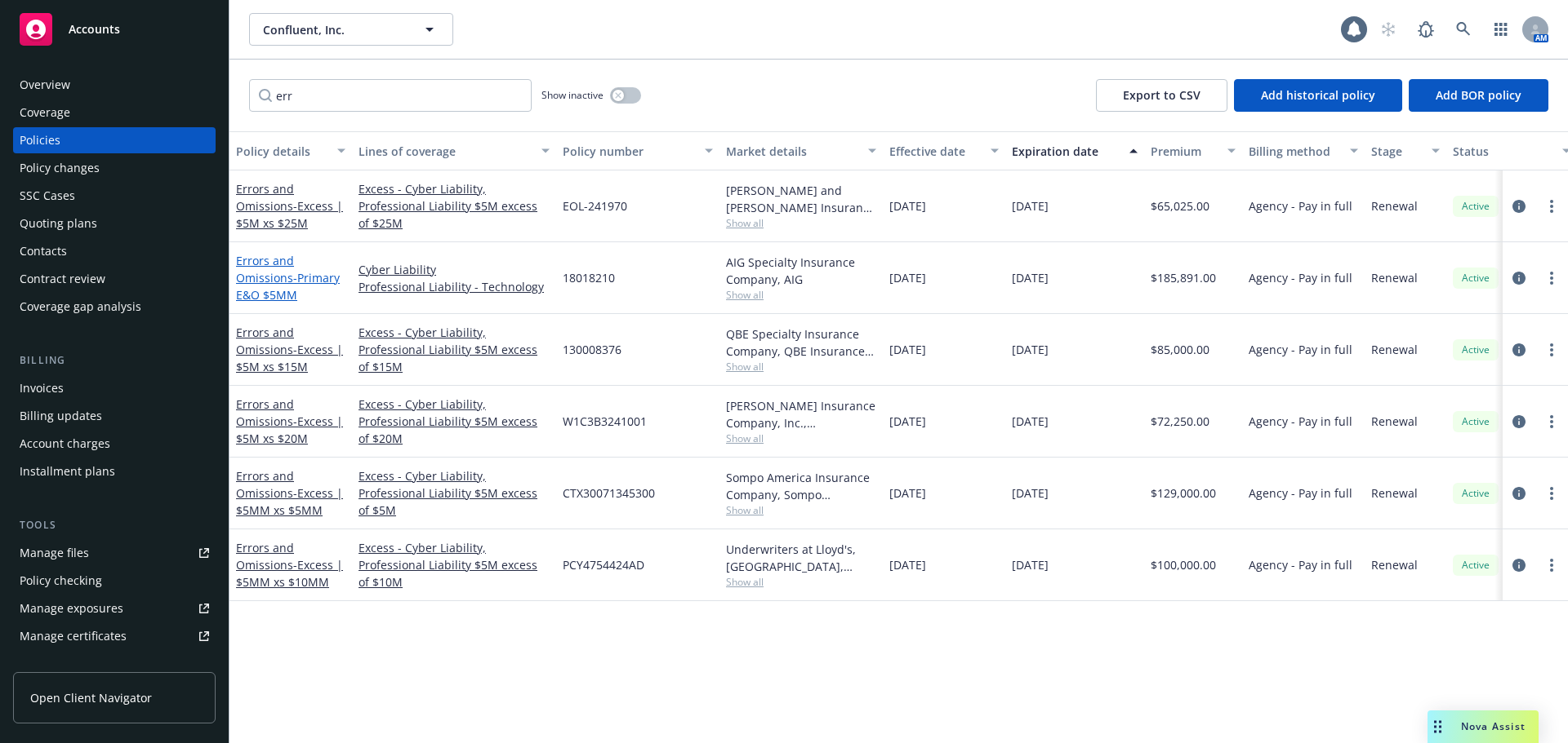
click at [286, 279] on link "Errors and Omissions - Primary E&O $5MM" at bounding box center [288, 278] width 104 height 50
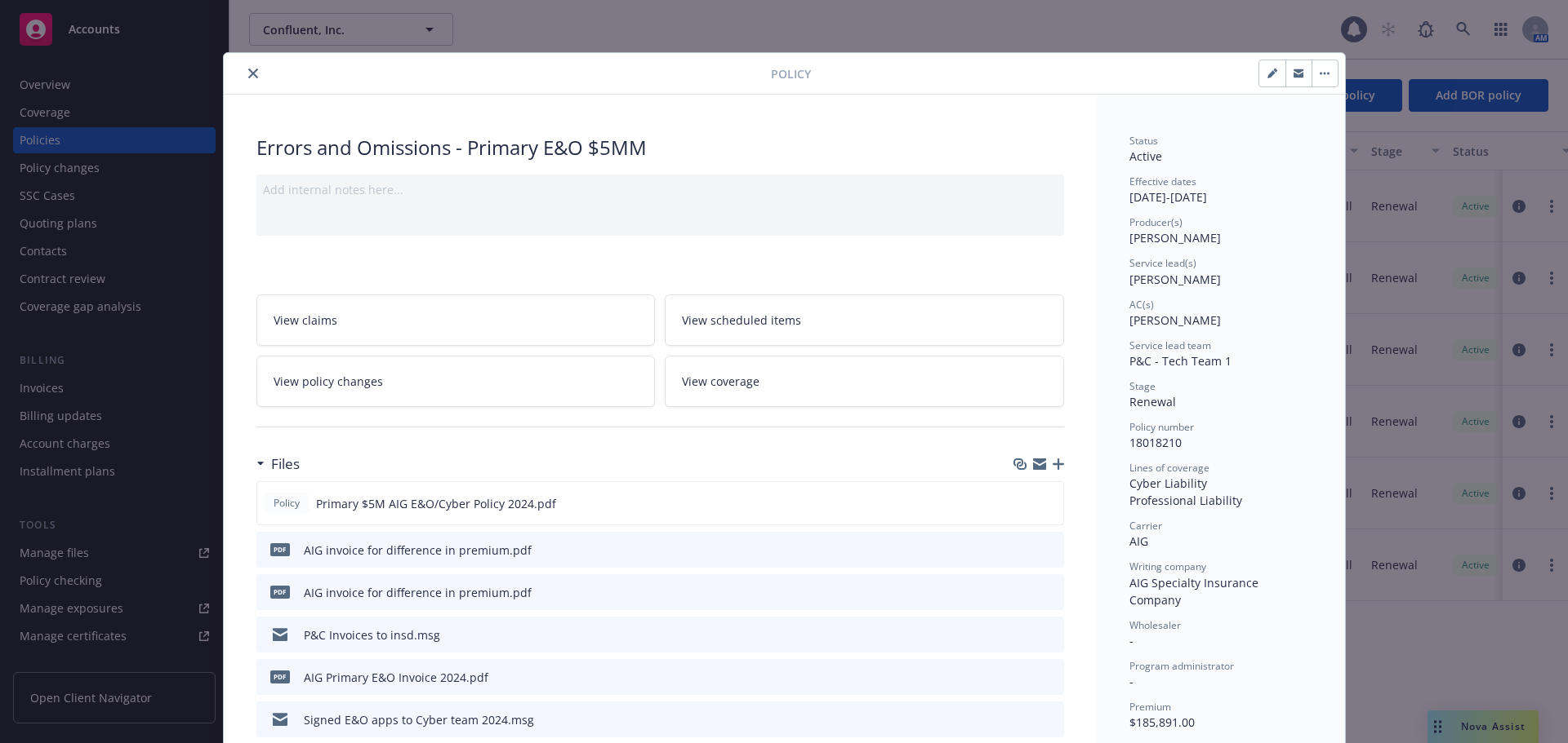
click at [248, 76] on icon "close" at bounding box center [253, 74] width 9 height 9
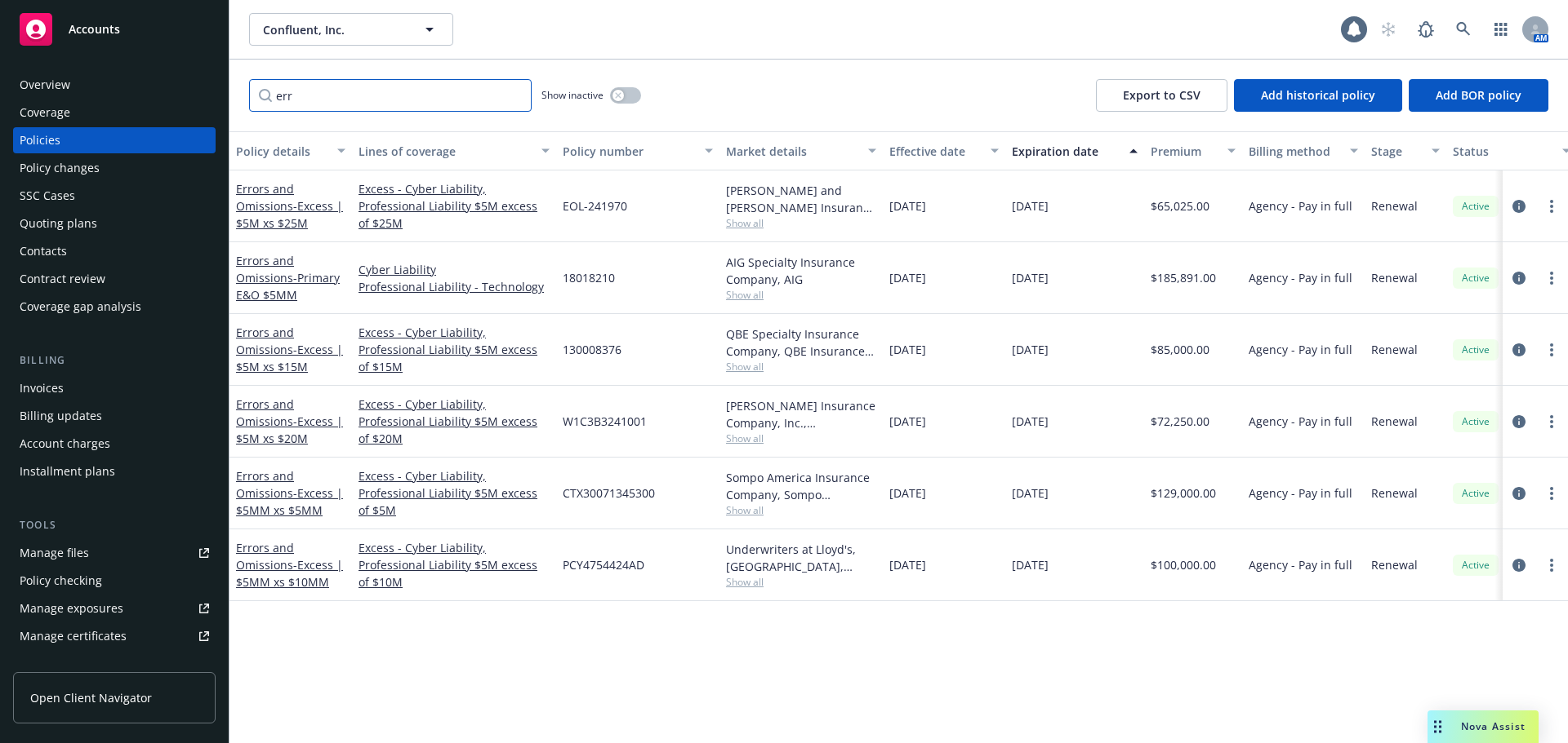
drag, startPoint x: 332, startPoint y: 90, endPoint x: 270, endPoint y: 96, distance: 62.3
click at [270, 96] on input "err" at bounding box center [390, 95] width 282 height 33
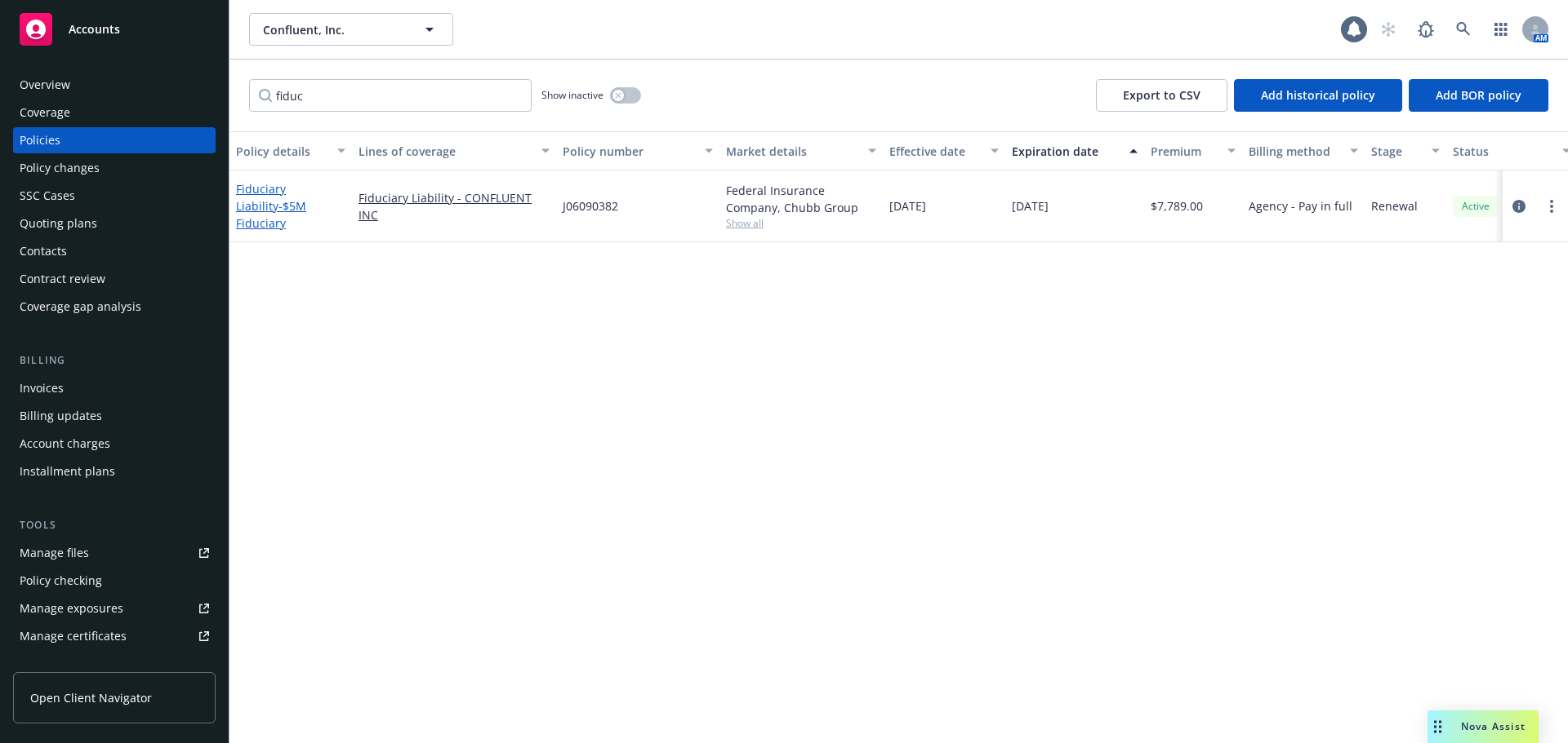
click at [282, 215] on span "- $5M Fiduciary" at bounding box center [271, 214] width 70 height 33
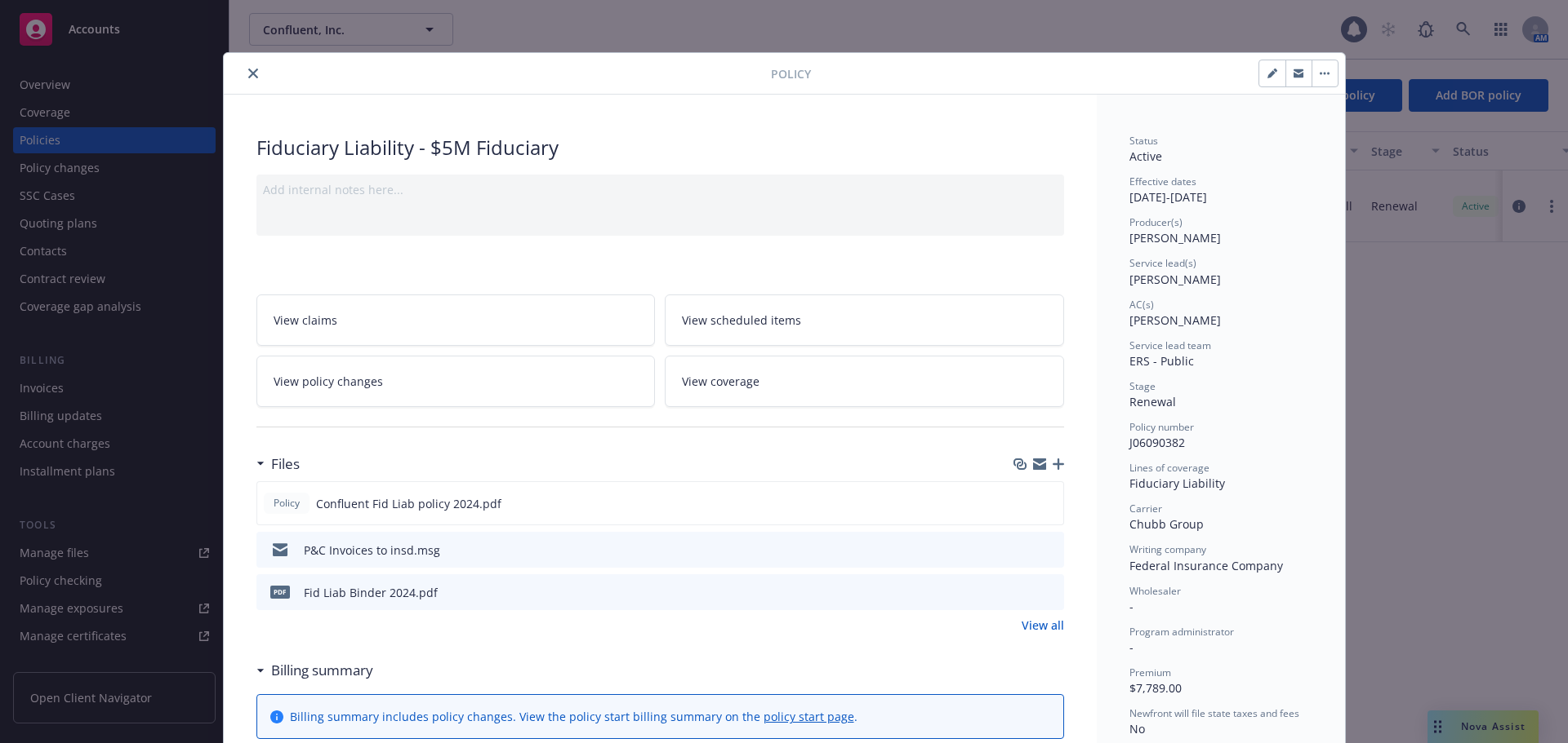
click at [248, 72] on icon "close" at bounding box center [253, 74] width 9 height 9
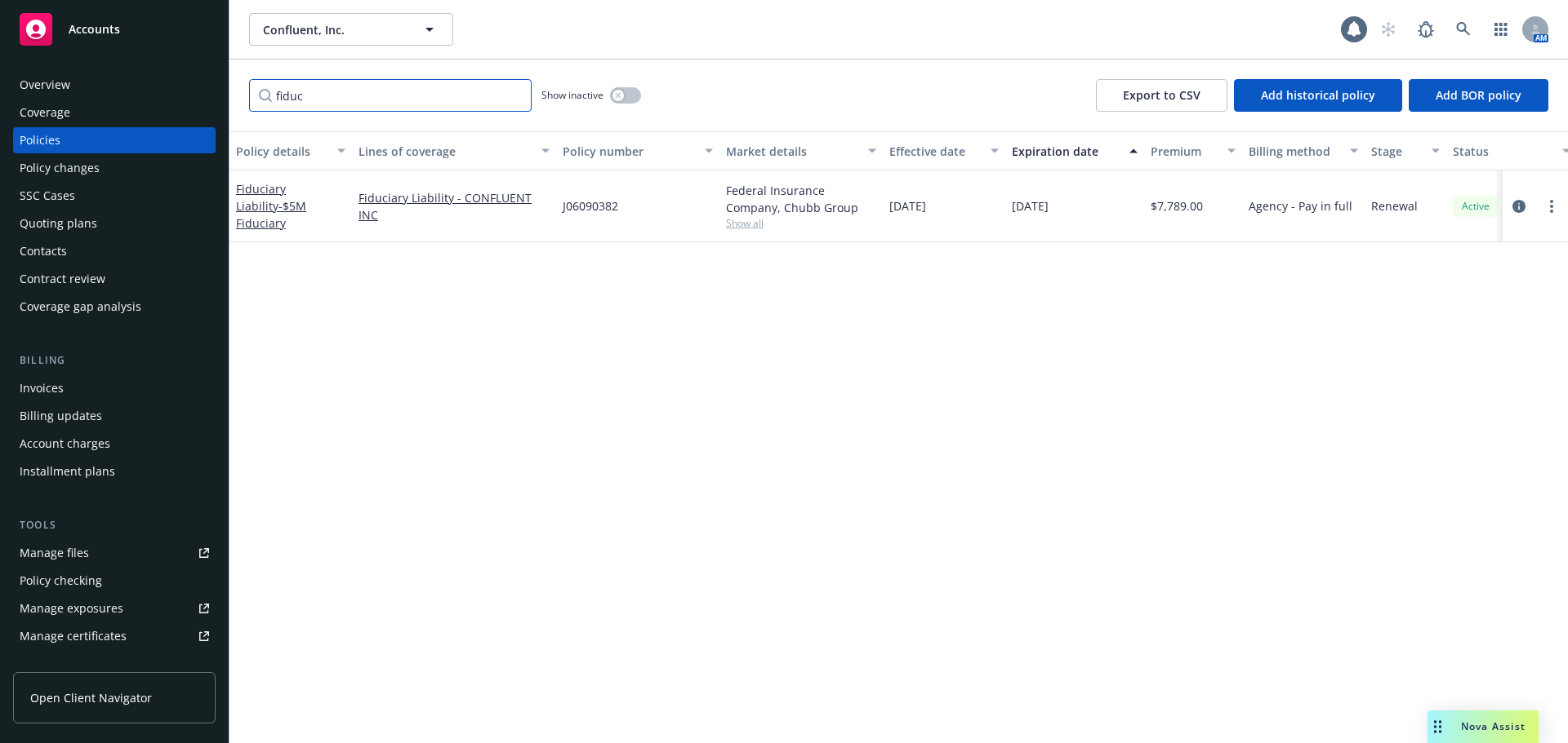
drag, startPoint x: 317, startPoint y: 88, endPoint x: 255, endPoint y: 96, distance: 62.5
click at [255, 96] on input "fiduc" at bounding box center [390, 95] width 282 height 33
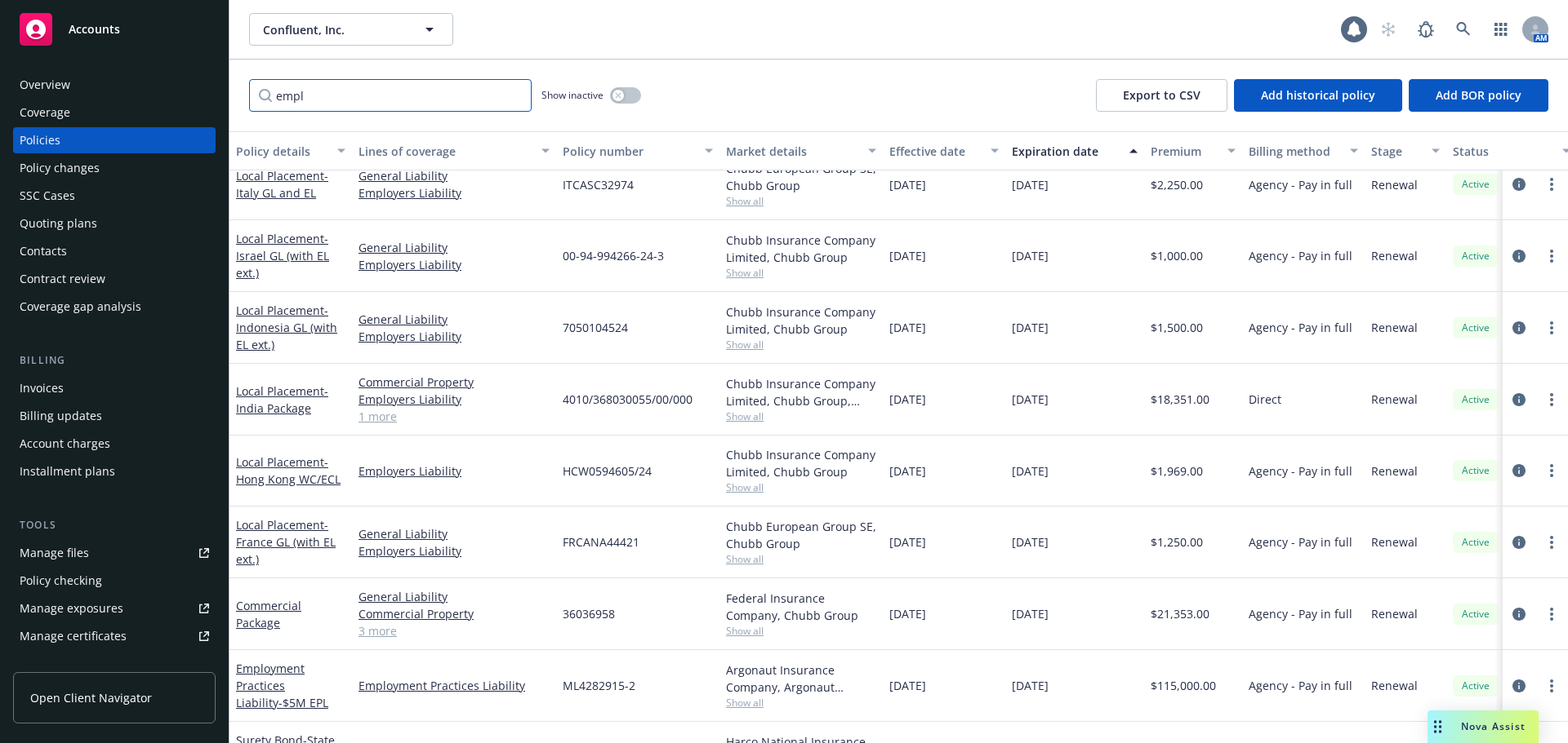
scroll to position [671, 0]
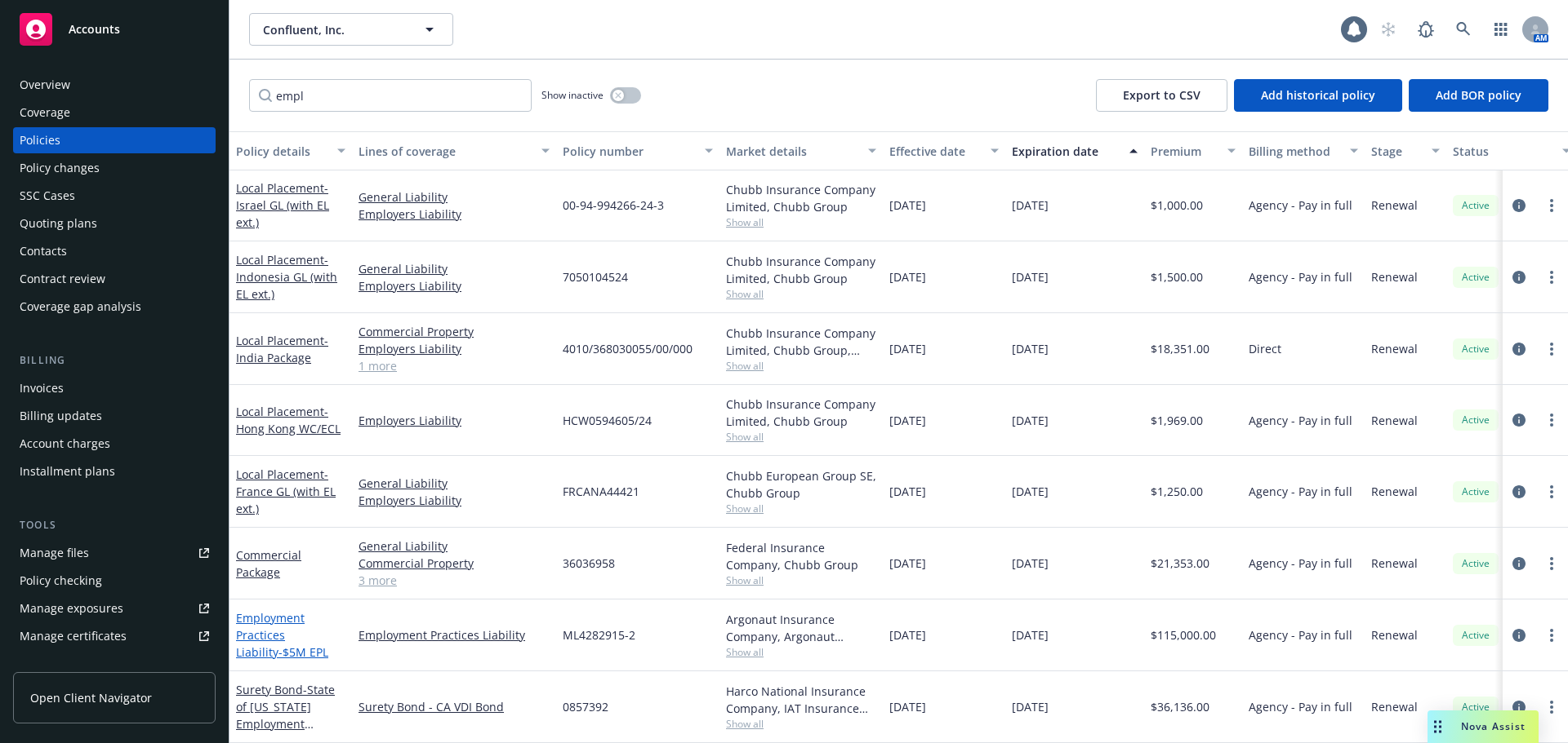
click at [269, 623] on link "Employment Practices Liability - $5M EPL" at bounding box center [282, 635] width 93 height 50
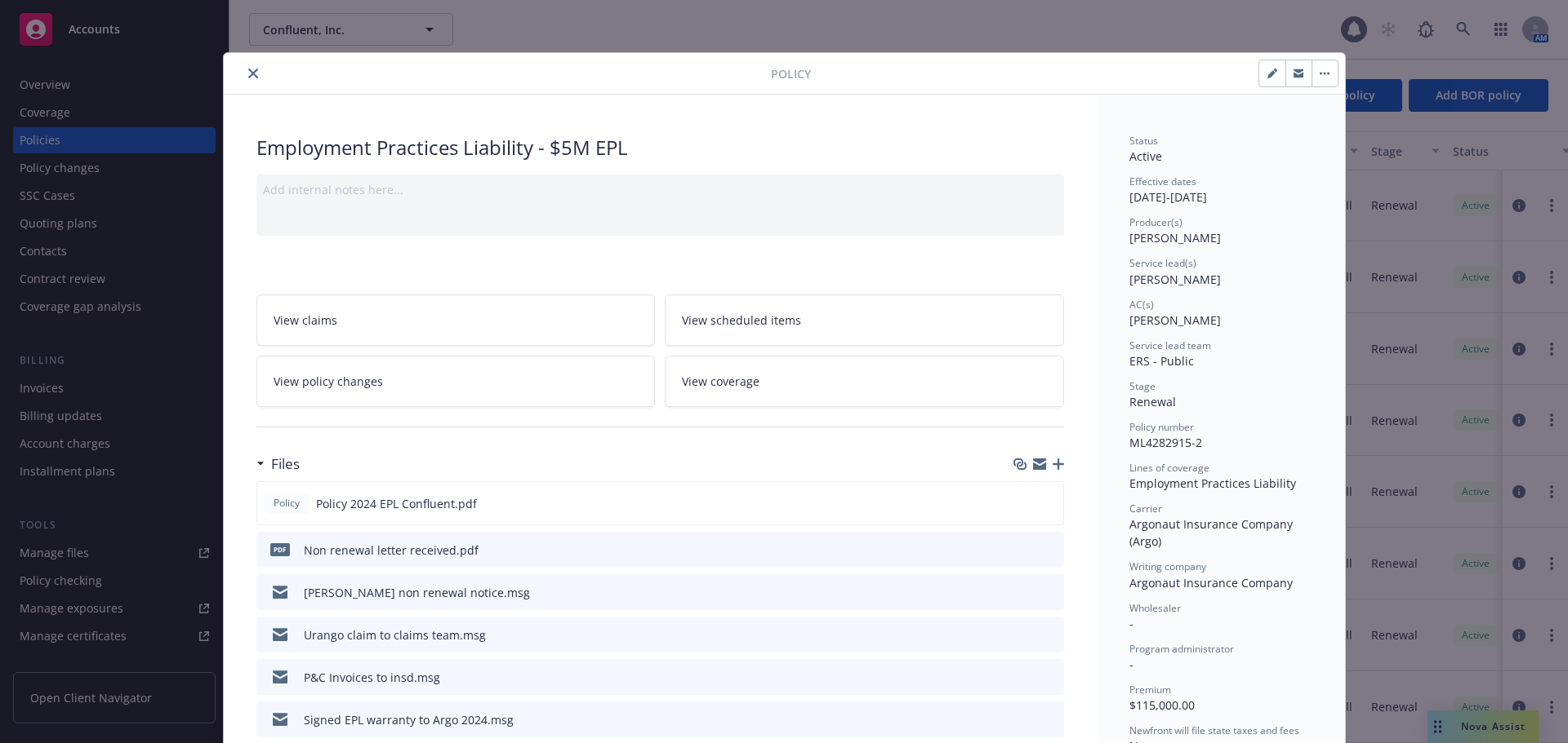
click at [250, 76] on icon "close" at bounding box center [253, 74] width 9 height 9
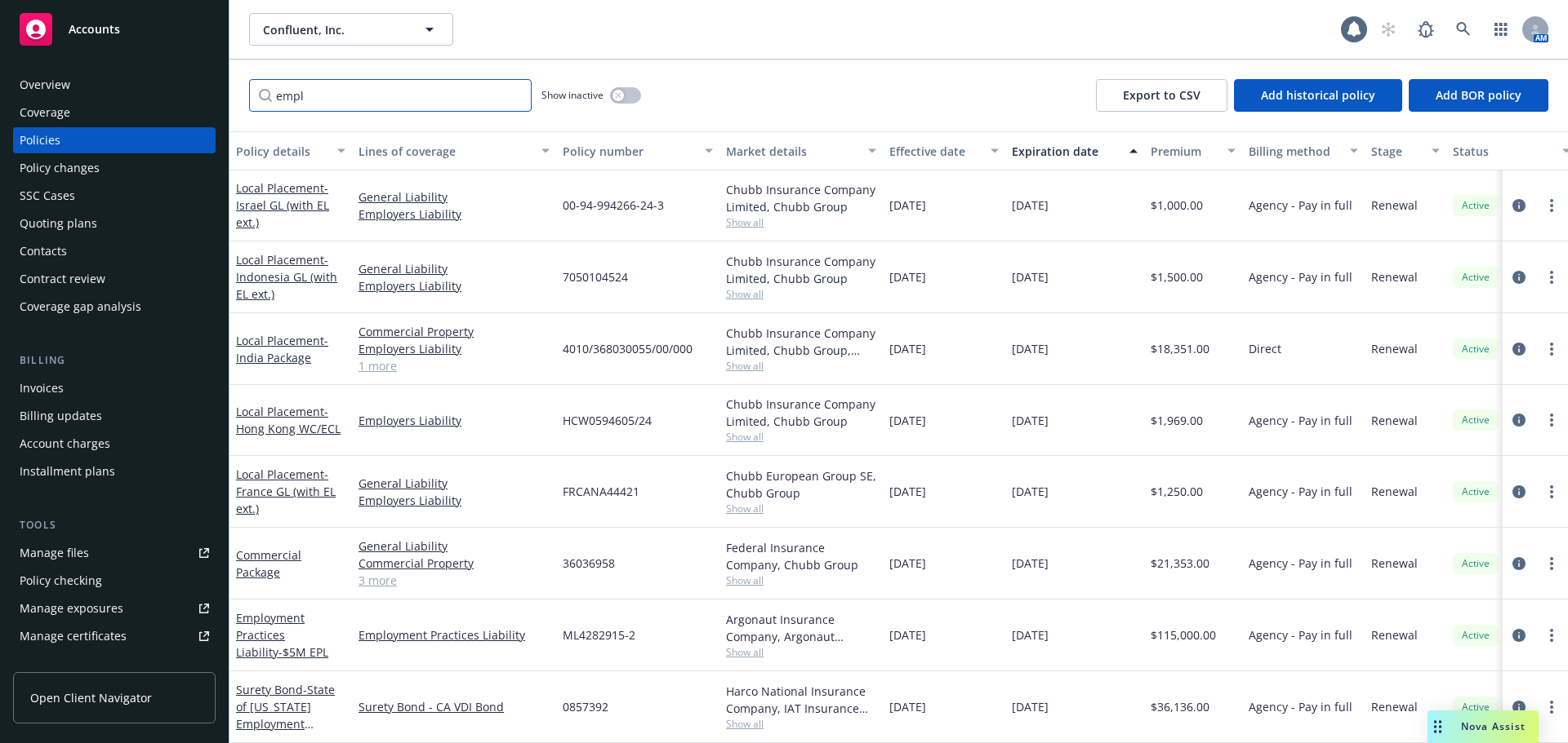
drag, startPoint x: 298, startPoint y: 102, endPoint x: 247, endPoint y: 100, distance: 51.0
click at [247, 100] on div "empl Show inactive Export to CSV Add historical policy Add BOR policy" at bounding box center [898, 95] width 1338 height 72
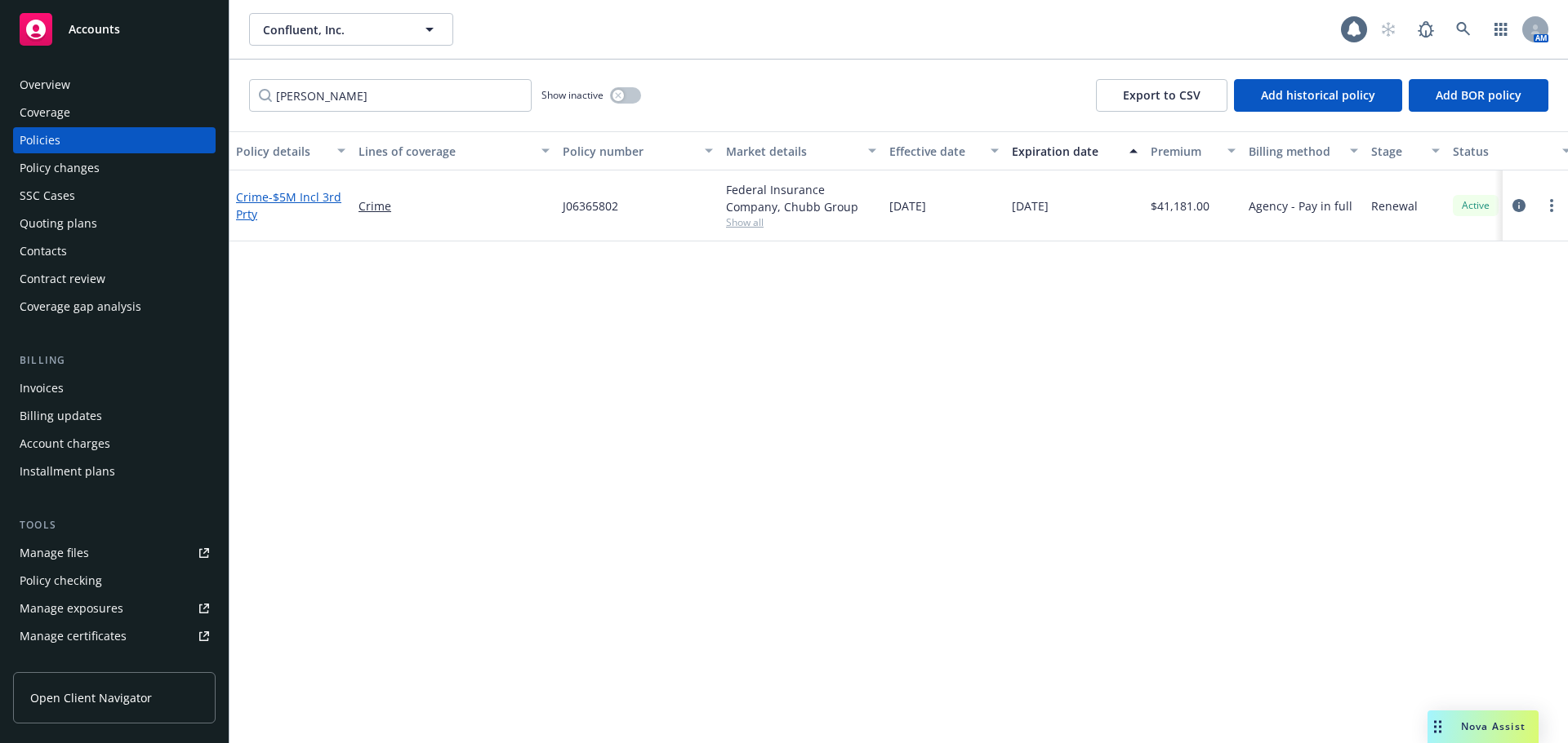
click at [257, 197] on link "Crime - $5M Incl 3rd Prty" at bounding box center [289, 206] width 106 height 33
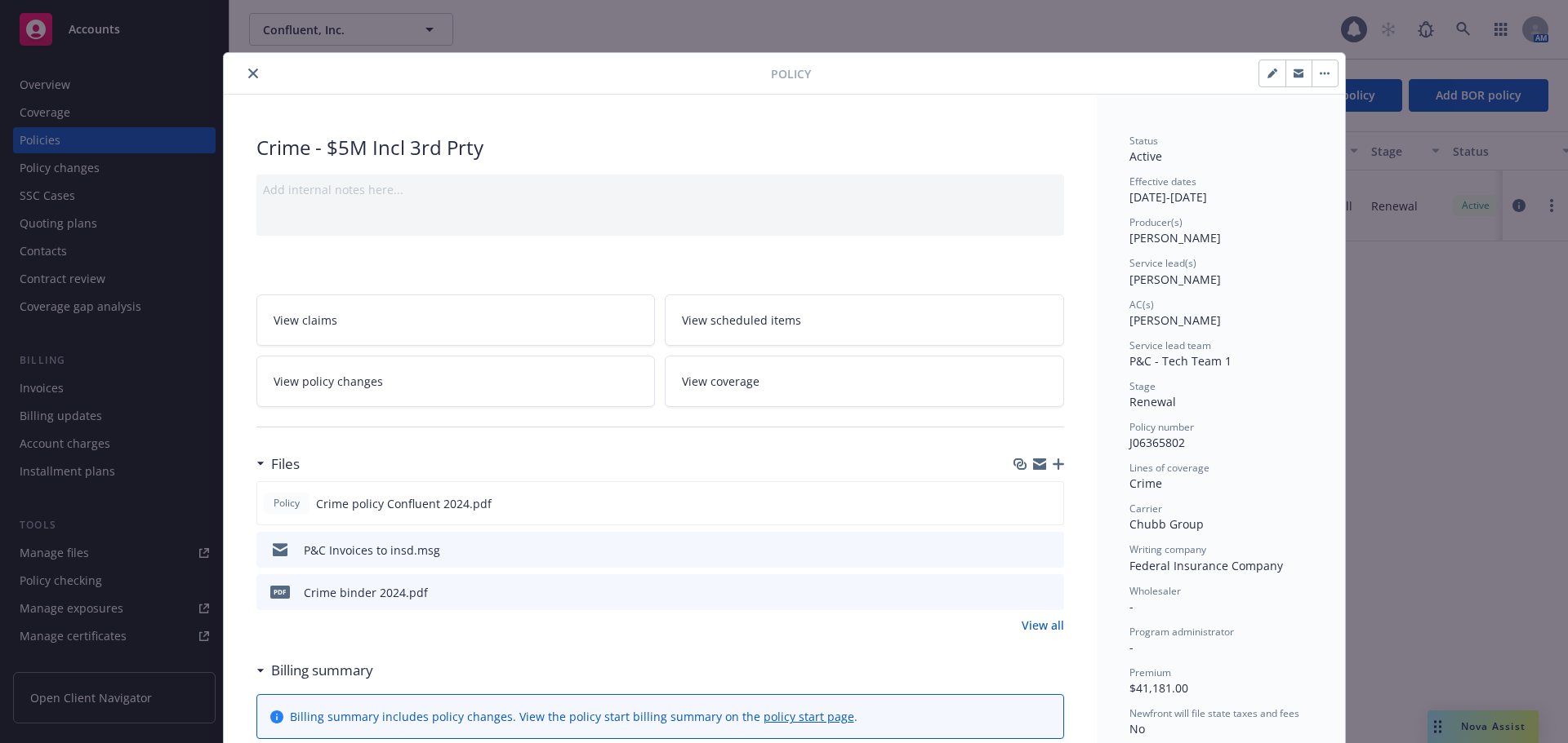
click at [248, 76] on icon "close" at bounding box center [253, 74] width 9 height 9
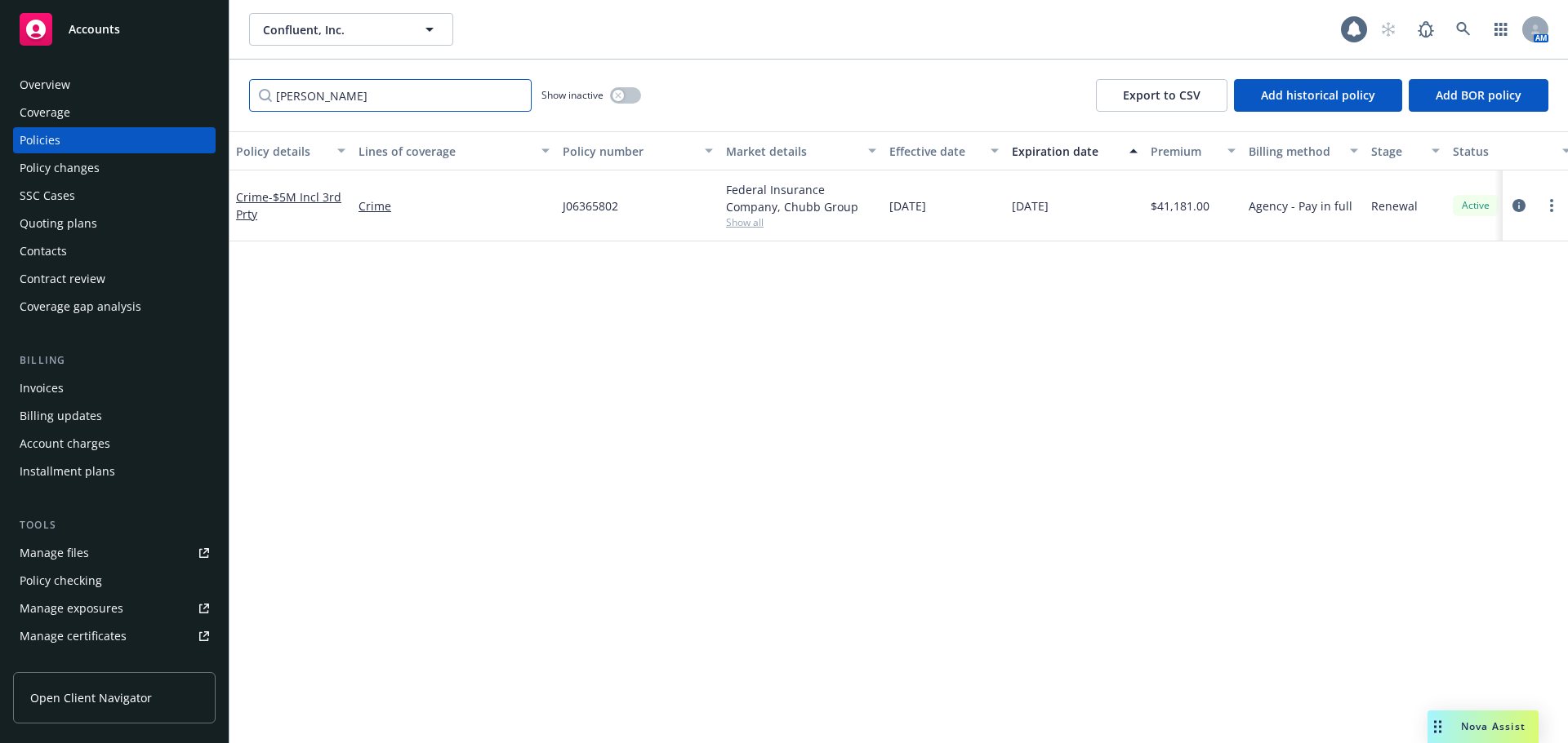
click at [250, 96] on input "[PERSON_NAME]" at bounding box center [390, 95] width 282 height 33
click at [299, 215] on span "- $25MM" at bounding box center [309, 214] width 45 height 15
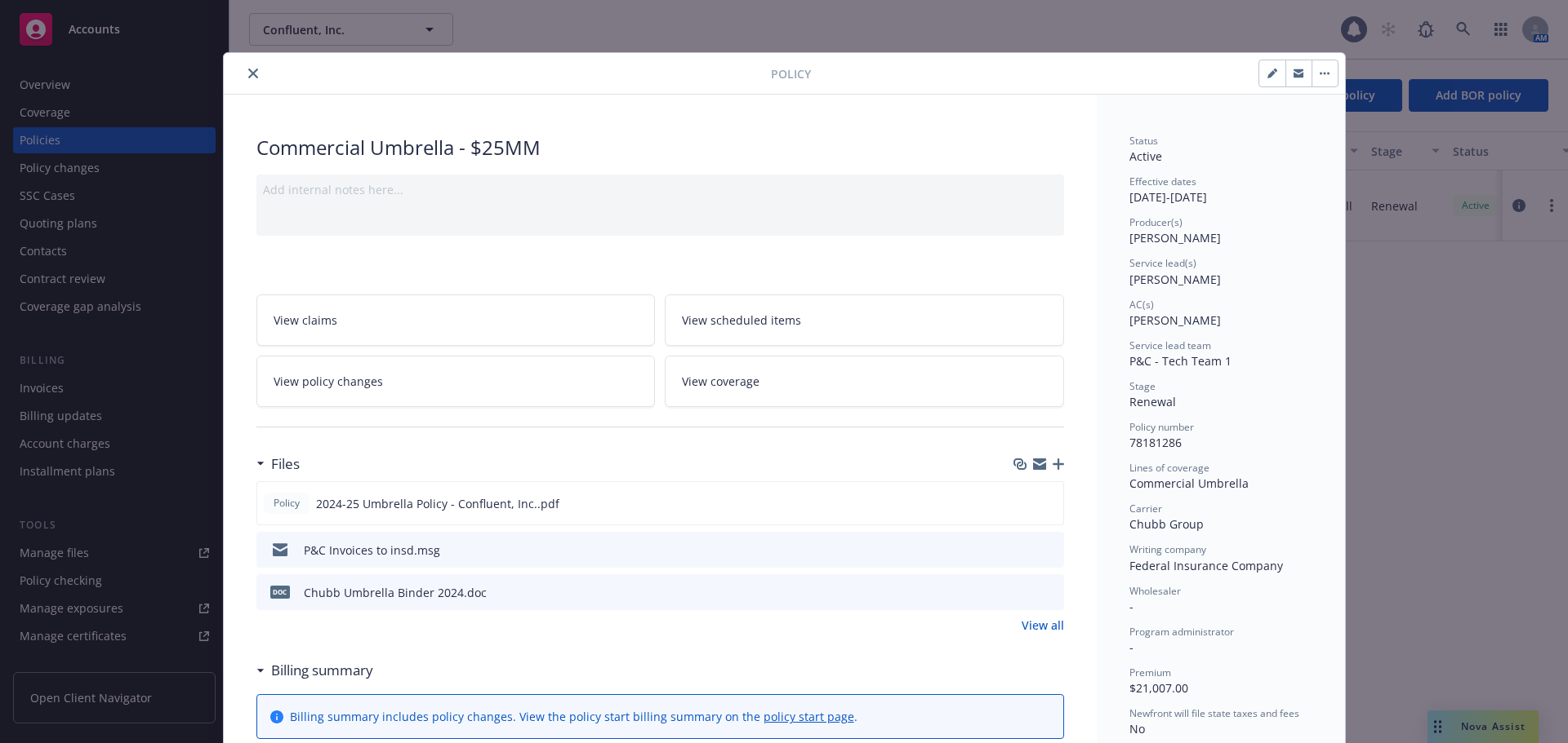
drag, startPoint x: 253, startPoint y: 73, endPoint x: 283, endPoint y: 86, distance: 32.7
click at [253, 73] on button "close" at bounding box center [253, 73] width 20 height 20
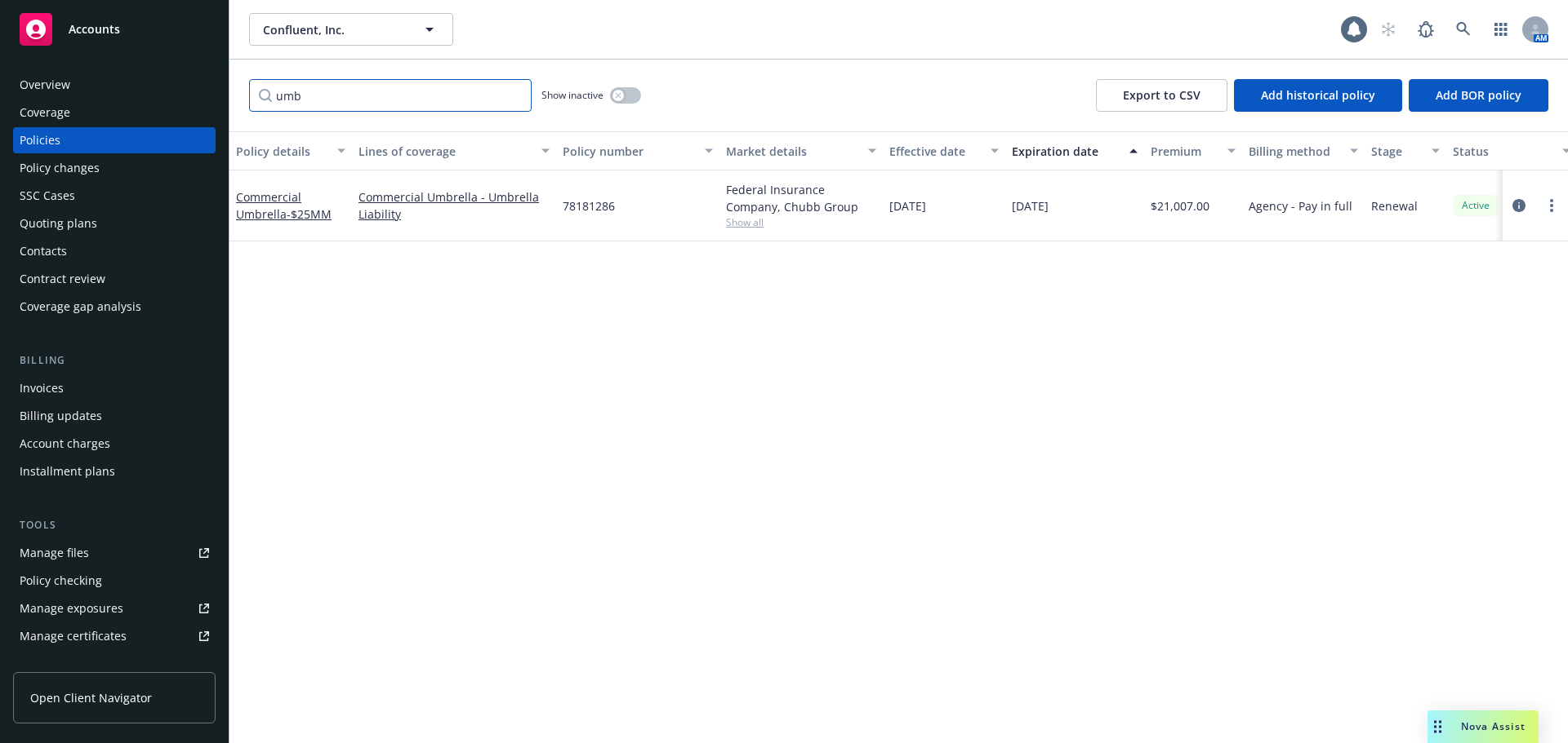
drag, startPoint x: 316, startPoint y: 94, endPoint x: 243, endPoint y: 99, distance: 73.2
click at [243, 99] on div "umb Show inactive Export to CSV Add historical policy Add BOR policy" at bounding box center [898, 95] width 1338 height 72
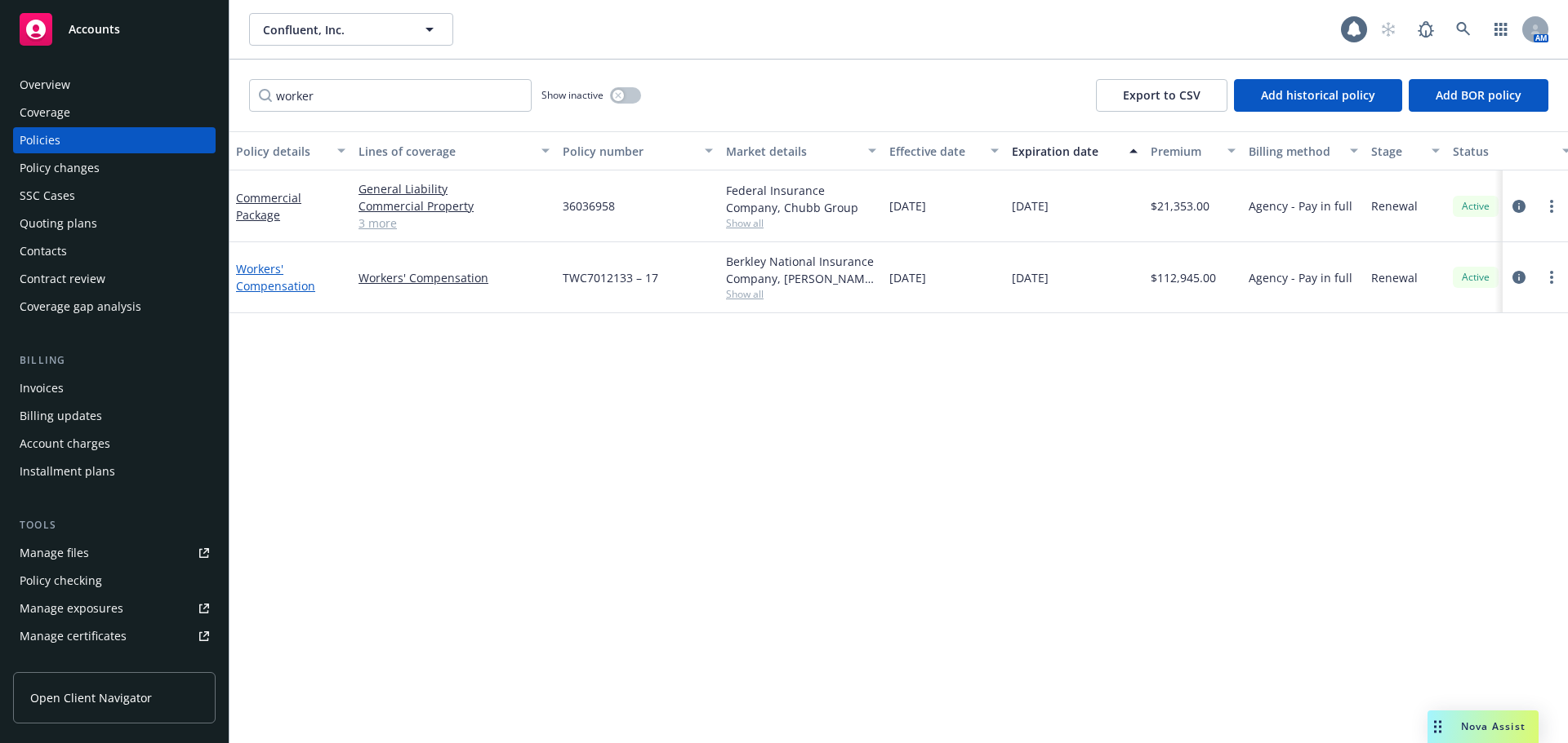
click at [255, 288] on link "Workers' Compensation" at bounding box center [276, 278] width 79 height 33
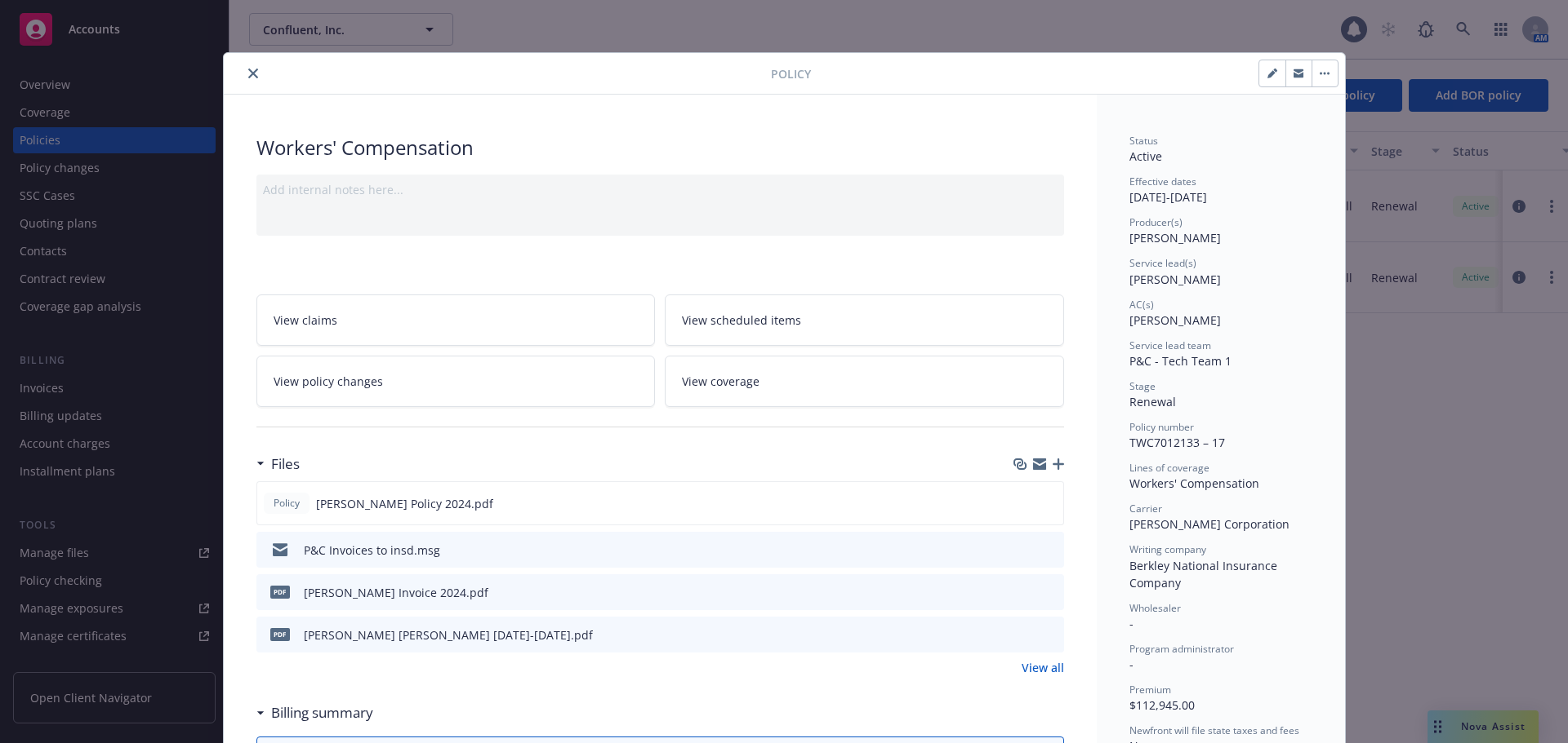
click at [248, 76] on icon "close" at bounding box center [253, 74] width 9 height 9
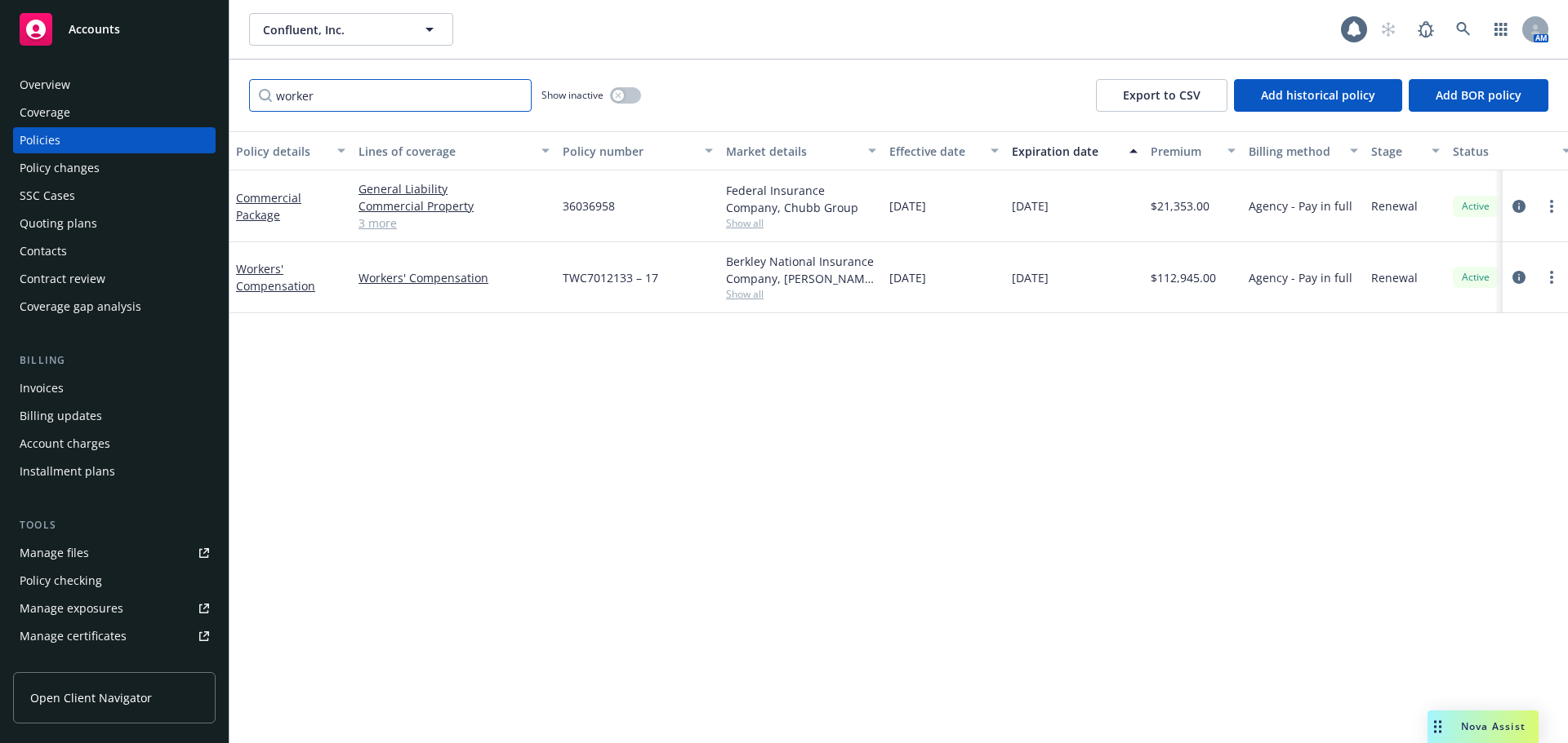
drag, startPoint x: 333, startPoint y: 97, endPoint x: 252, endPoint y: 99, distance: 81.0
click at [252, 99] on input "worker" at bounding box center [390, 95] width 282 height 33
click at [274, 274] on link "Commercial Auto" at bounding box center [282, 278] width 94 height 15
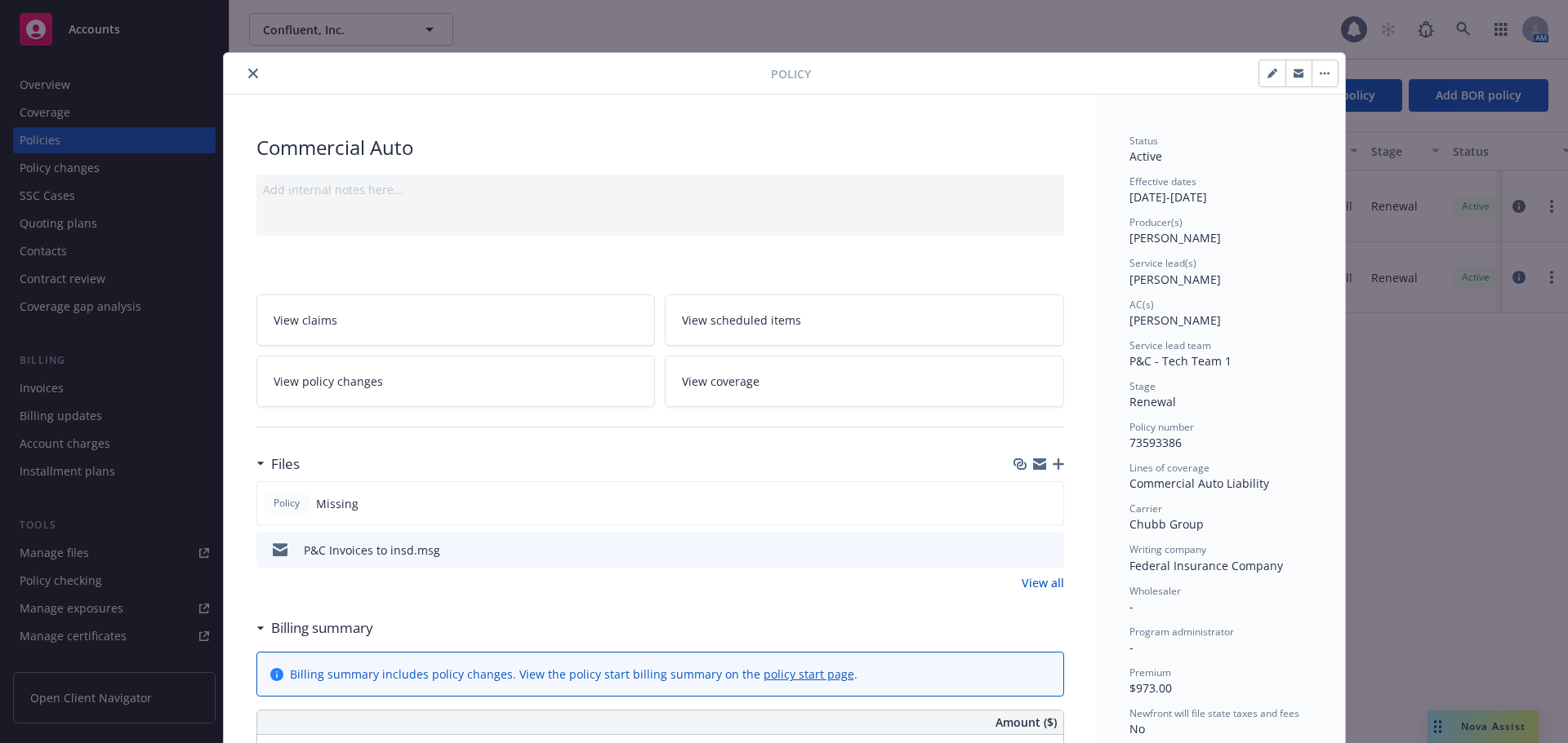
click at [248, 75] on icon "close" at bounding box center [253, 74] width 9 height 9
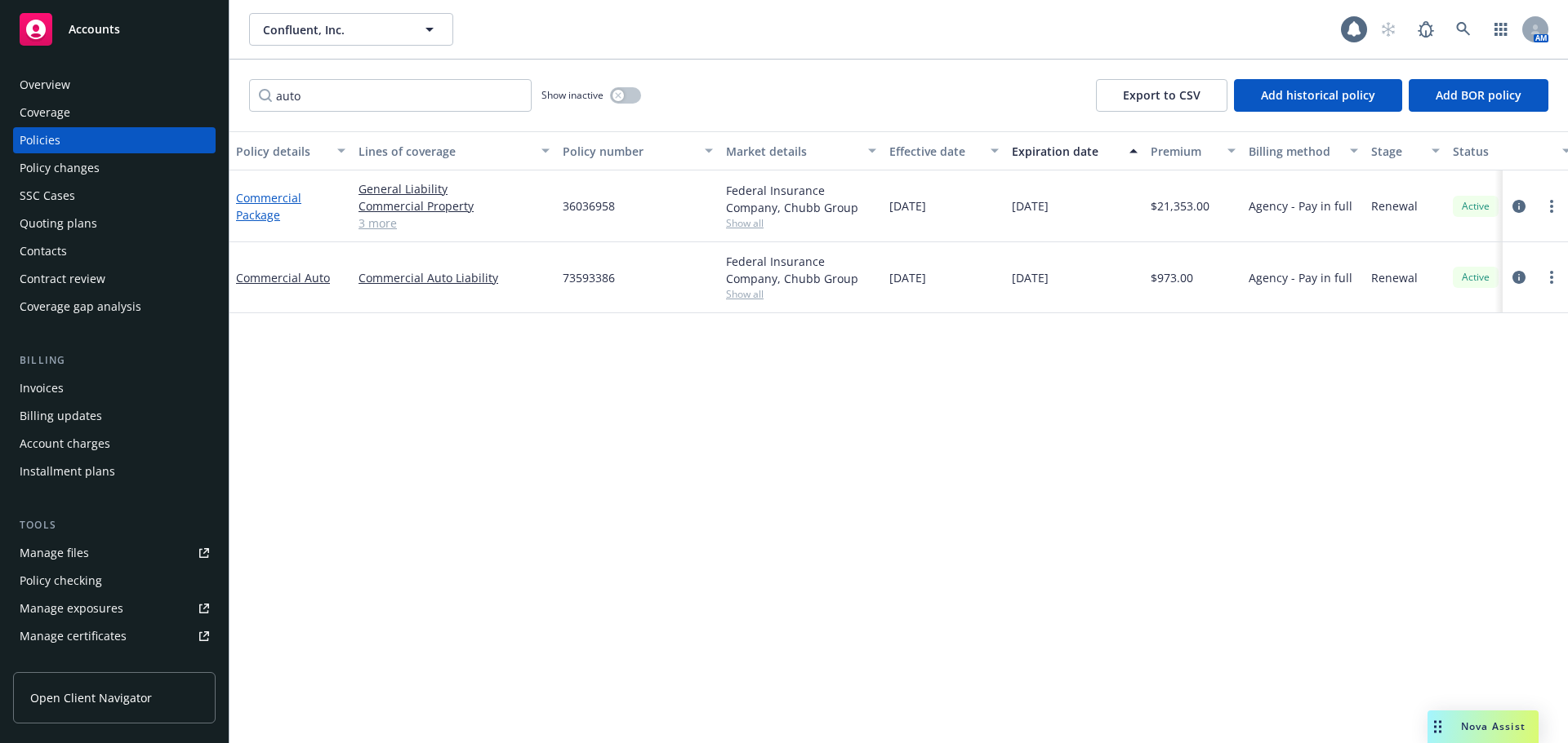
click at [268, 214] on link "Commercial Package" at bounding box center [268, 206] width 65 height 33
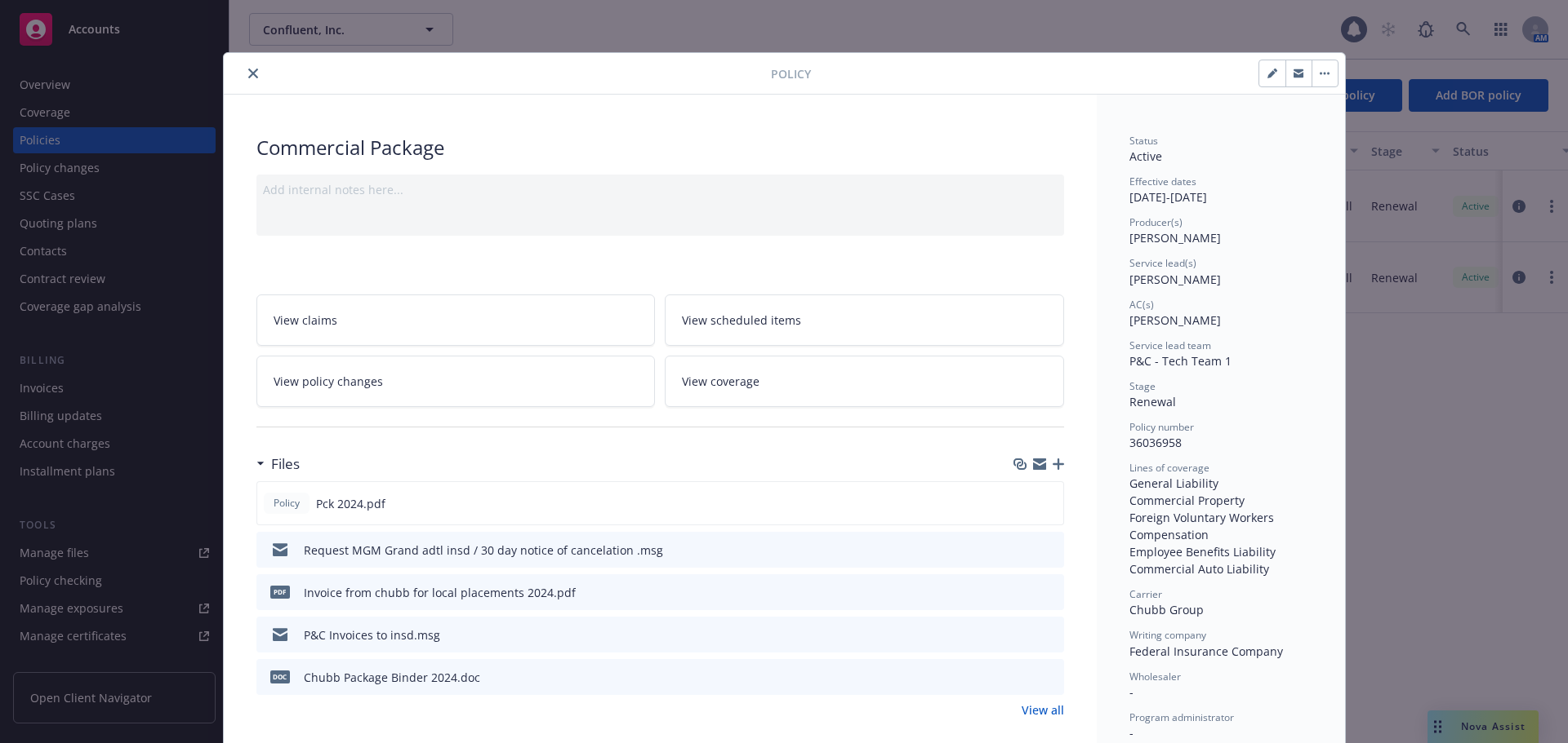
click at [249, 77] on icon "close" at bounding box center [253, 74] width 9 height 9
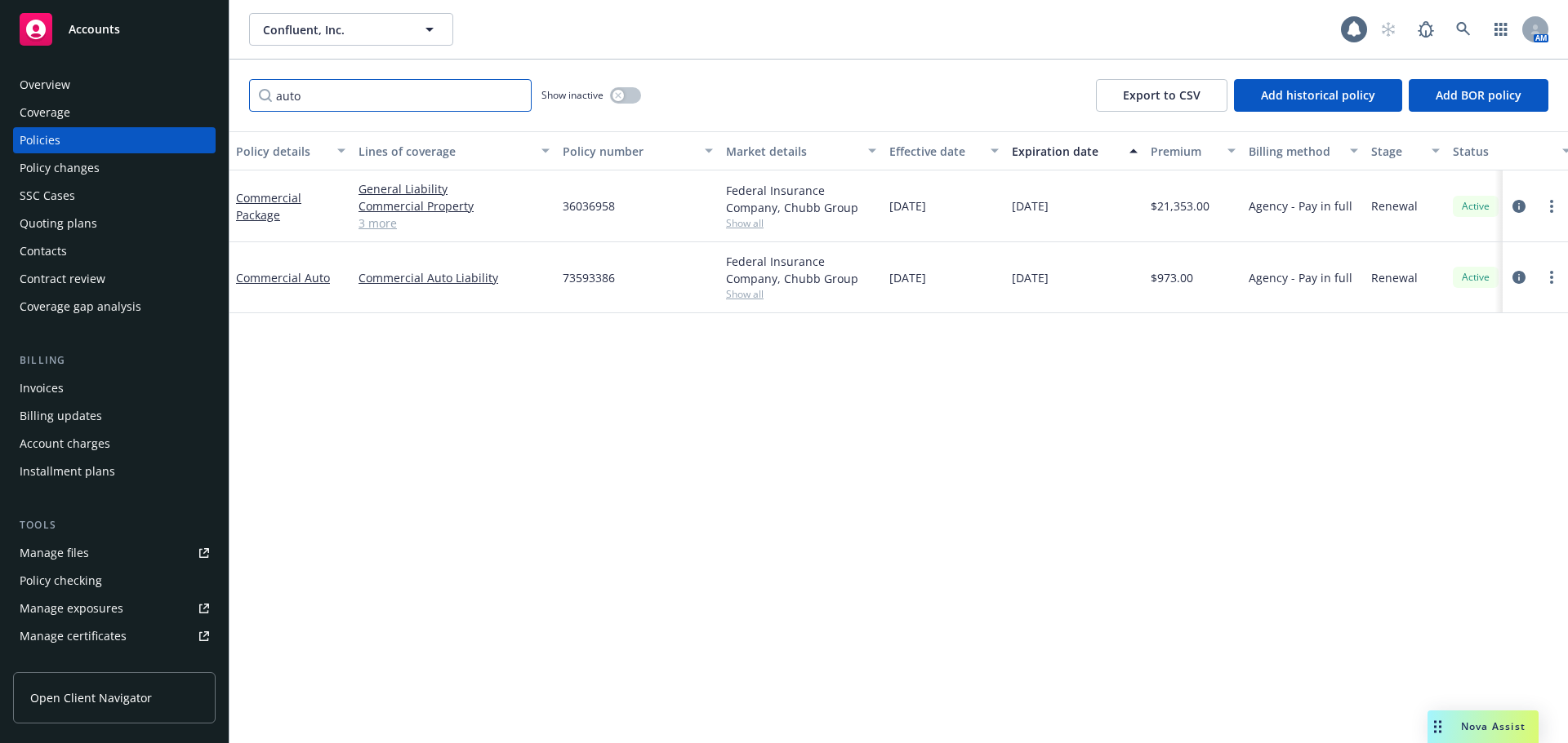
drag, startPoint x: 318, startPoint y: 98, endPoint x: 257, endPoint y: 95, distance: 61.1
click at [257, 95] on input "auto" at bounding box center [390, 95] width 282 height 33
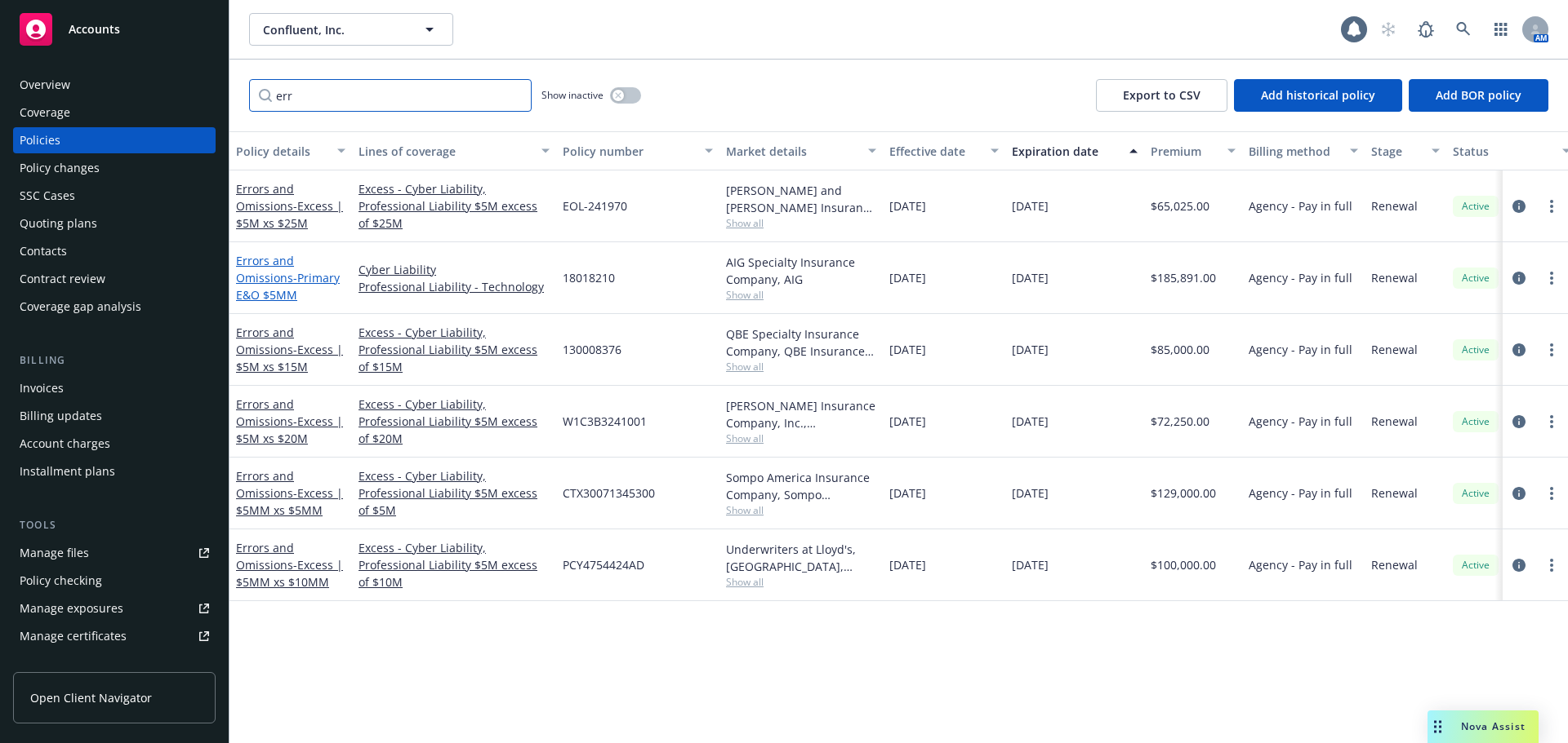
type input "err"
click at [280, 282] on link "Errors and Omissions - Primary E&O $5MM" at bounding box center [288, 278] width 104 height 50
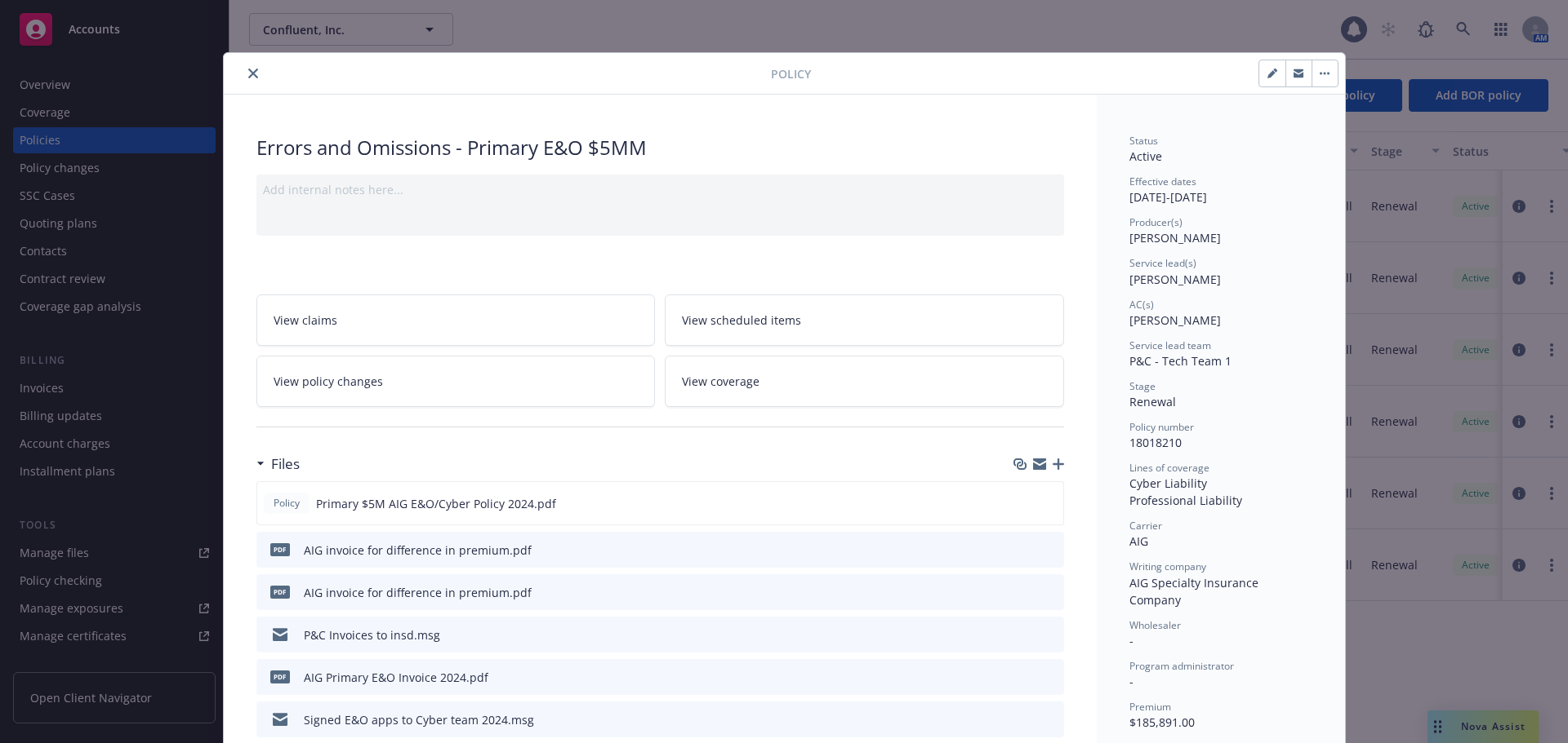
click at [248, 74] on icon "close" at bounding box center [253, 74] width 9 height 9
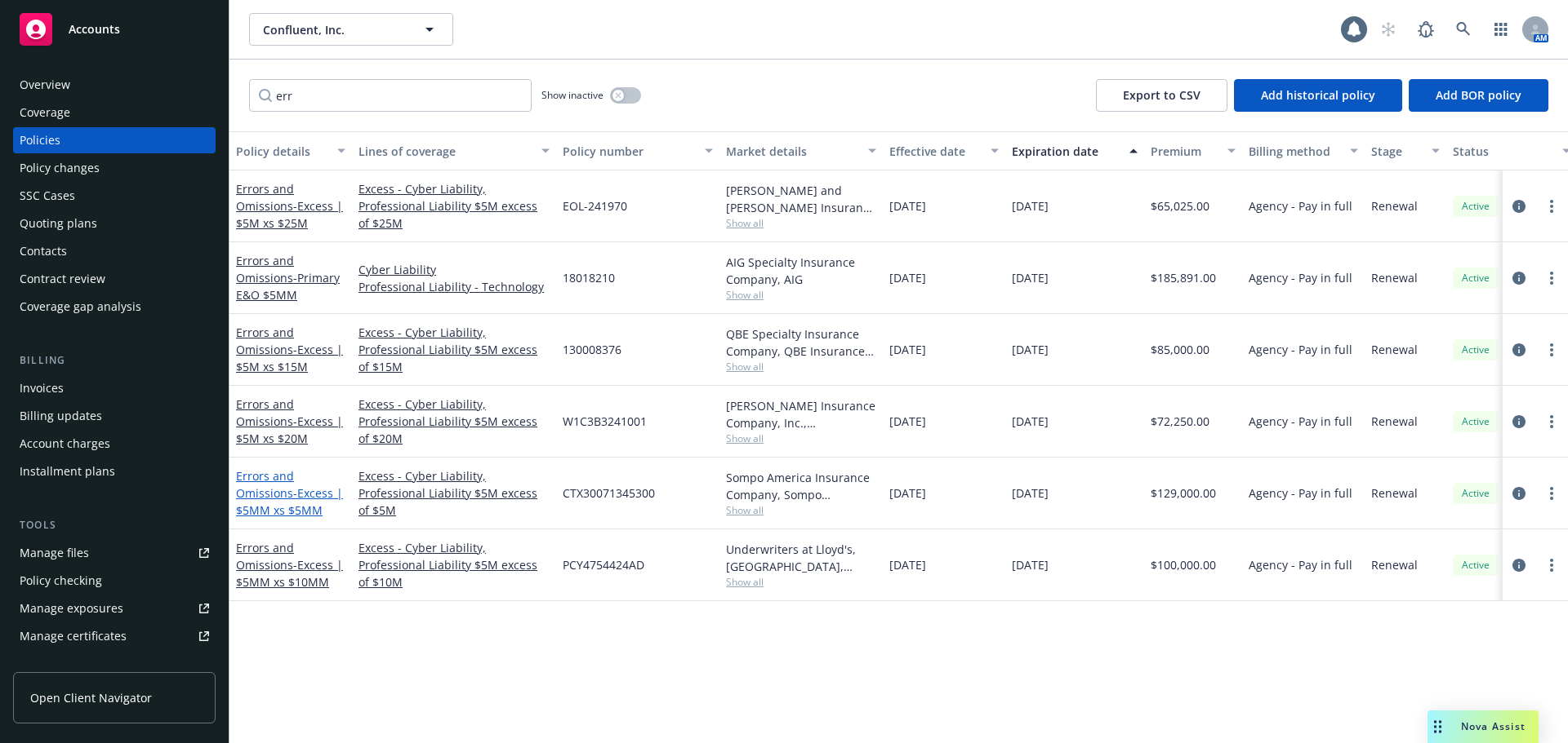
click at [286, 491] on link "Errors and Omissions - Excess | $5MM xs $5MM" at bounding box center [289, 493] width 107 height 50
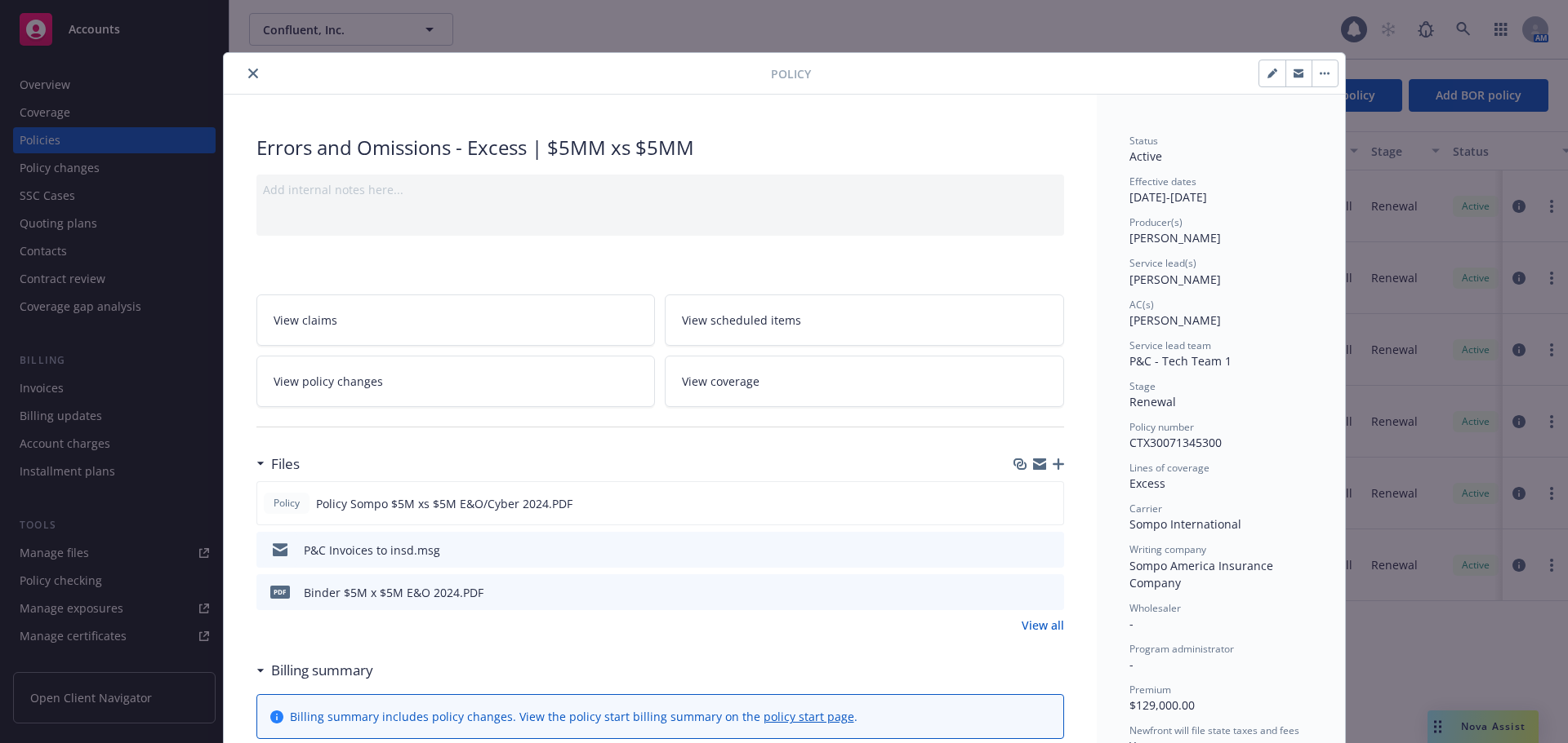
click at [248, 74] on icon "close" at bounding box center [253, 74] width 9 height 9
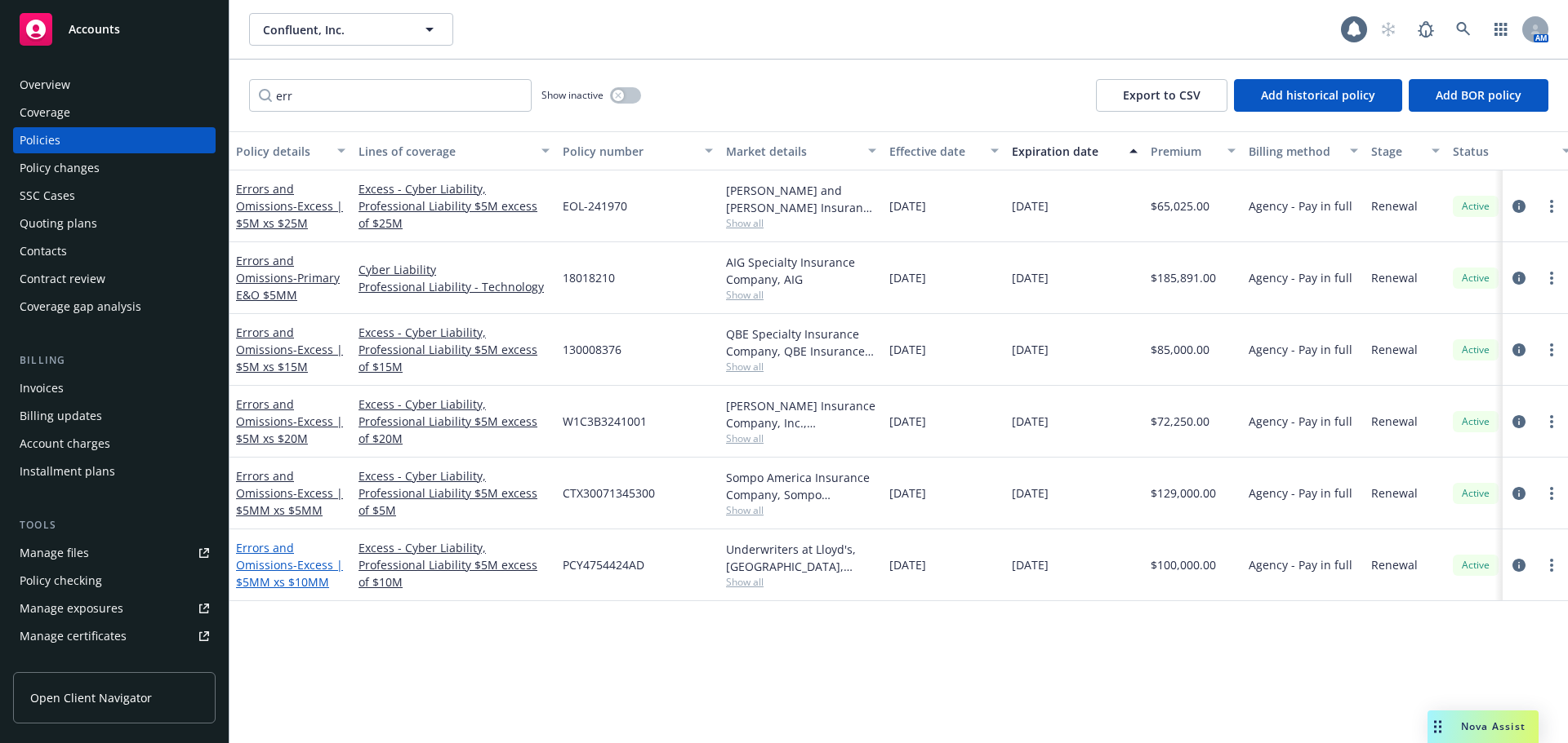
click at [292, 566] on span "- Excess | $5MM xs $10MM" at bounding box center [289, 573] width 107 height 33
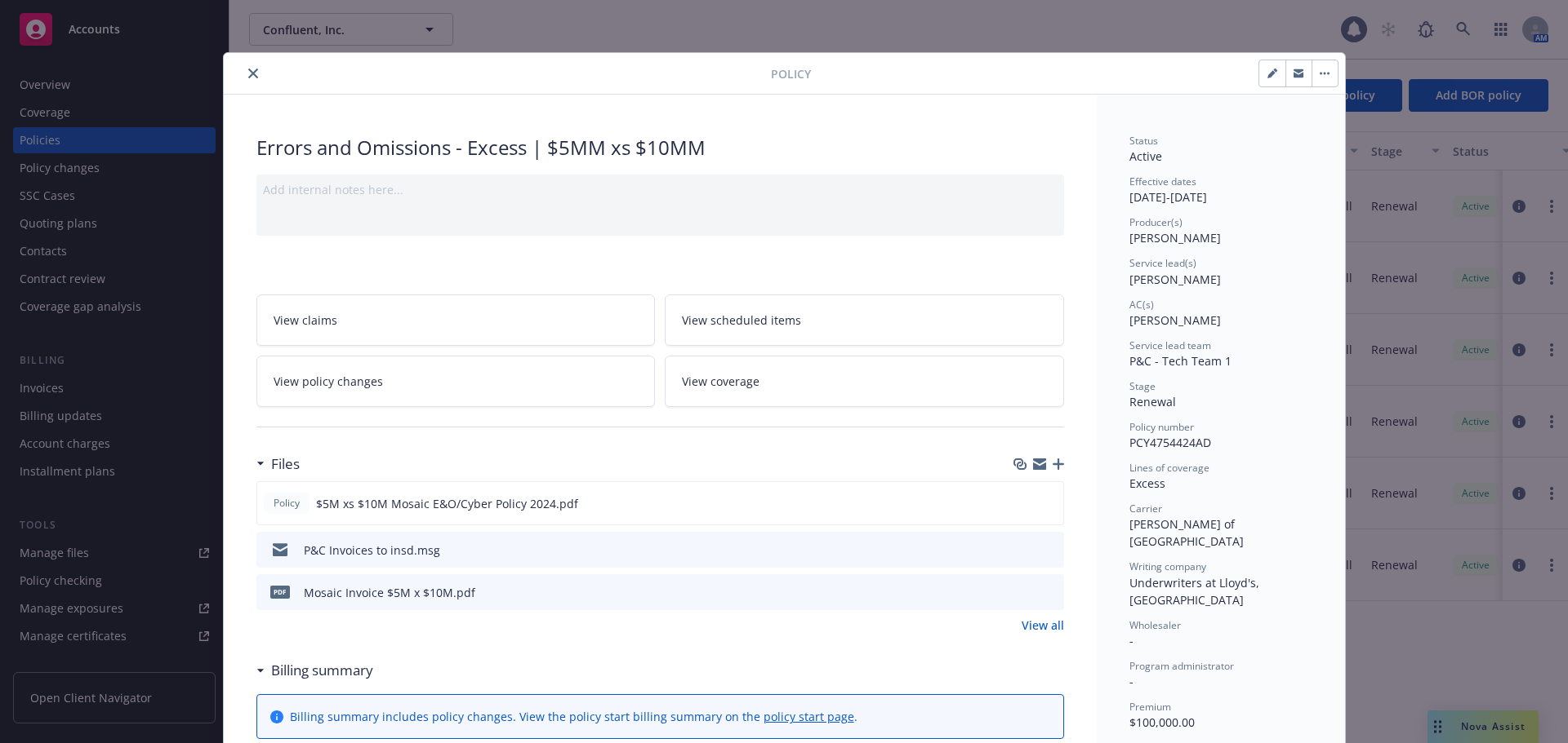
click at [248, 76] on icon "close" at bounding box center [253, 74] width 9 height 9
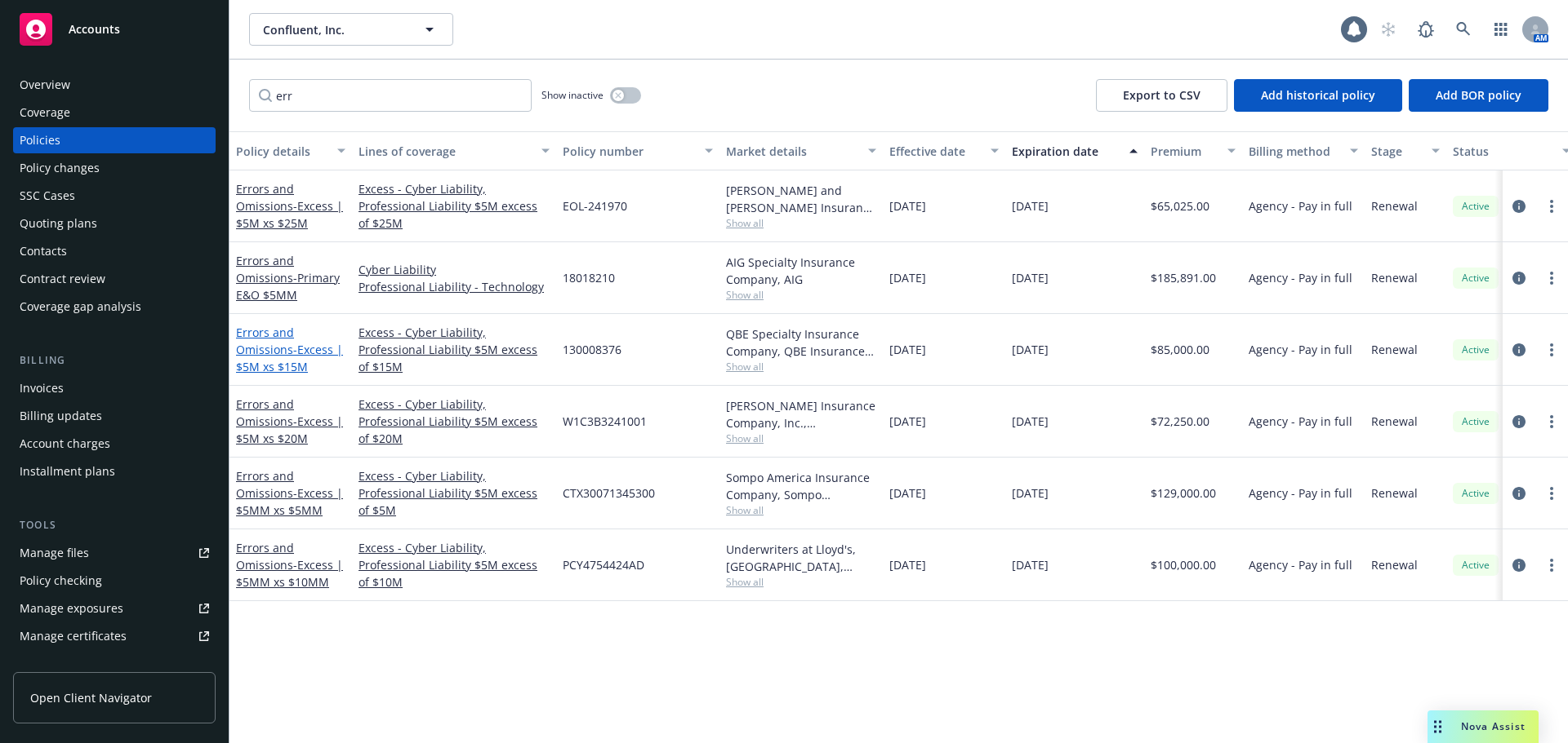
click at [298, 352] on span "- Excess | $5M xs $15M" at bounding box center [289, 358] width 107 height 33
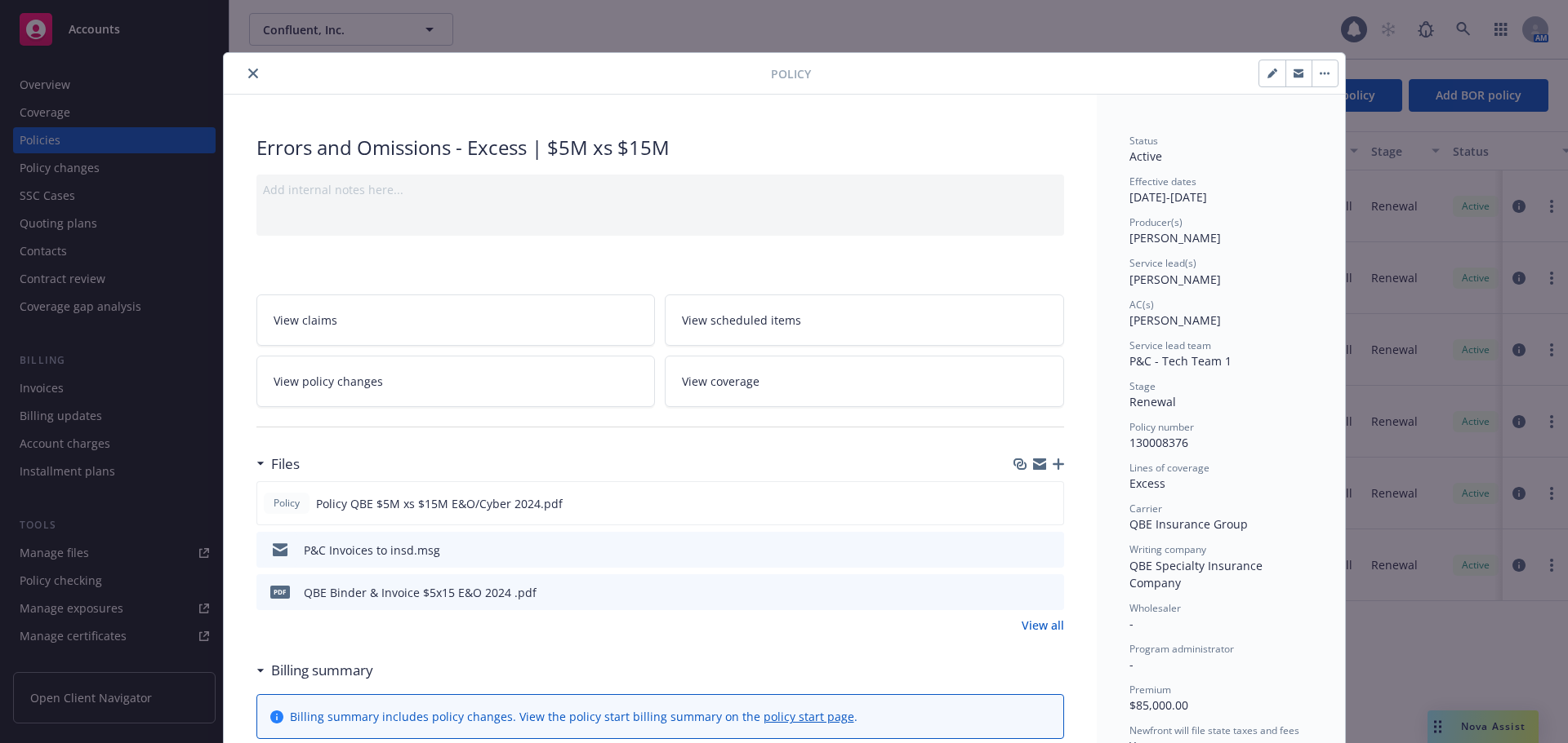
click at [248, 70] on icon "close" at bounding box center [253, 74] width 9 height 9
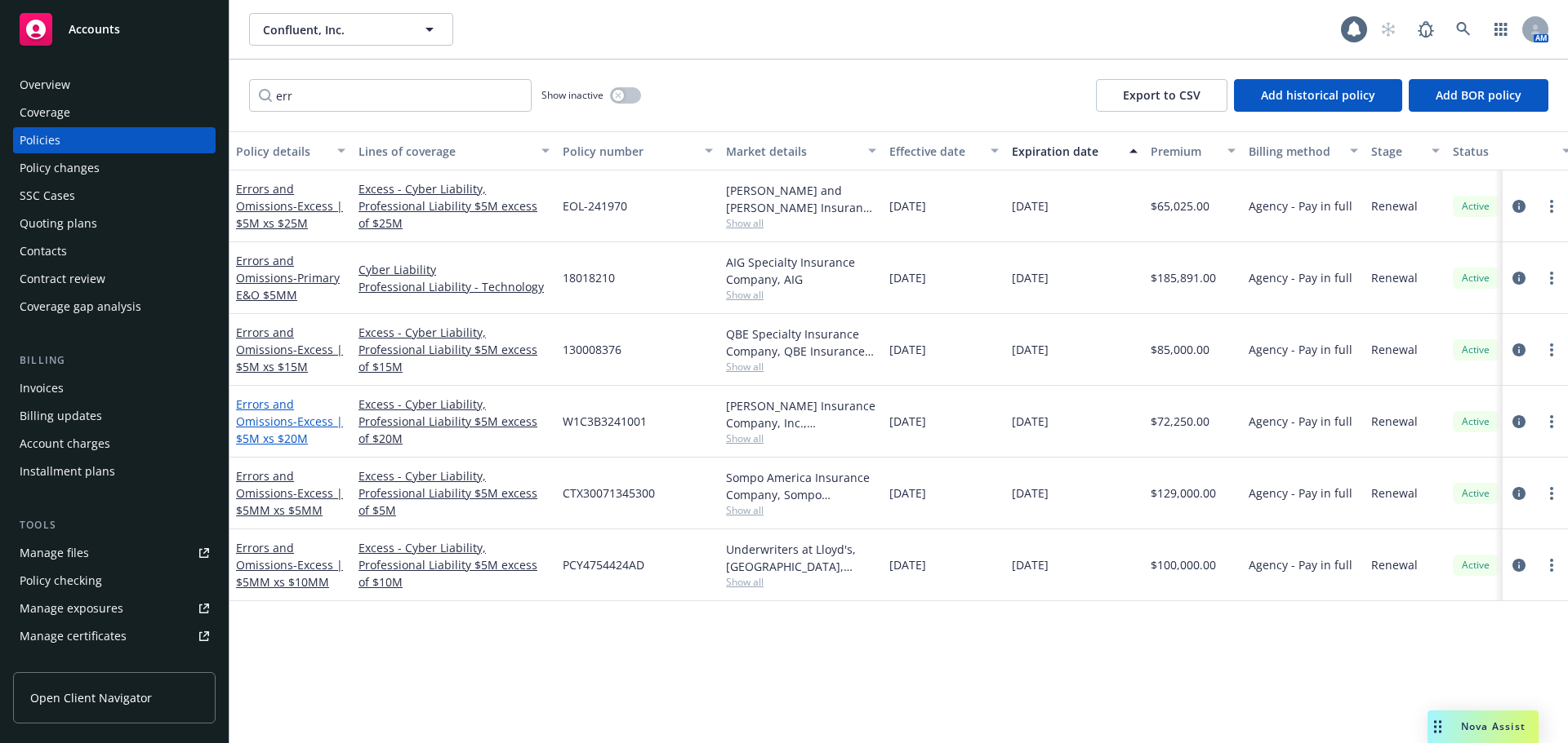
click at [315, 419] on span "- Excess | $5M xs $20M" at bounding box center [289, 430] width 107 height 33
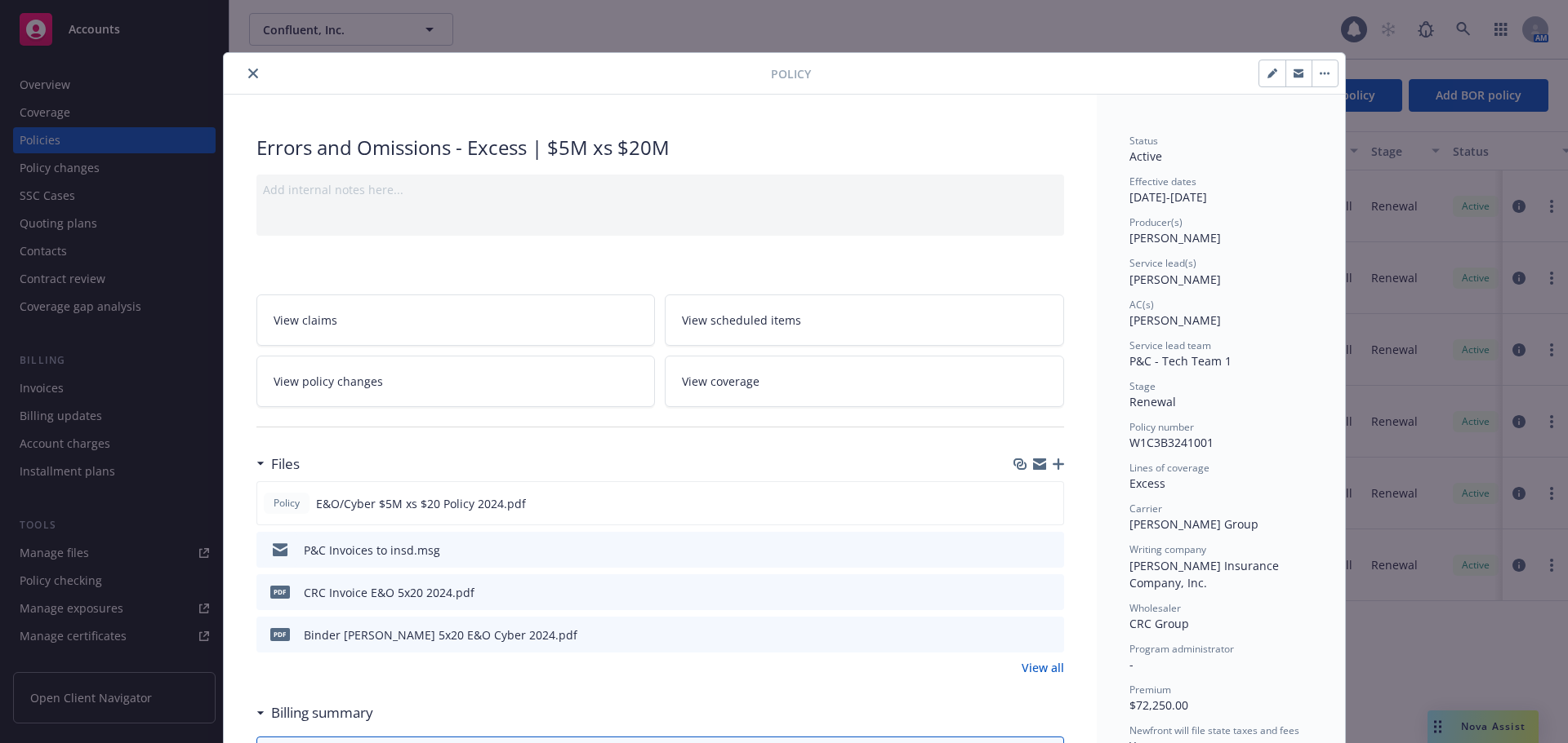
click at [252, 70] on button "close" at bounding box center [253, 73] width 20 height 20
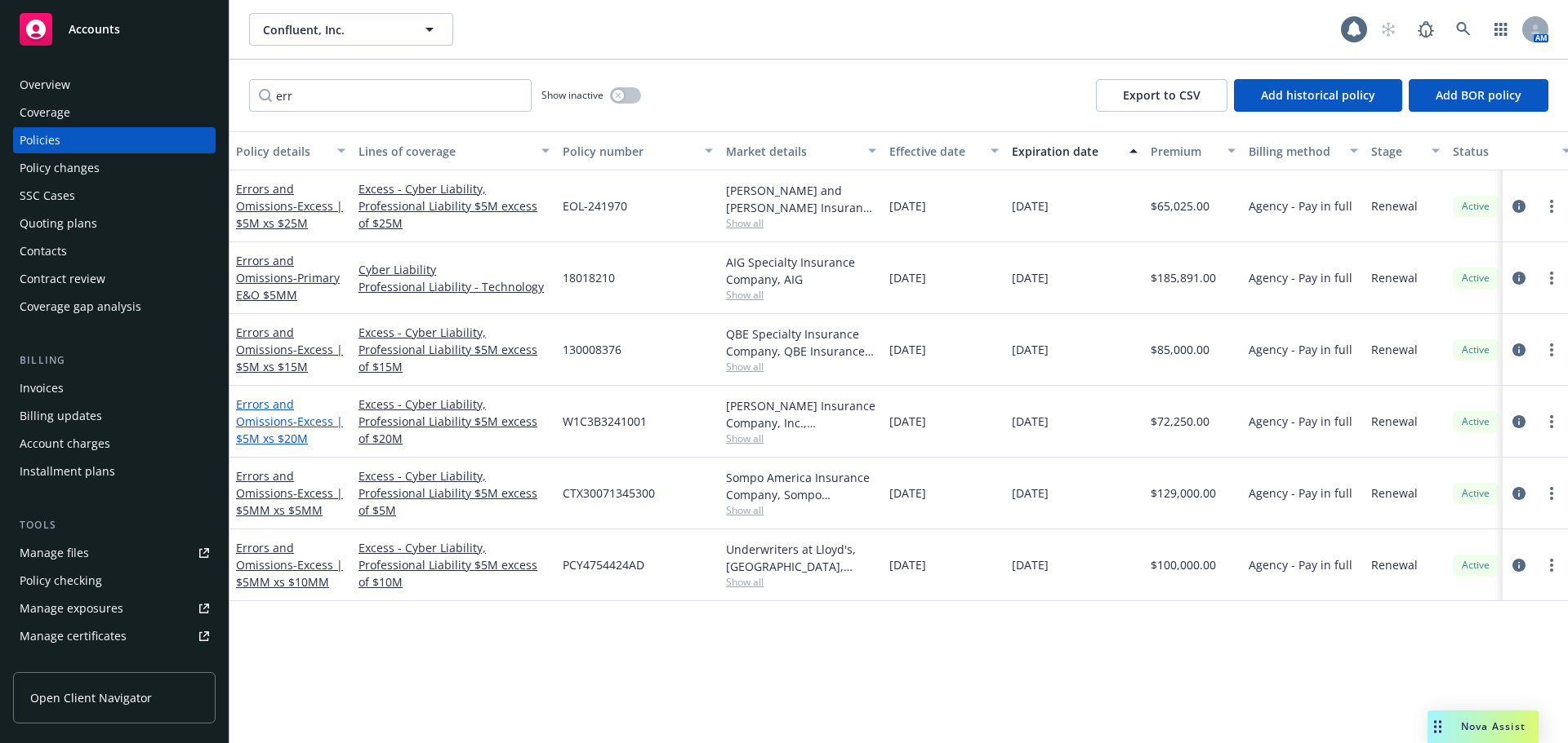
click at [288, 426] on link "Errors and Omissions - Excess | $5M xs $20M" at bounding box center [289, 421] width 107 height 50
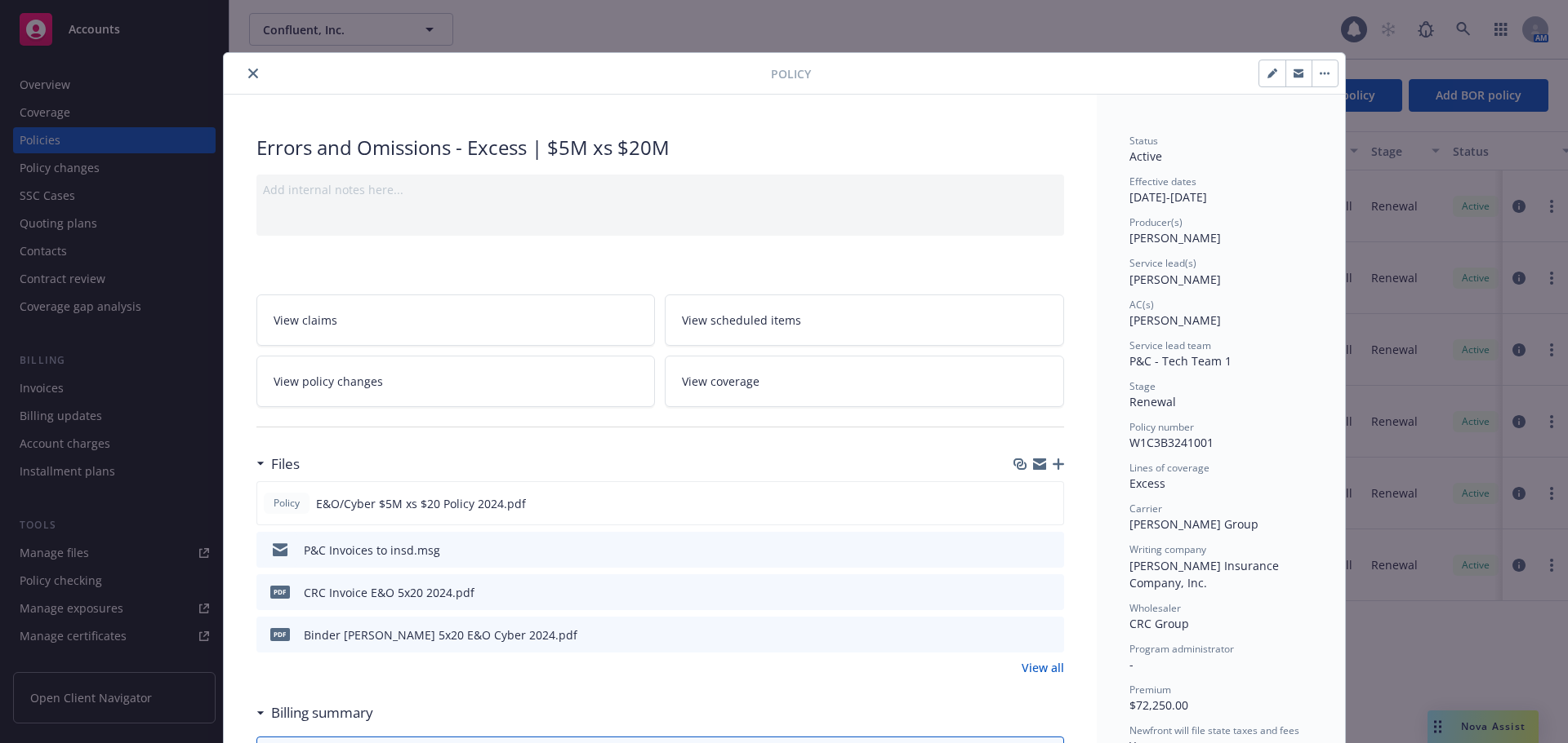
click at [248, 74] on icon "close" at bounding box center [253, 74] width 9 height 9
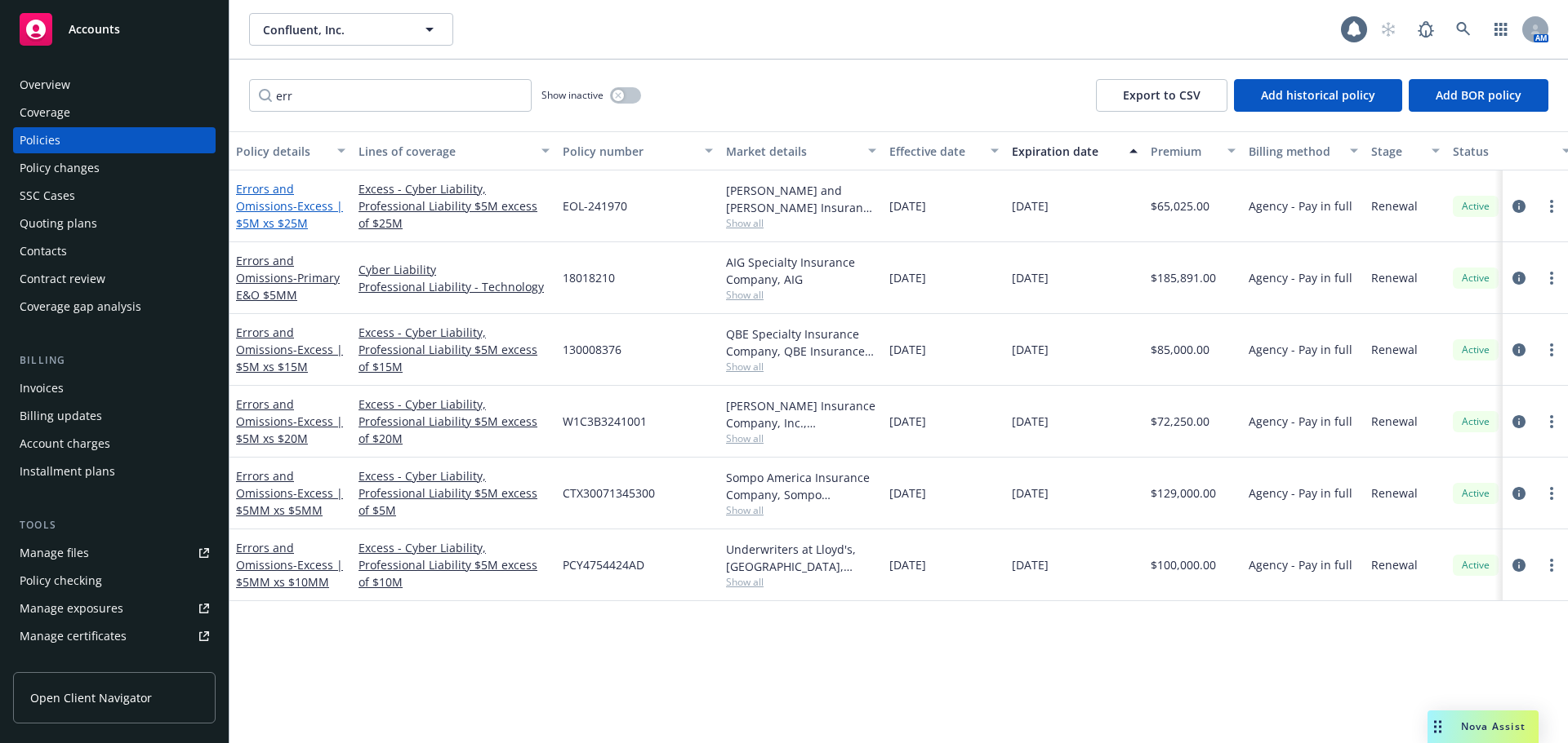
click at [295, 220] on span "- Excess | $5M xs $25M" at bounding box center [289, 214] width 107 height 33
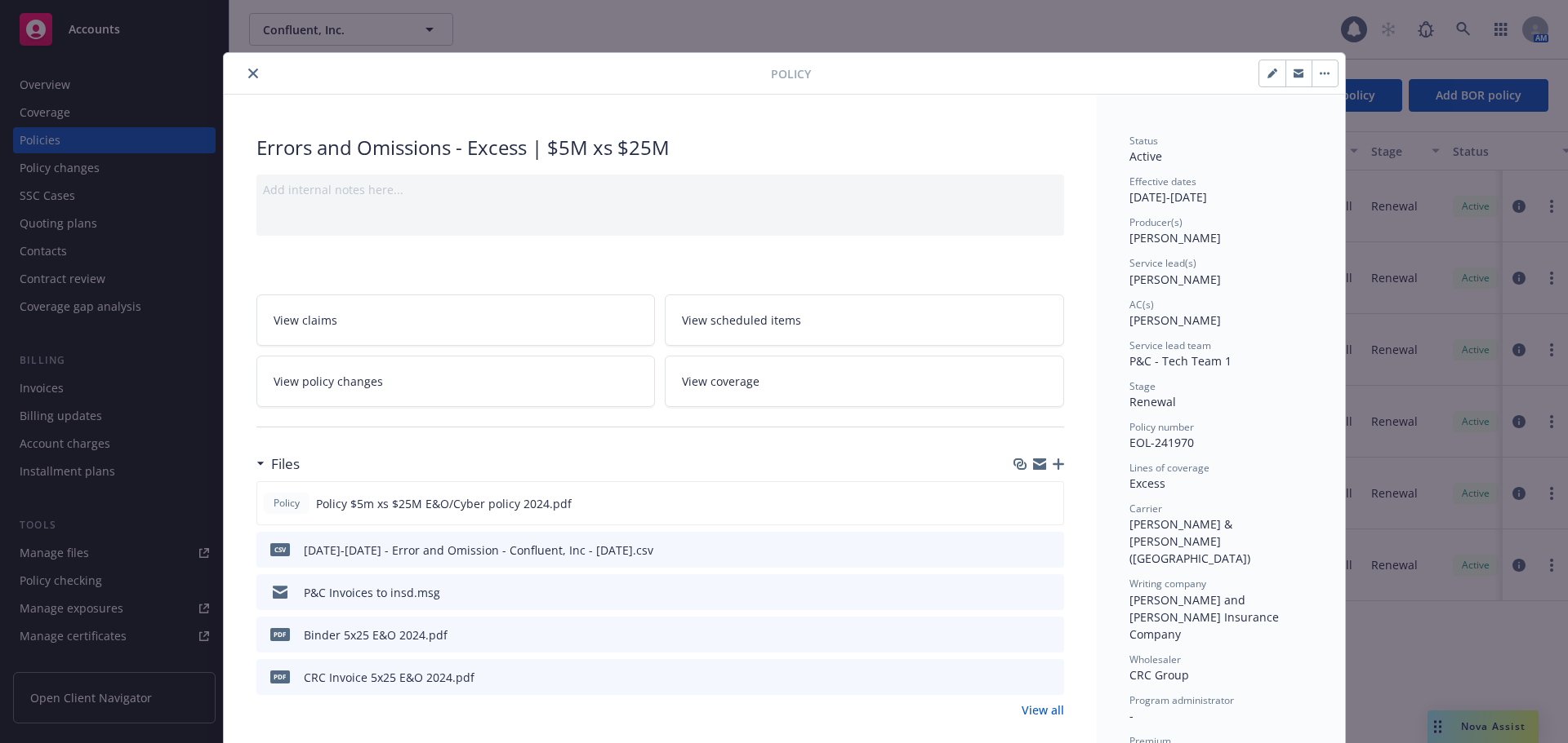
click at [251, 74] on button "close" at bounding box center [253, 73] width 20 height 20
click at [158, 33] on div "Accounts" at bounding box center [114, 29] width 190 height 33
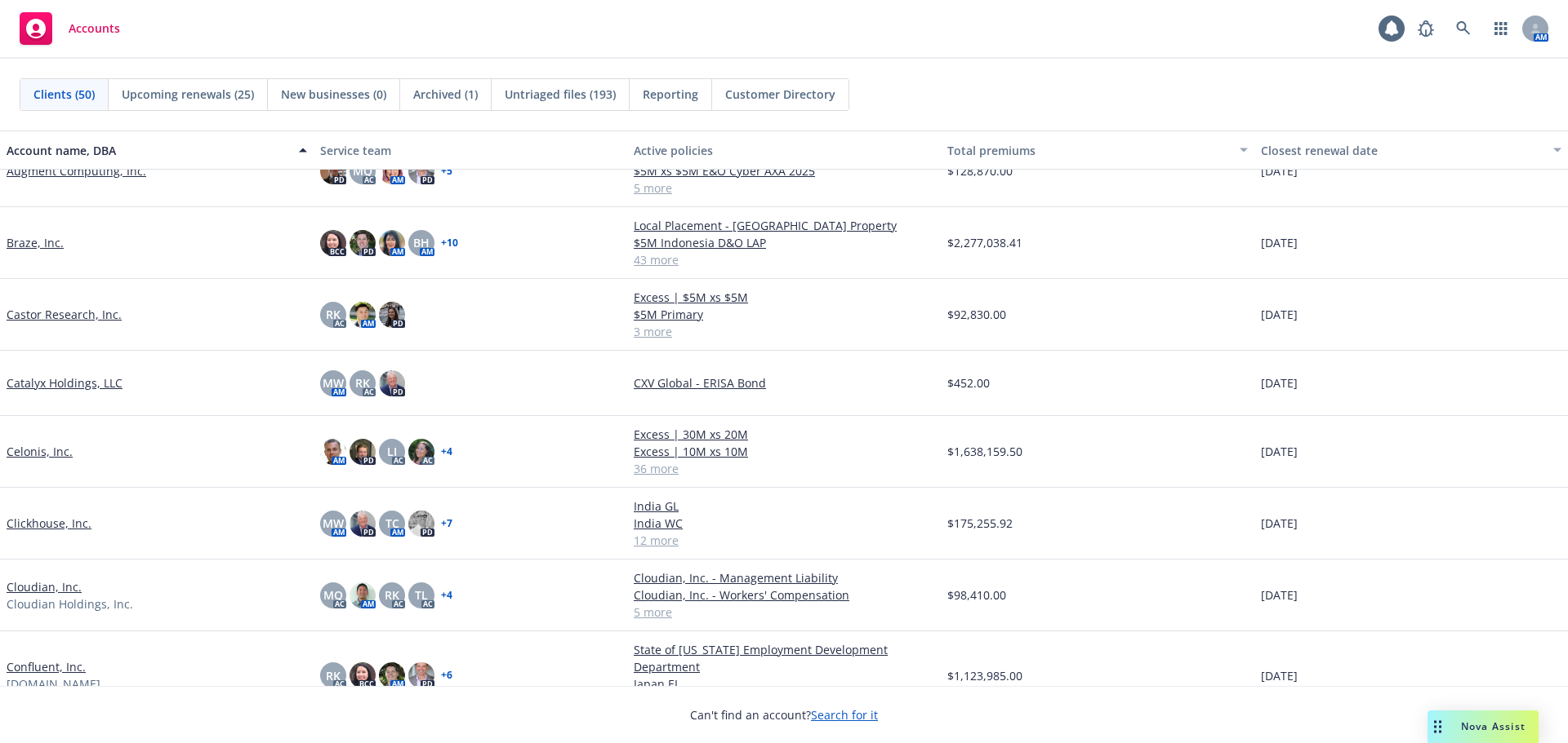
scroll to position [571, 0]
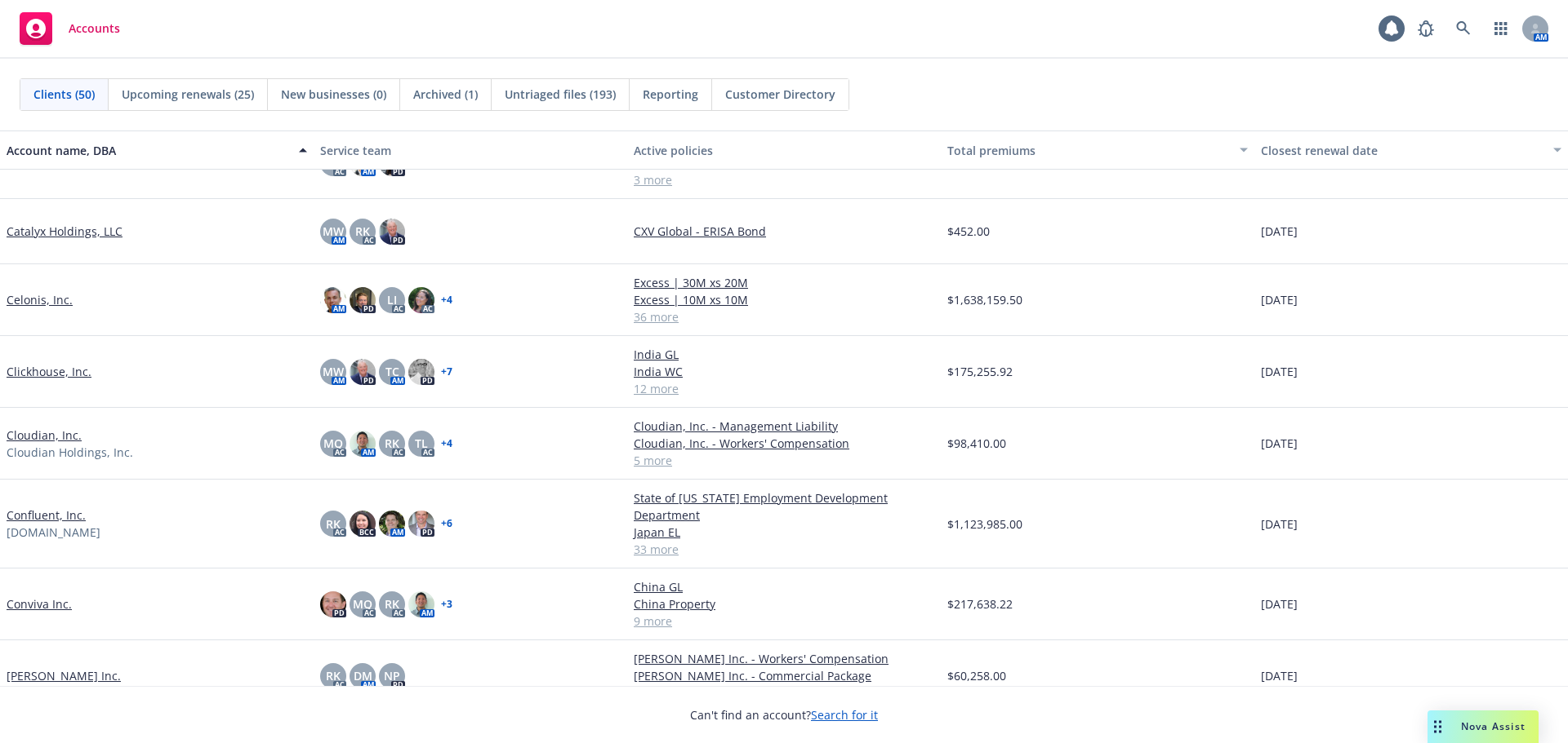
click at [72, 516] on link "Confluent, Inc." at bounding box center [46, 515] width 79 height 17
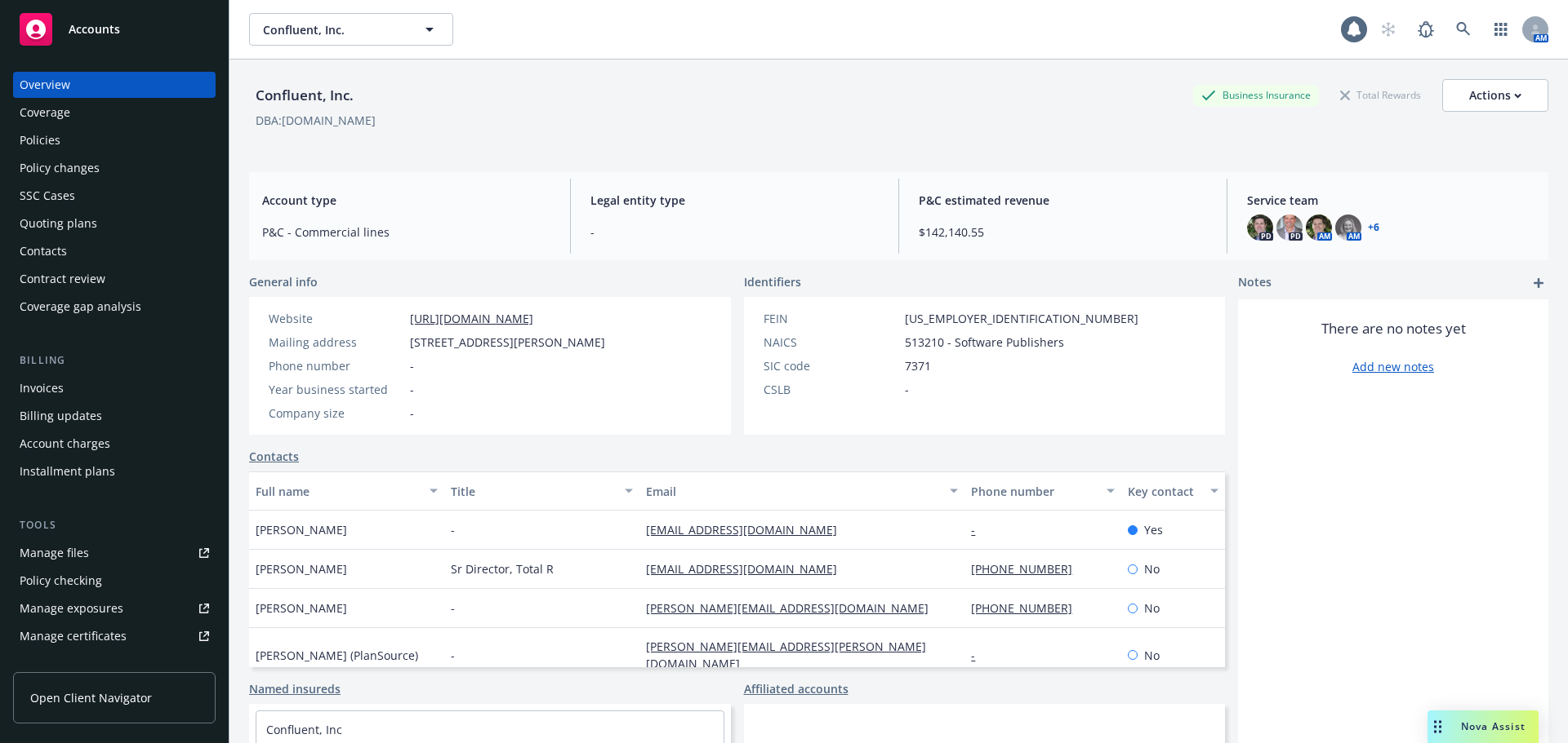
click at [108, 148] on div "Policies" at bounding box center [114, 141] width 190 height 26
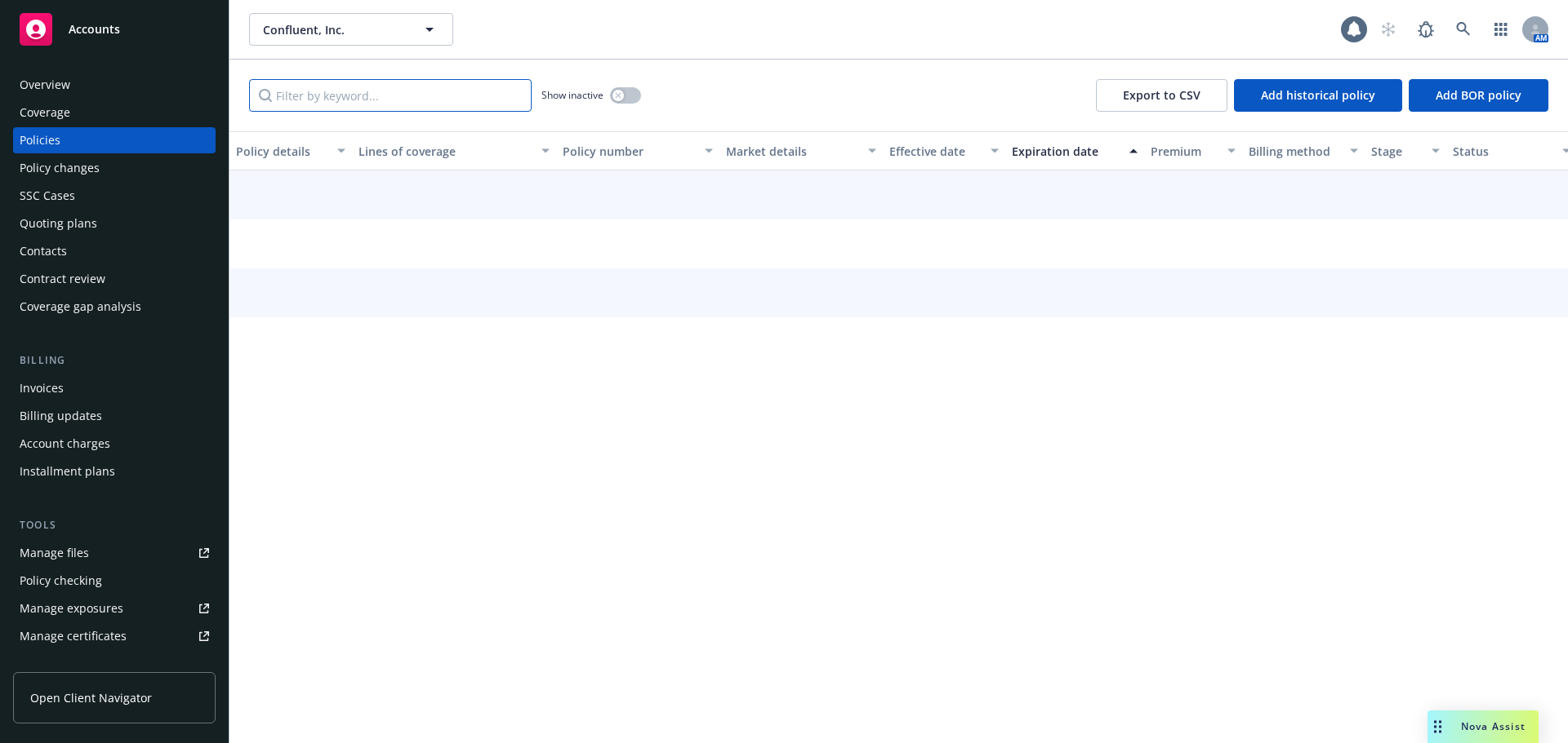
click at [286, 97] on input "Filter by keyword..." at bounding box center [390, 95] width 282 height 33
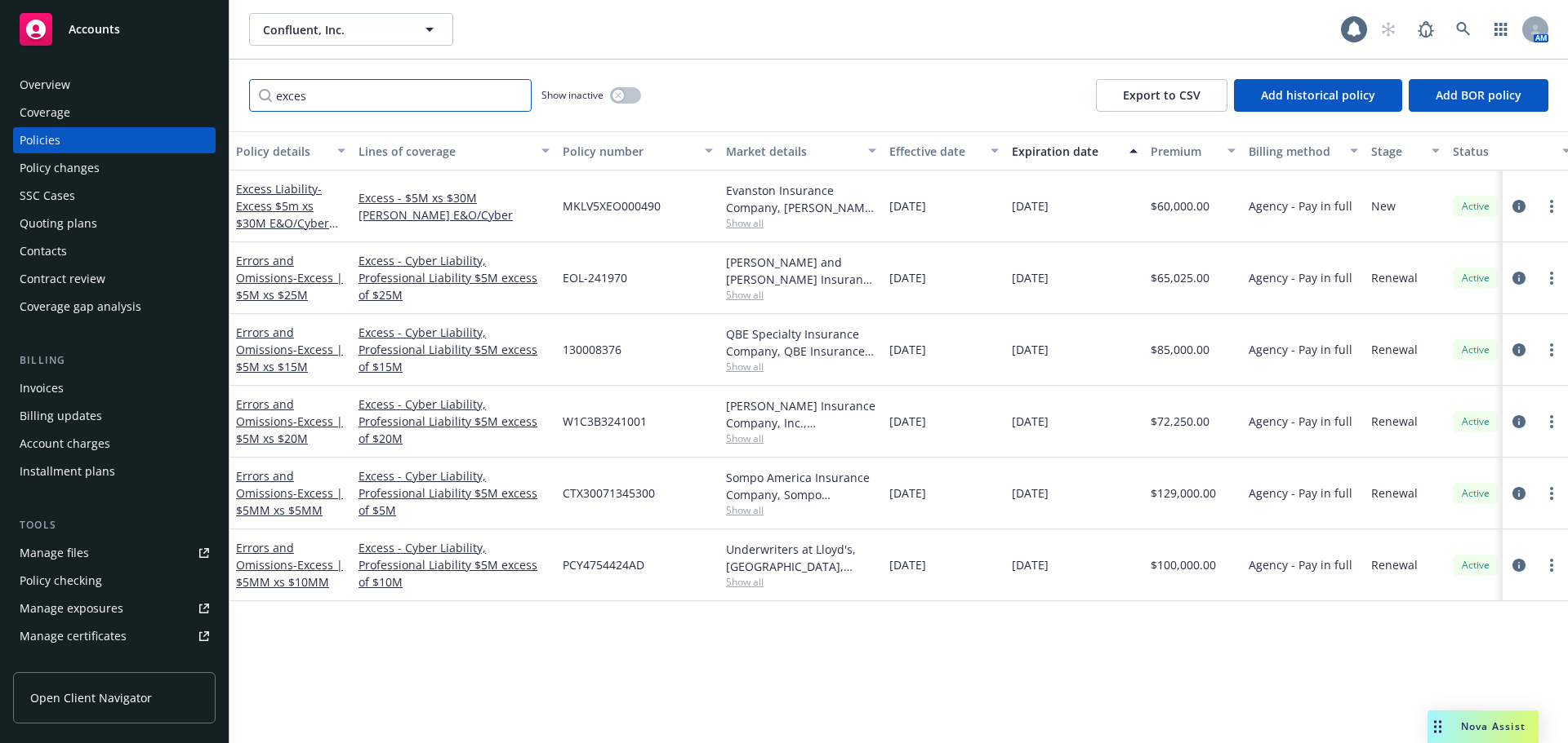
type input "exces"
click at [328, 202] on span "- Excess $5m xs $30M E&O/Cyber Liability" at bounding box center [287, 214] width 102 height 67
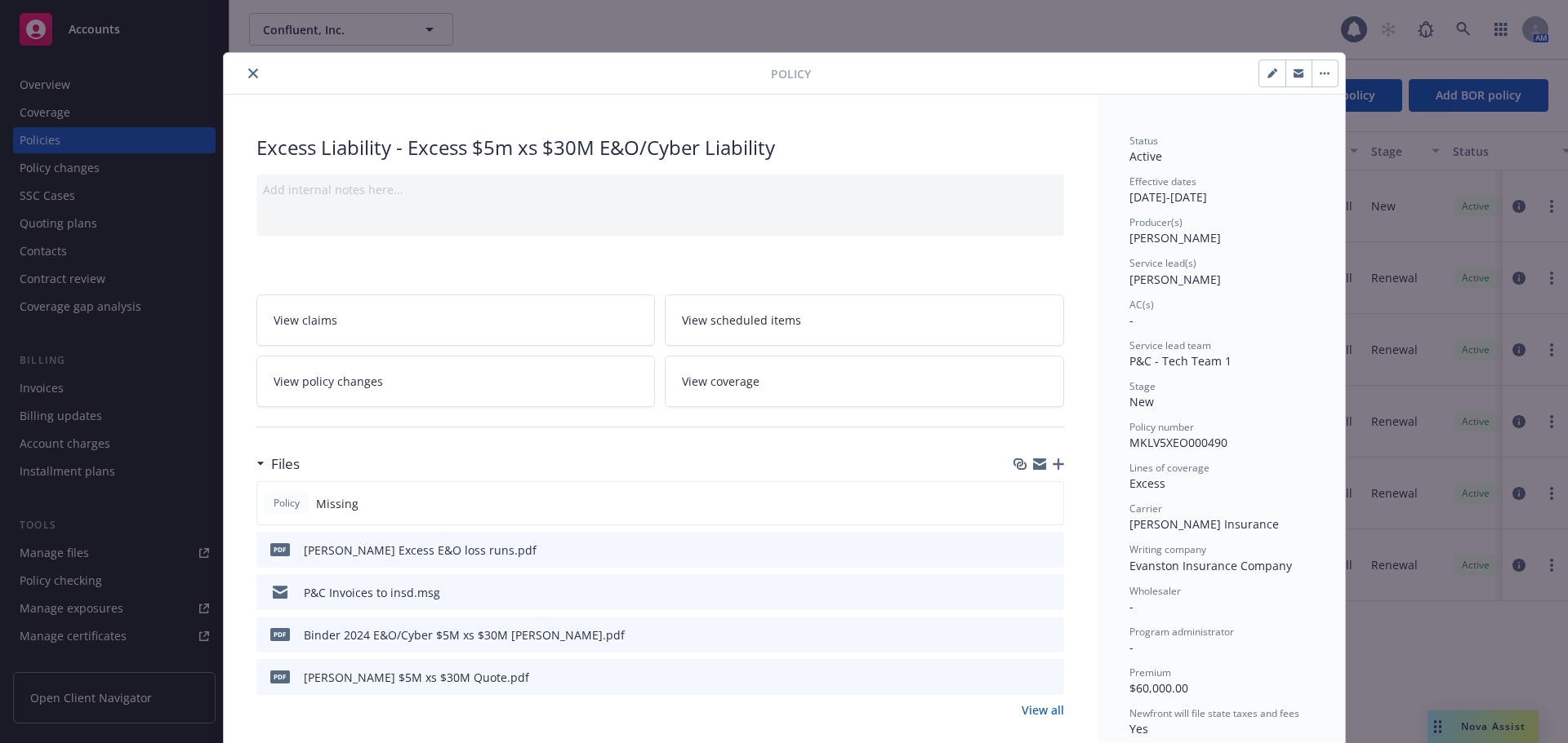
click at [248, 69] on icon "close" at bounding box center [253, 74] width 9 height 9
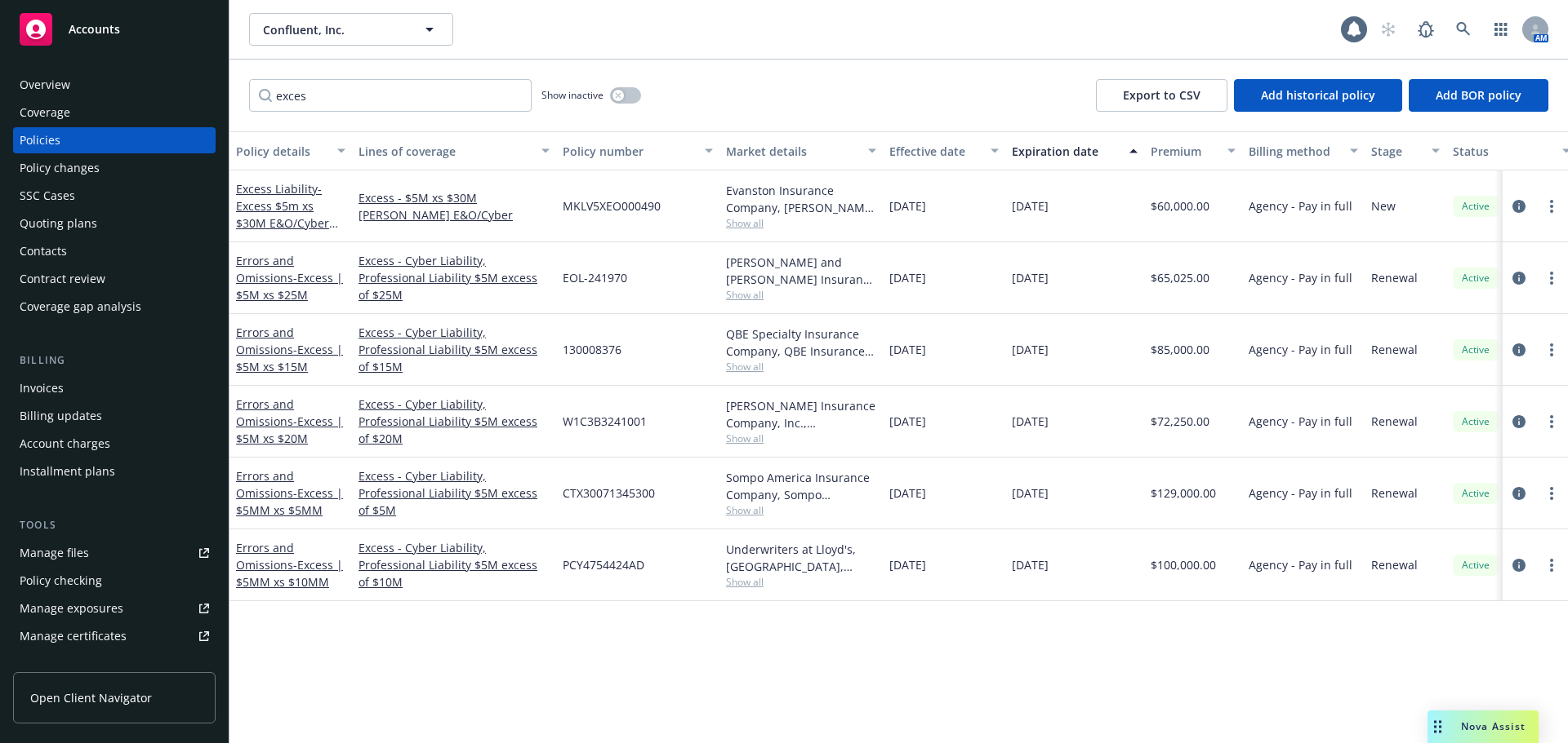
click at [164, 29] on div "Accounts" at bounding box center [114, 29] width 190 height 33
